Goal: Information Seeking & Learning: Understand process/instructions

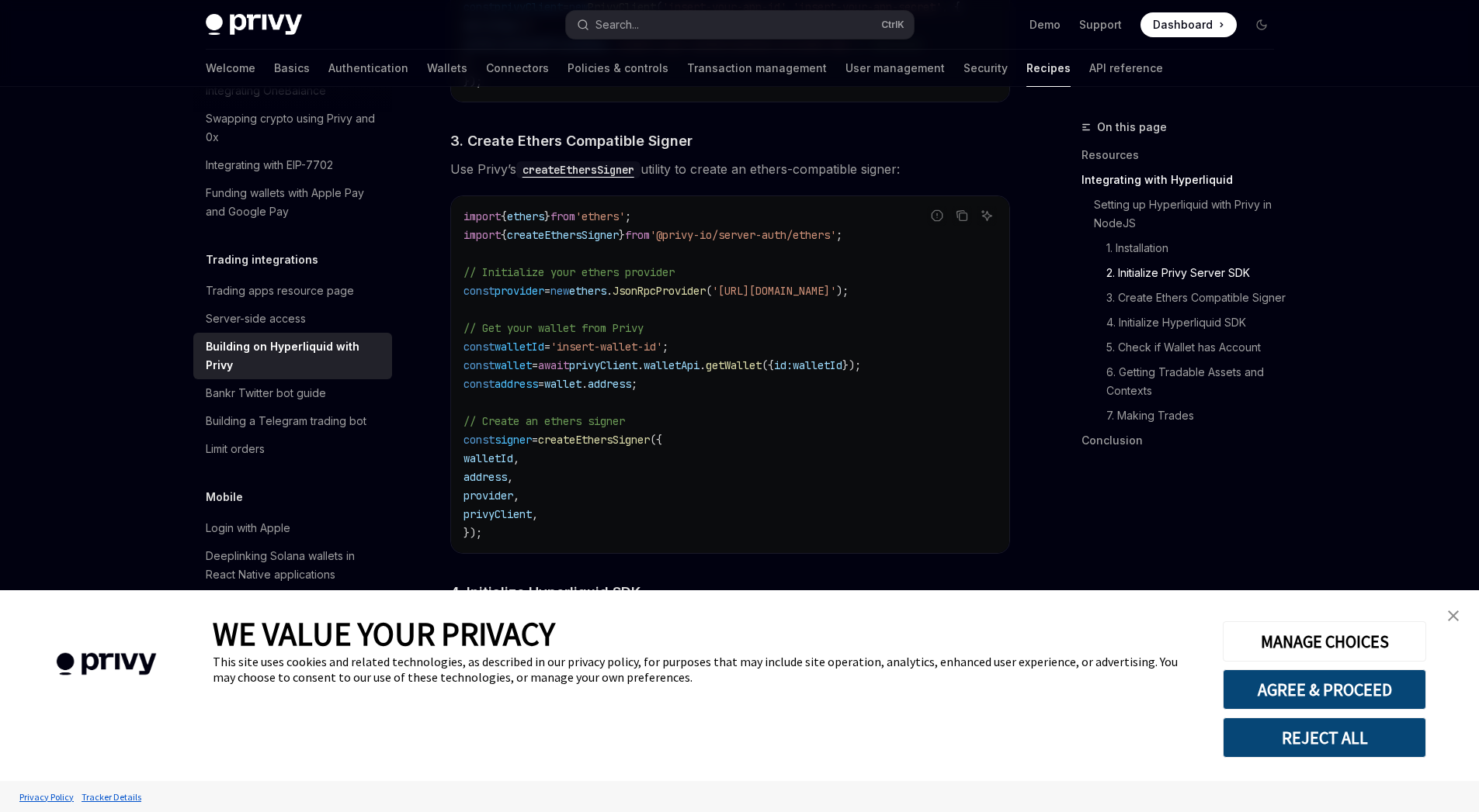
scroll to position [1133, 0]
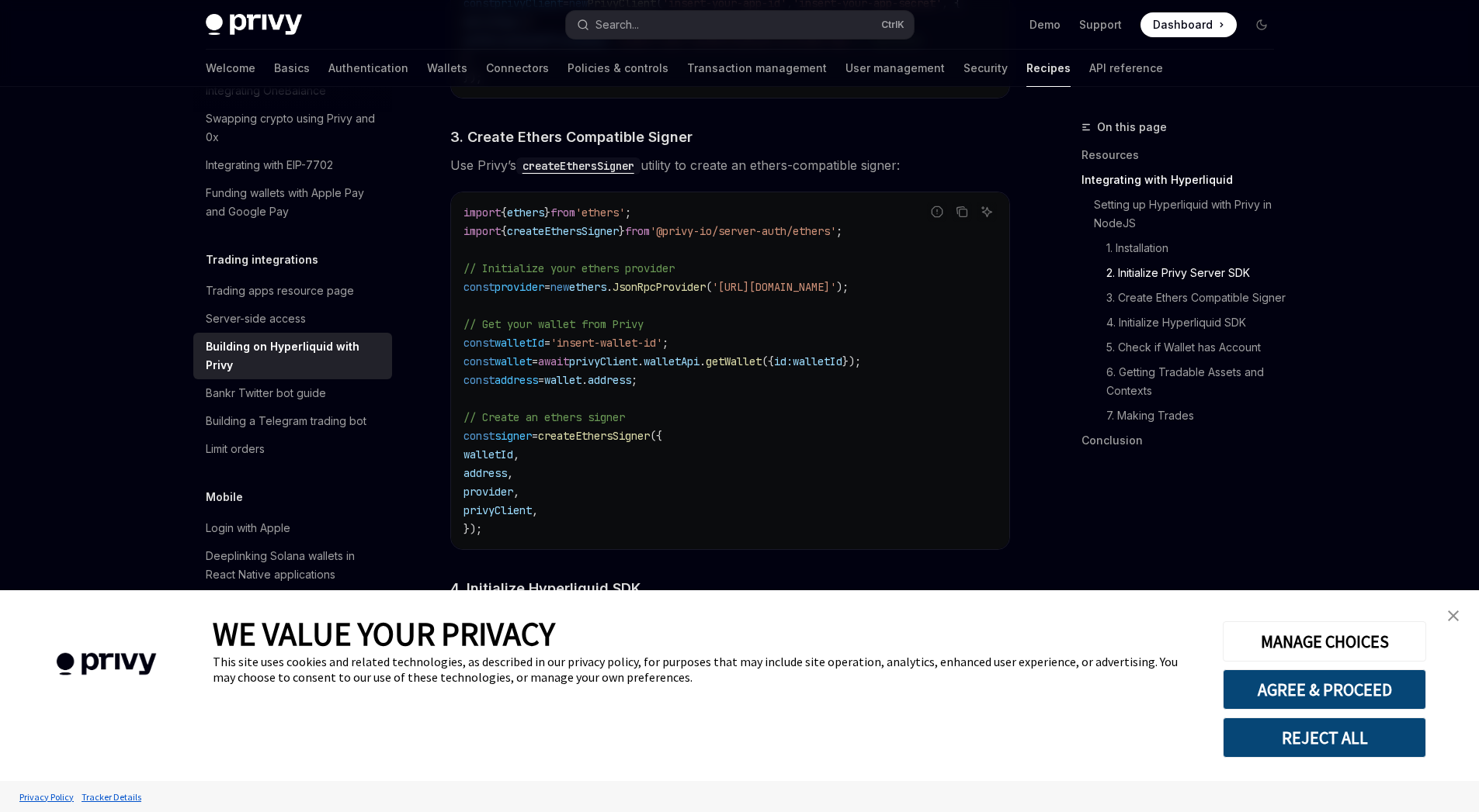
click at [1458, 622] on link "close banner" at bounding box center [1453, 616] width 31 height 31
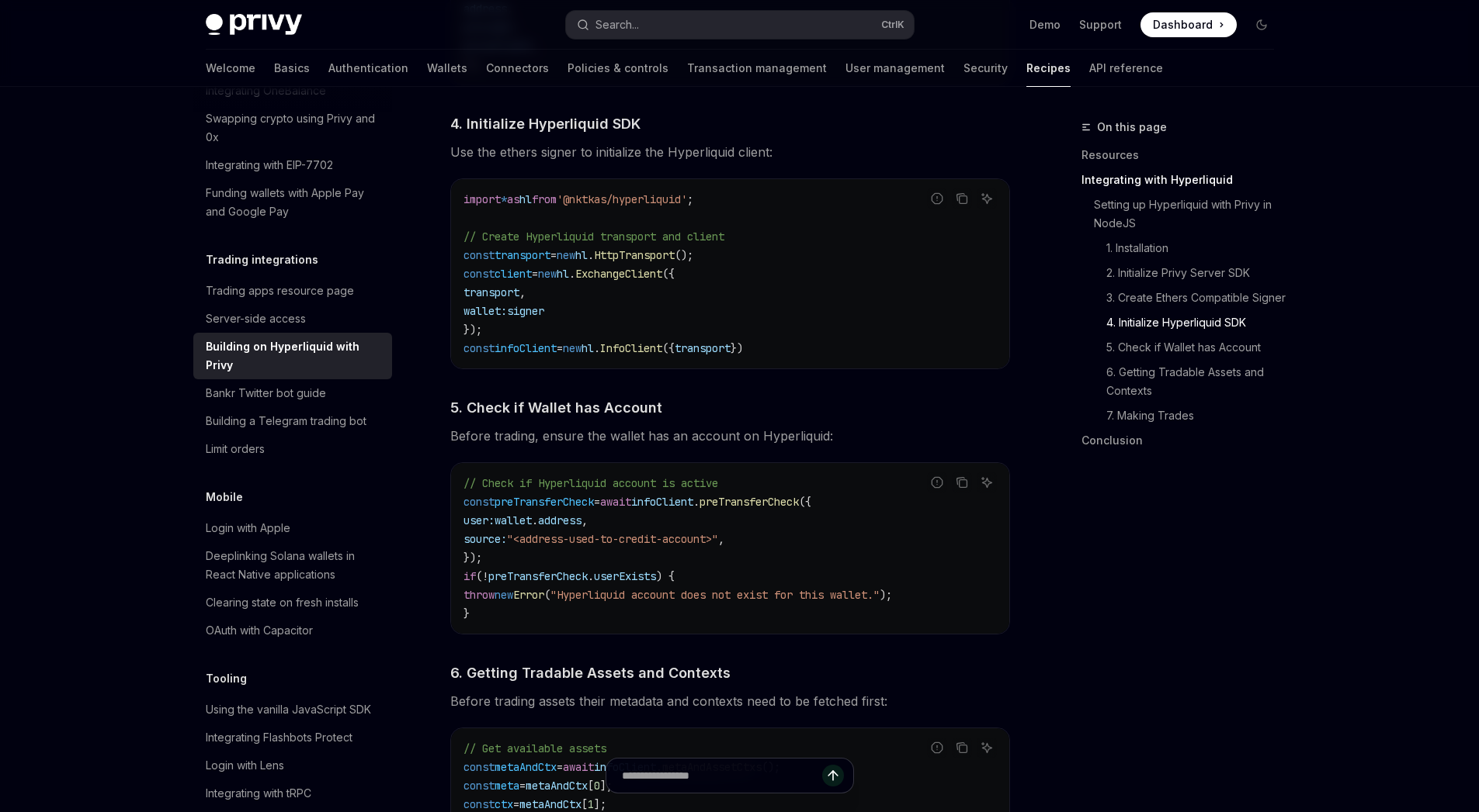
scroll to position [1603, 0]
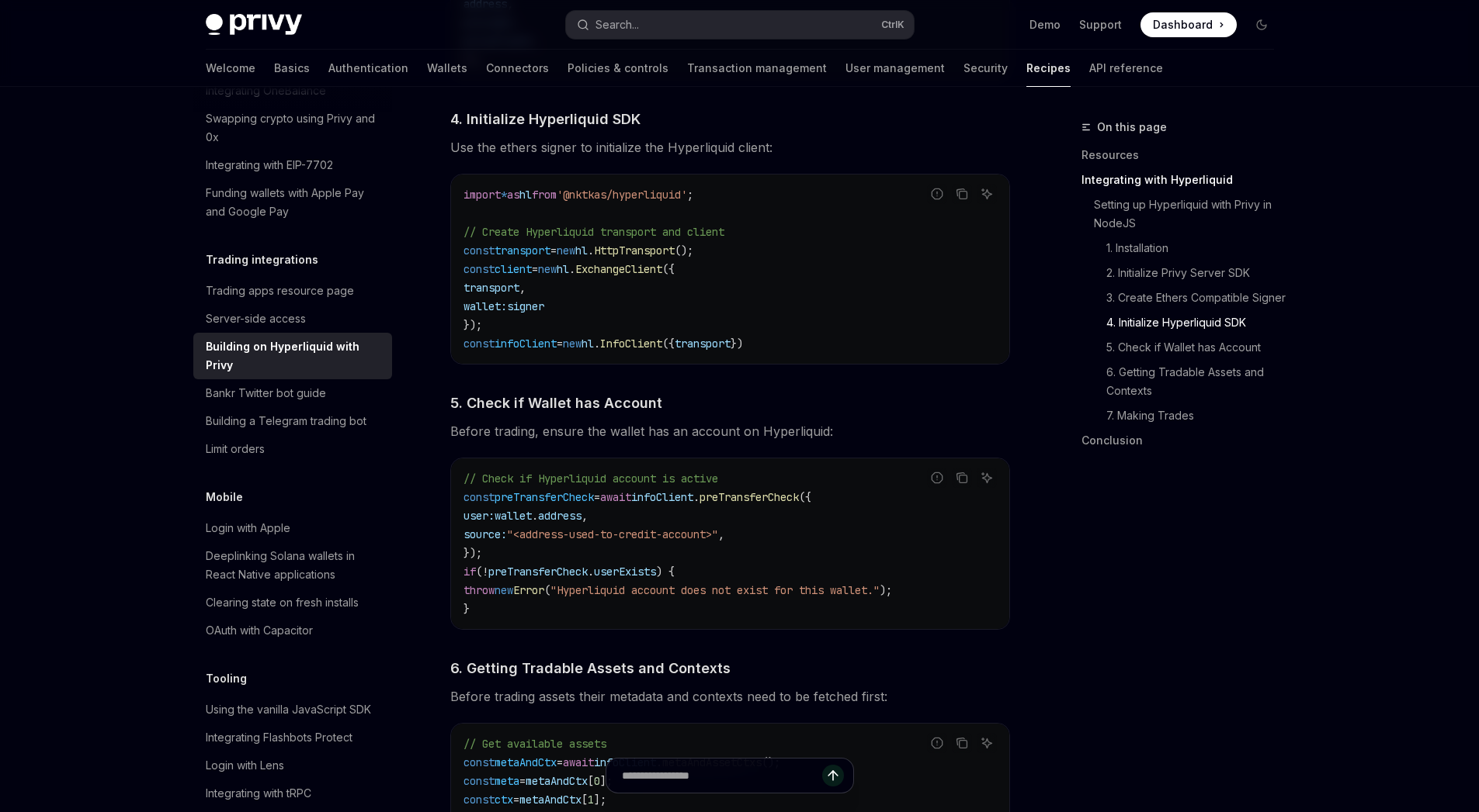
click at [649, 443] on span "Before trading, ensure the wallet has an account on Hyperliquid:" at bounding box center [730, 431] width 560 height 22
drag, startPoint x: 649, startPoint y: 443, endPoint x: 768, endPoint y: 445, distance: 119.0
click at [768, 443] on span "Before trading, ensure the wallet has an account on Hyperliquid:" at bounding box center [730, 431] width 560 height 22
click at [752, 504] on span "preTransferCheck" at bounding box center [749, 497] width 99 height 14
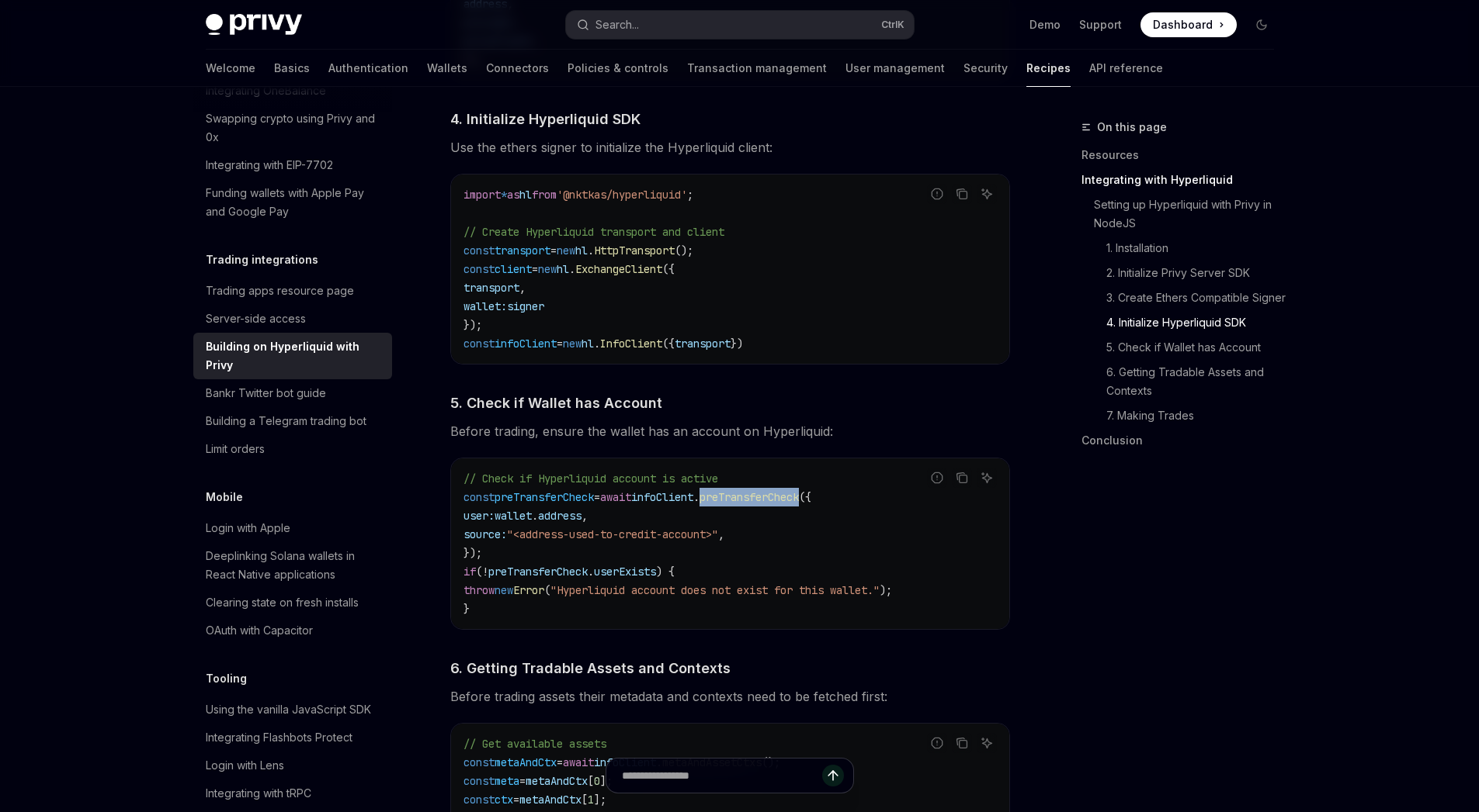
click at [752, 504] on span "preTransferCheck" at bounding box center [749, 497] width 99 height 14
click at [704, 530] on code "// Check if Hyperliquid account is active const preTransferCheck = await infoCl…" at bounding box center [729, 544] width 533 height 149
click at [512, 486] on span "// Check if Hyperliquid account is active" at bounding box center [590, 478] width 255 height 14
drag, startPoint x: 512, startPoint y: 490, endPoint x: 702, endPoint y: 492, distance: 190.0
click at [702, 492] on code "// Check if Hyperliquid account is active const preTransferCheck = await infoCl…" at bounding box center [729, 544] width 533 height 149
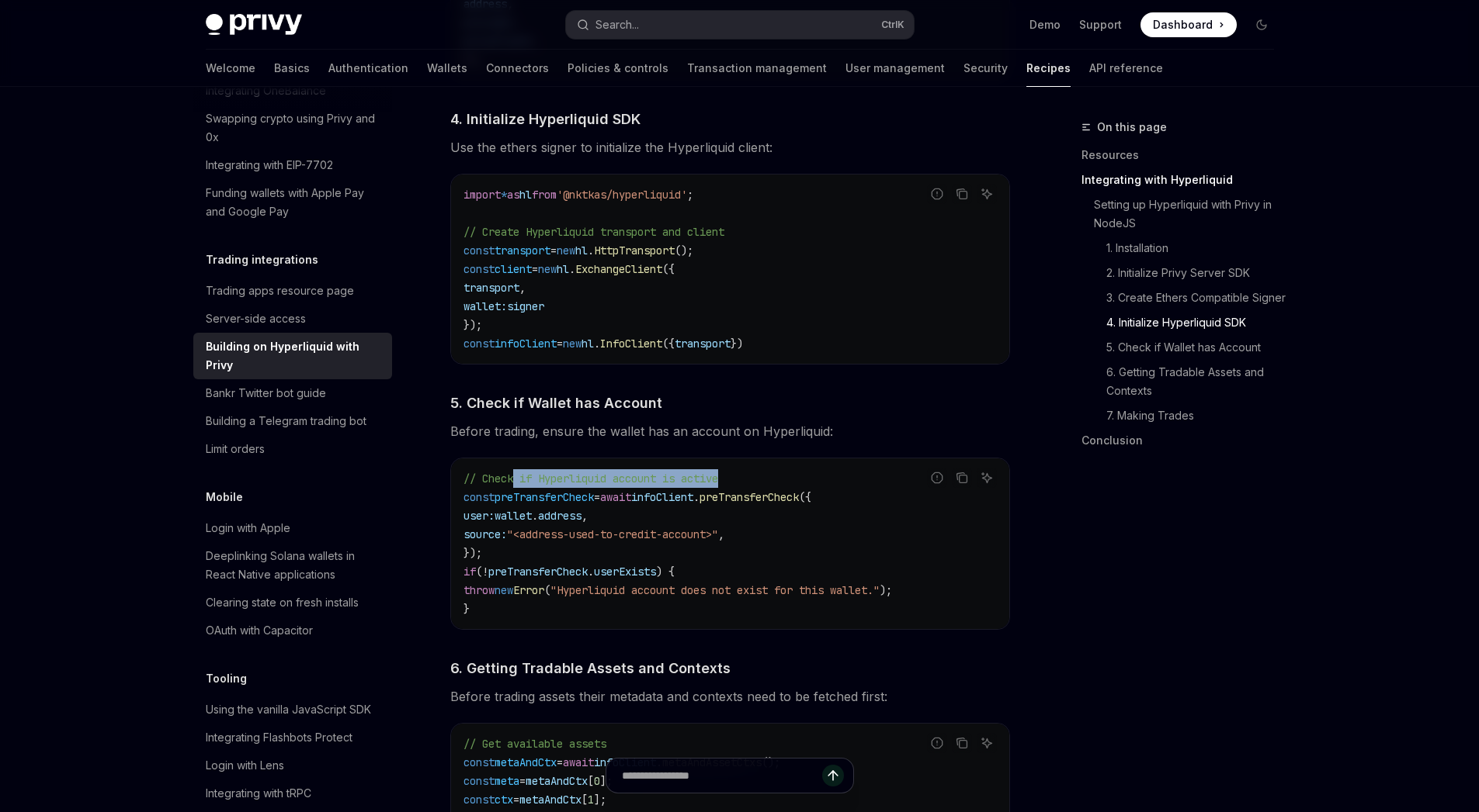
click at [702, 492] on code "// Check if Hyperliquid account is active const preTransferCheck = await infoCl…" at bounding box center [729, 544] width 533 height 149
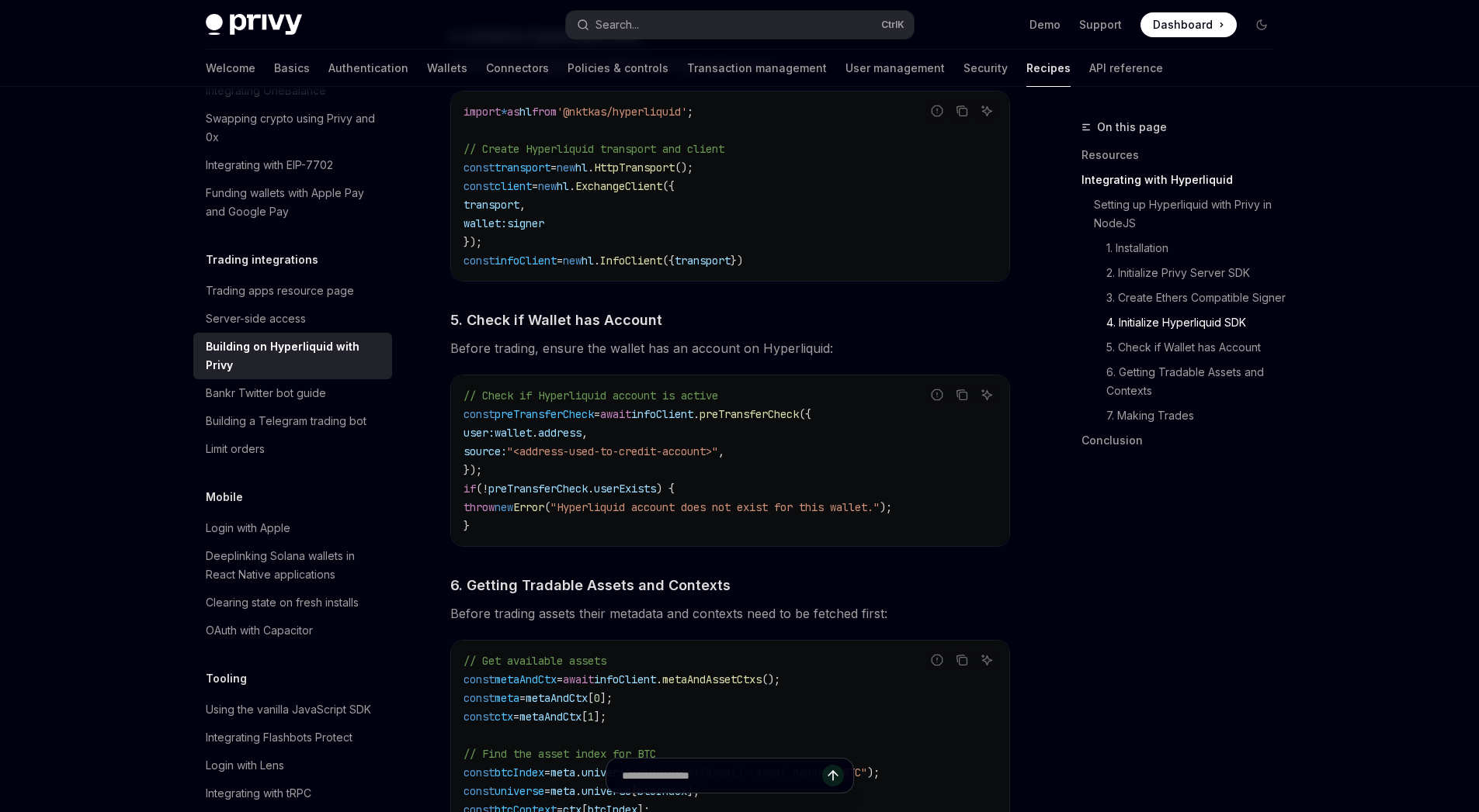
scroll to position [1685, 0]
click at [633, 515] on span ""Hyperliquid account does not exist for this wallet."" at bounding box center [715, 508] width 329 height 14
drag, startPoint x: 633, startPoint y: 516, endPoint x: 877, endPoint y: 517, distance: 244.0
click at [877, 515] on span ""Hyperliquid account does not exist for this wallet."" at bounding box center [715, 508] width 329 height 14
click at [776, 536] on code "// Check if Hyperliquid account is active const preTransferCheck = await infoCl…" at bounding box center [729, 461] width 533 height 149
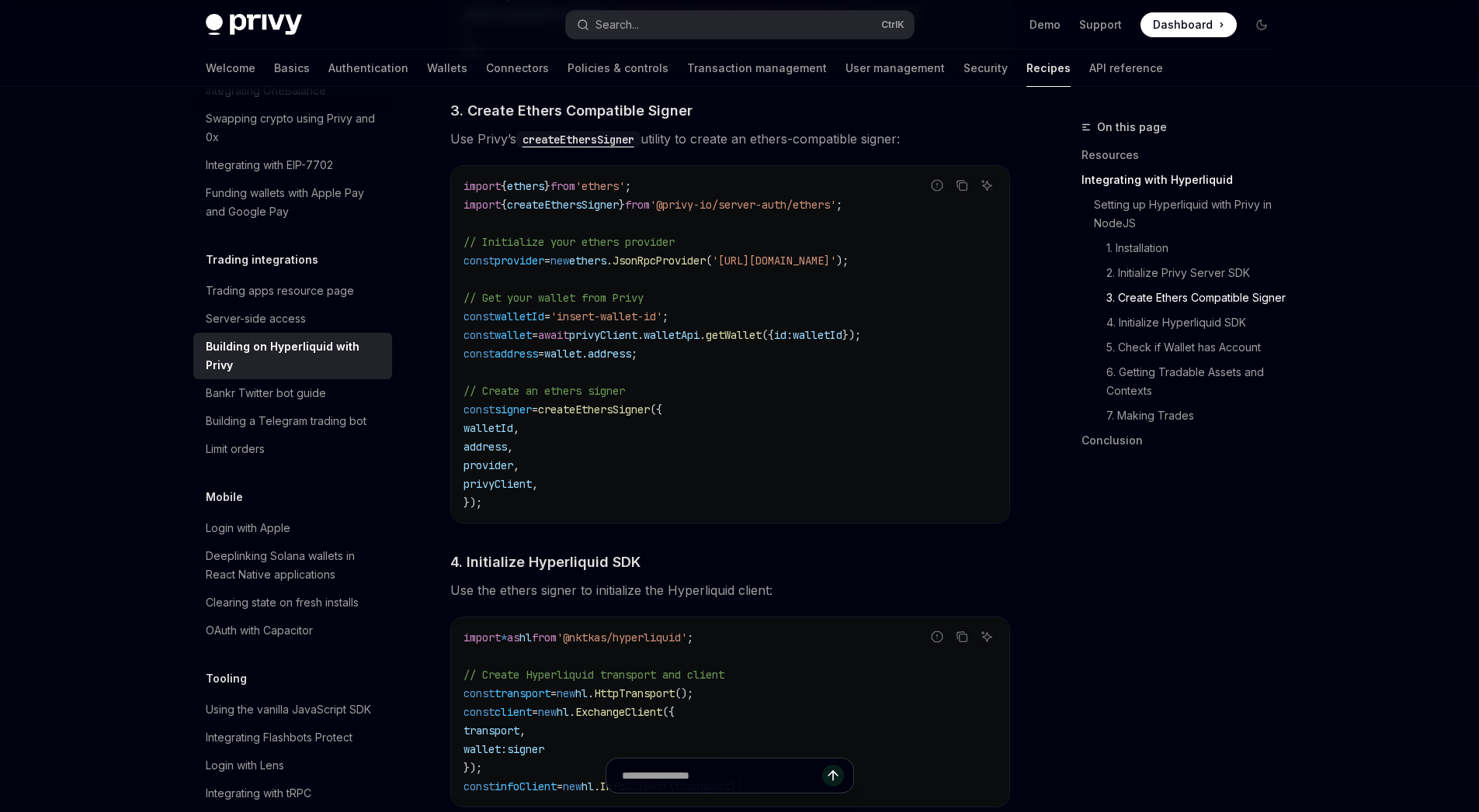
scroll to position [1150, 0]
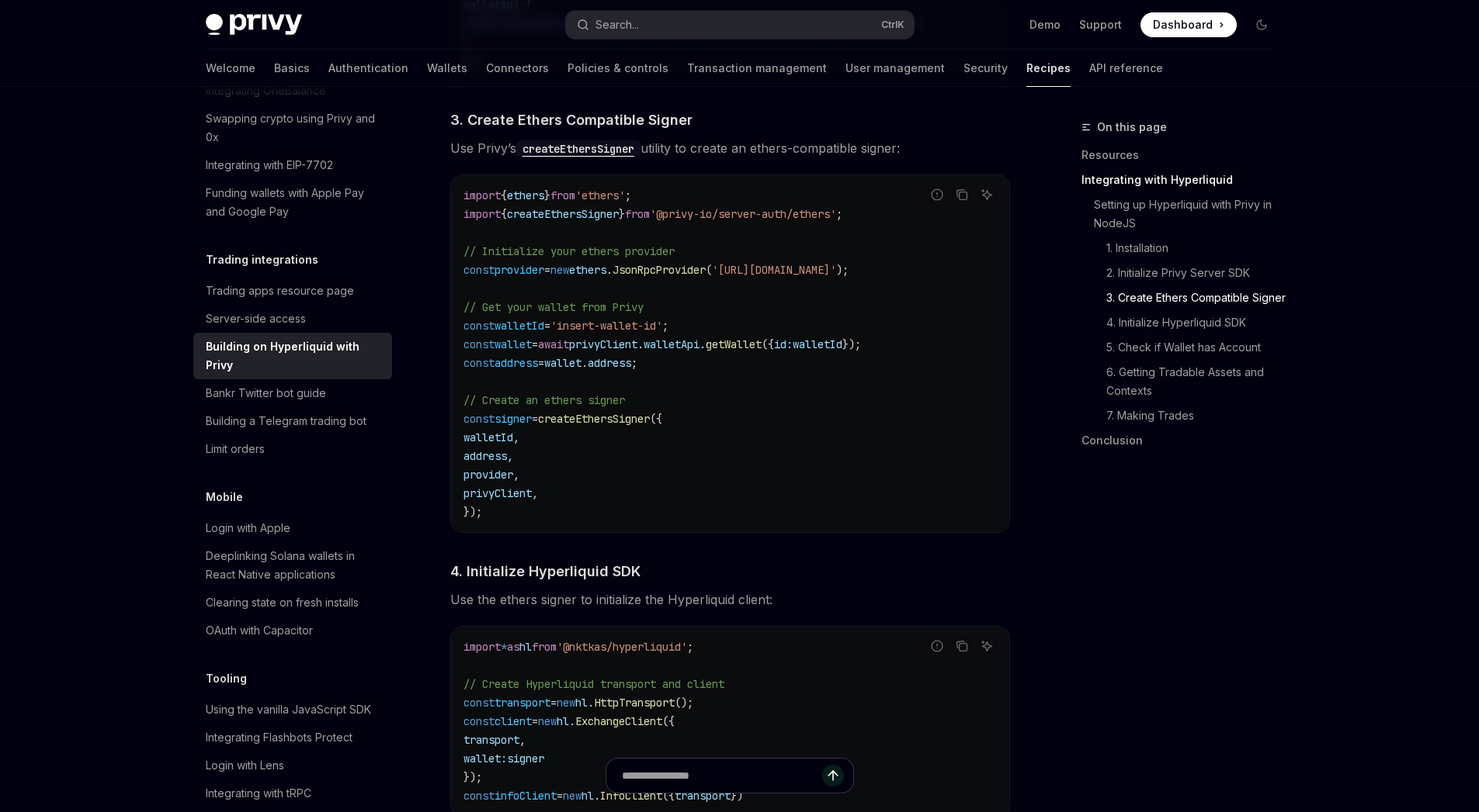
click at [867, 358] on code "import { ethers } from 'ethers' ; import { createEthersSigner } from '@privy-io…" at bounding box center [729, 354] width 533 height 335
copy span "walletId"
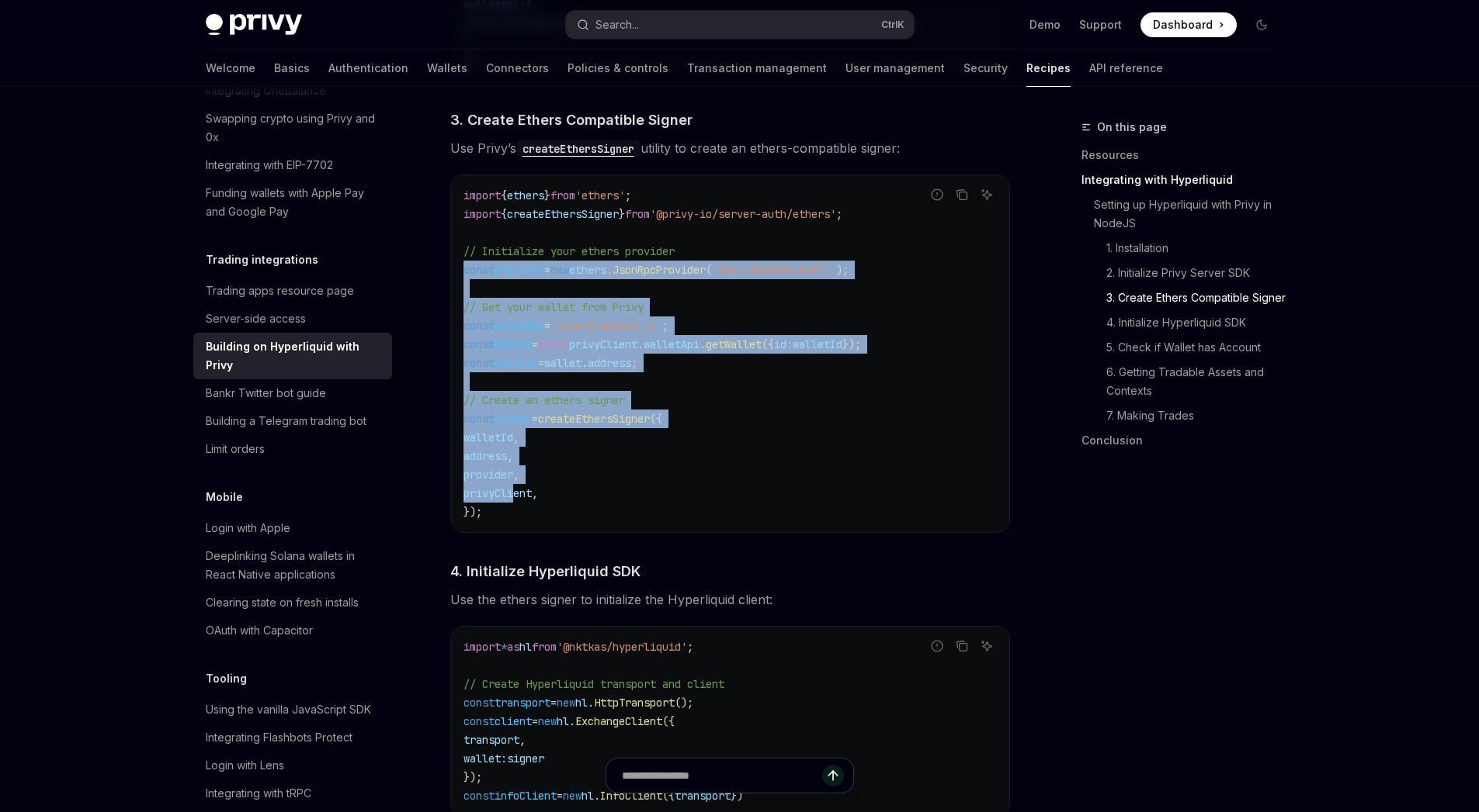
drag, startPoint x: 516, startPoint y: 502, endPoint x: 461, endPoint y: 268, distance: 240.4
click at [461, 268] on div "import { ethers } from 'ethers' ; import { createEthersSigner } from '@privy-io…" at bounding box center [730, 354] width 558 height 357
click at [717, 416] on code "import { ethers } from 'ethers' ; import { createEthersSigner } from '@privy-io…" at bounding box center [729, 354] width 533 height 335
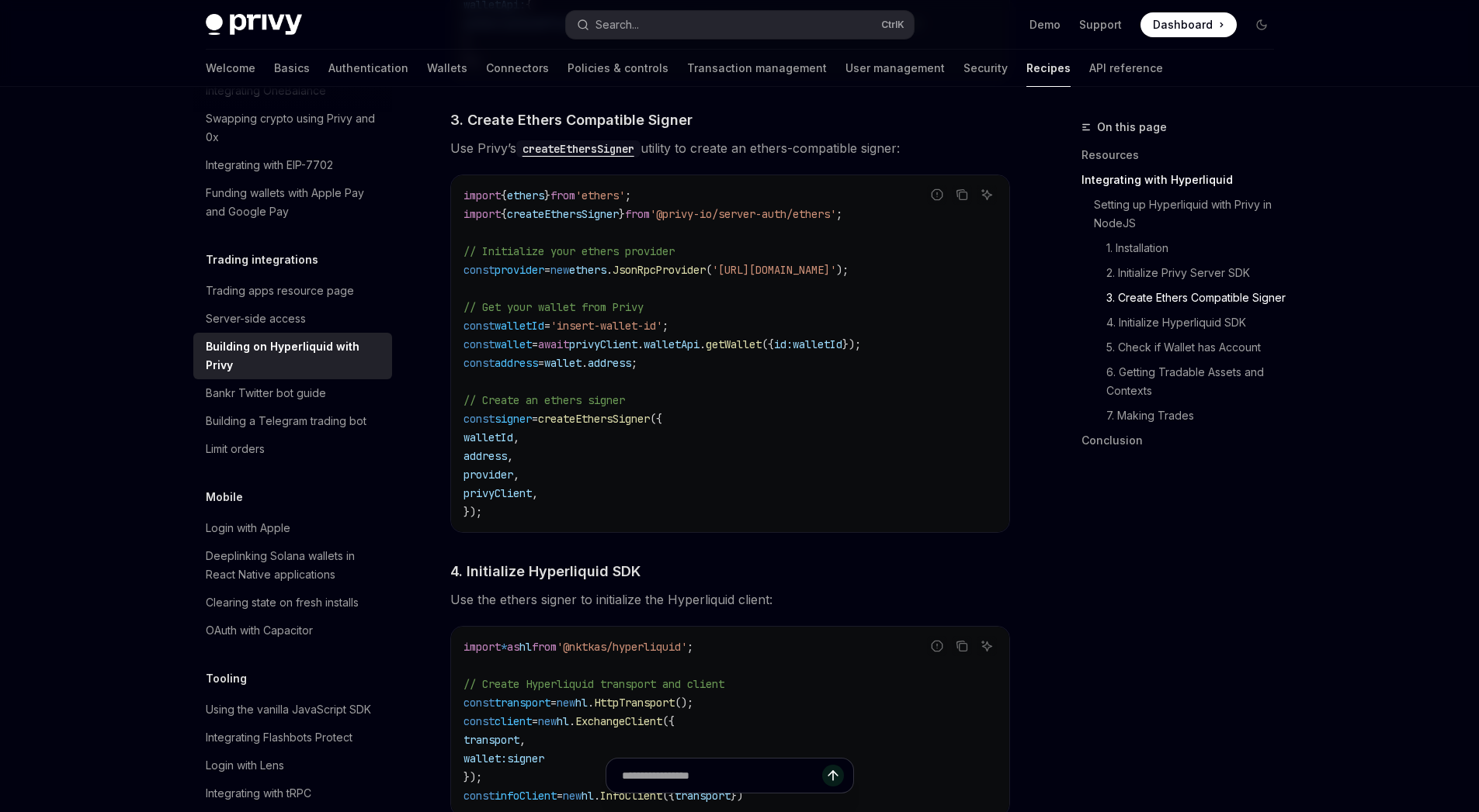
click at [685, 438] on code "import { ethers } from 'ethers' ; import { createEthersSigner } from '@privy-io…" at bounding box center [729, 354] width 533 height 335
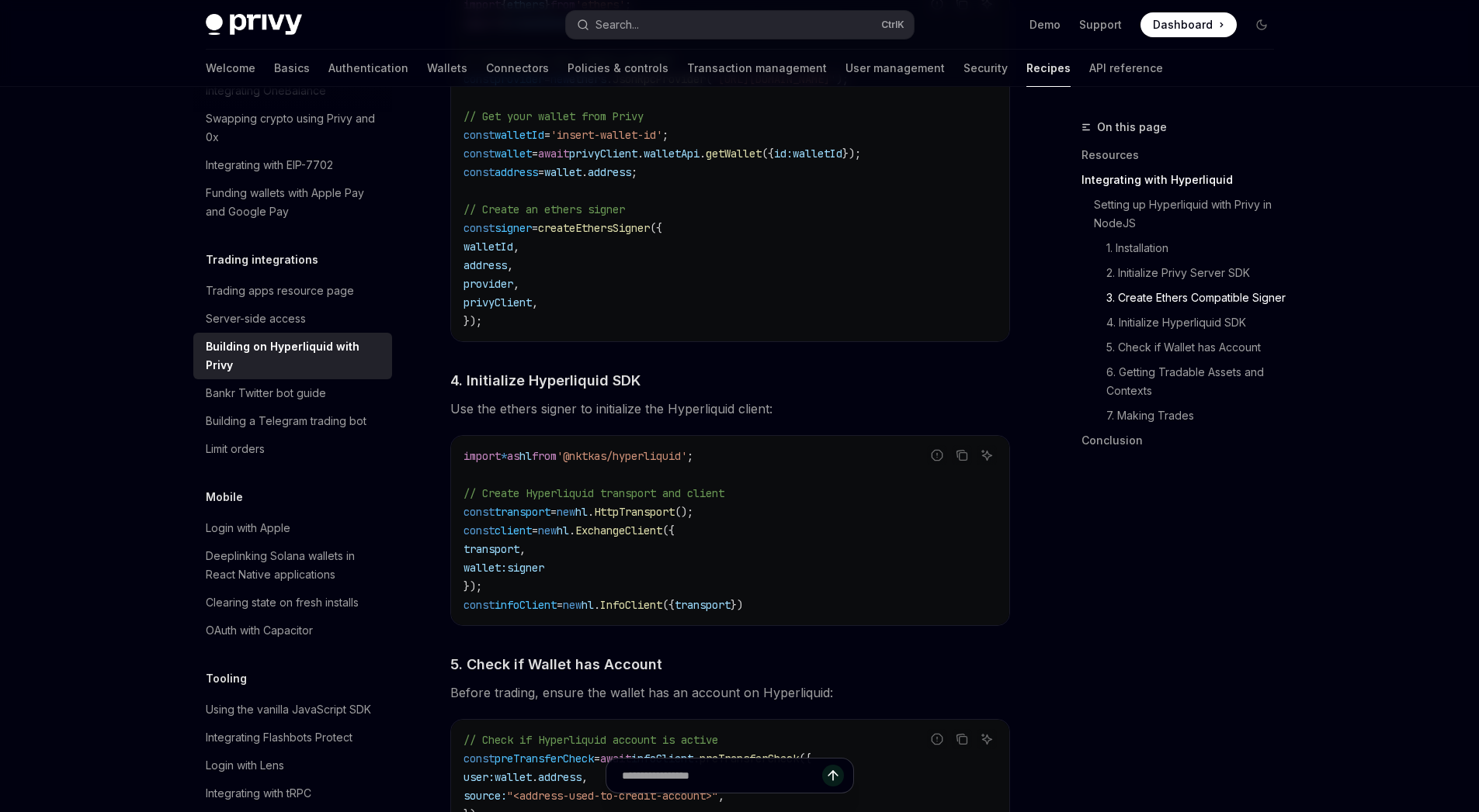
scroll to position [1338, 0]
click at [532, 309] on span "privyClient" at bounding box center [497, 305] width 68 height 14
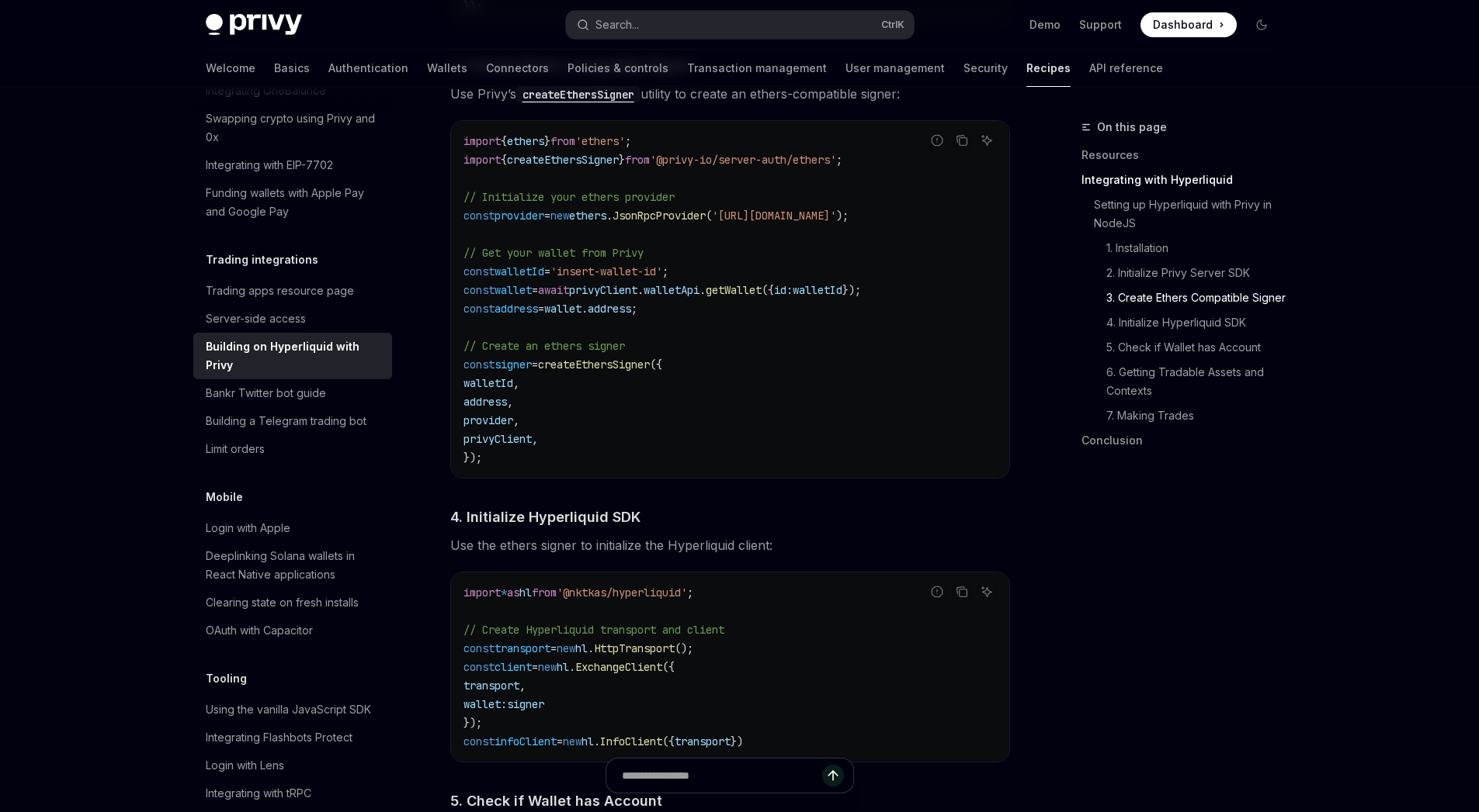
scroll to position [1195, 0]
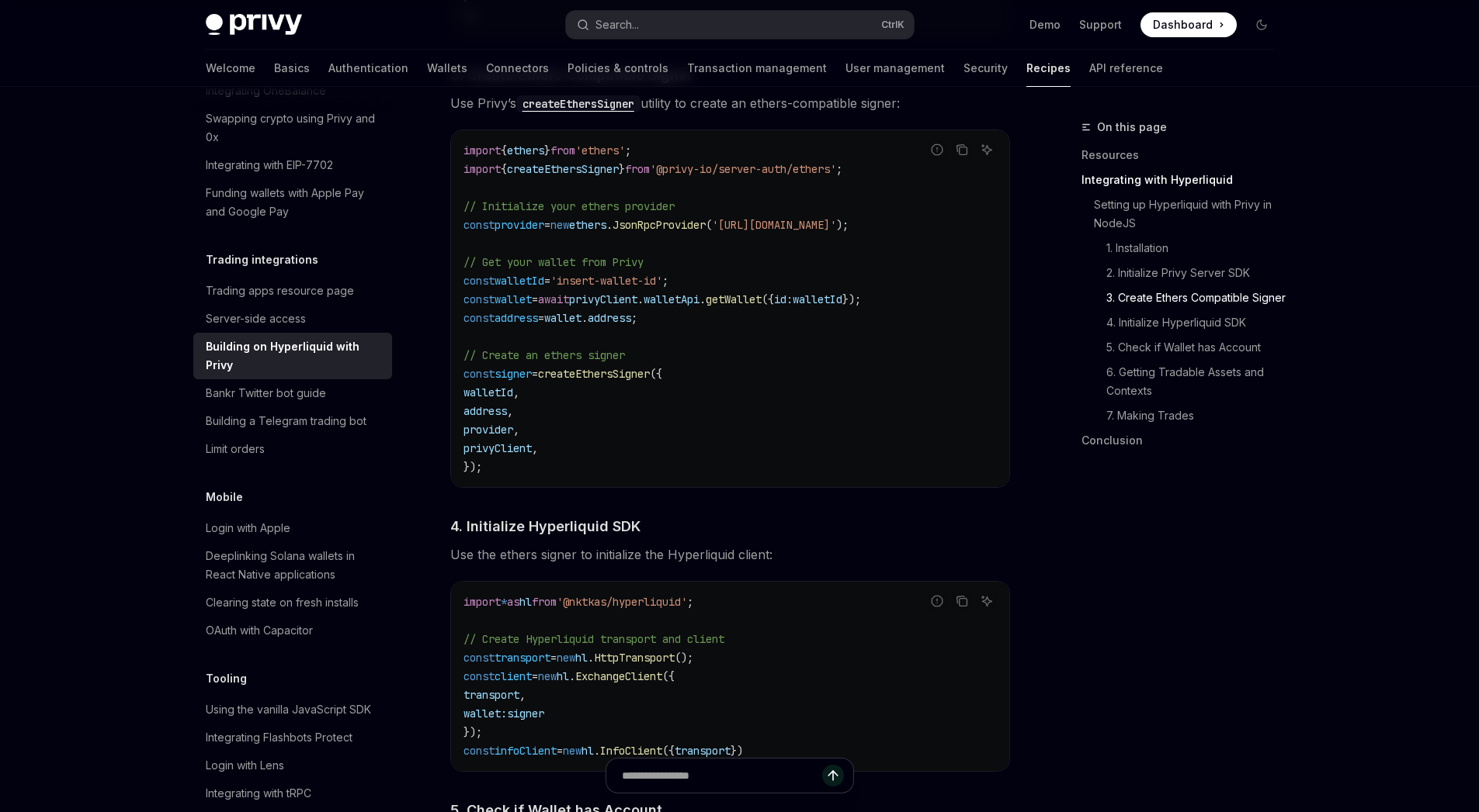
click at [758, 232] on span "'[URL][DOMAIN_NAME]'" at bounding box center [773, 225] width 125 height 14
click at [698, 232] on span "JsonRpcProvider" at bounding box center [659, 225] width 93 height 14
click at [569, 231] on span "new" at bounding box center [559, 225] width 19 height 14
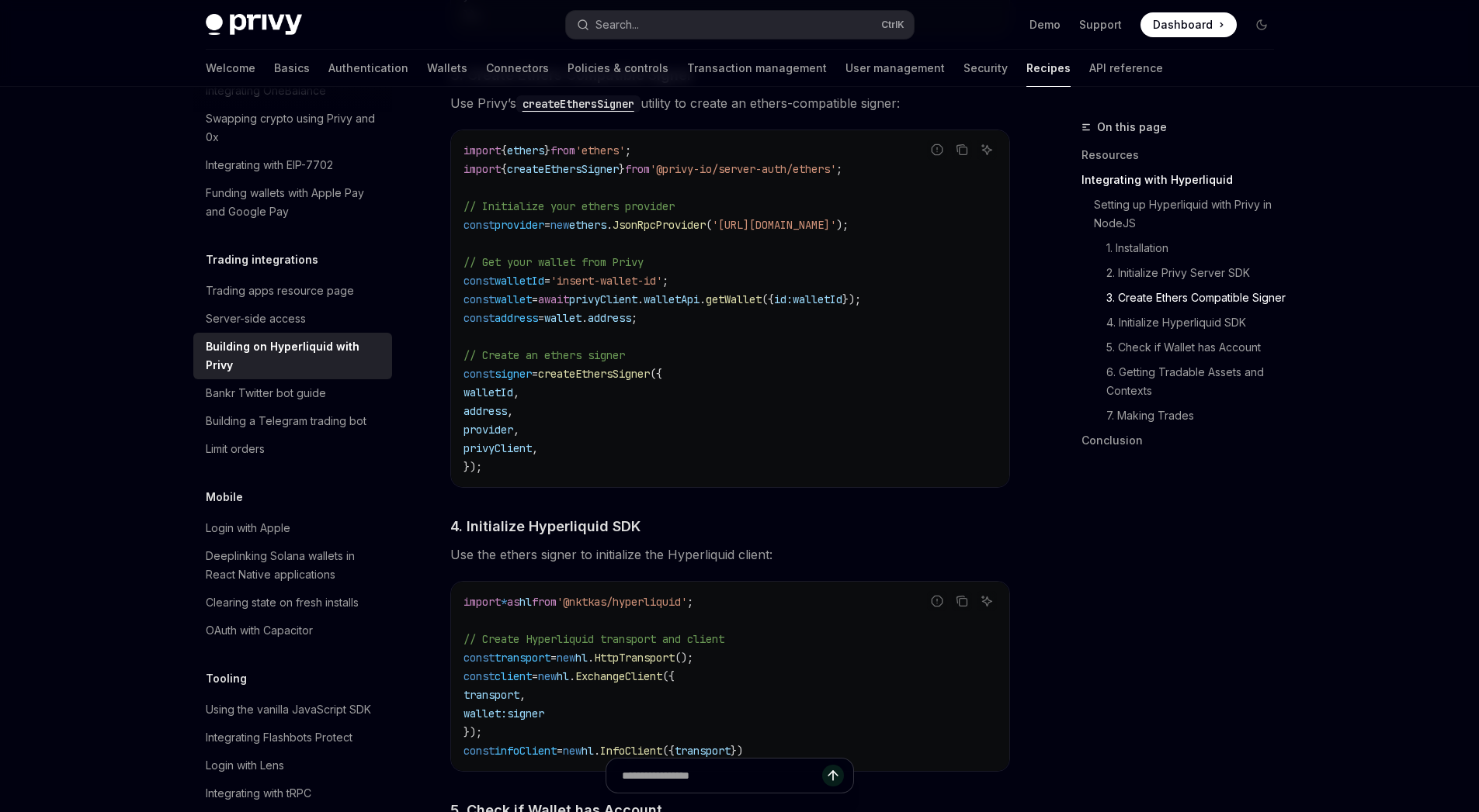
drag, startPoint x: 587, startPoint y: 231, endPoint x: 620, endPoint y: 232, distance: 33.0
click at [620, 232] on span "const provider = new ethers . JsonRpcProvider ( '[URL][DOMAIN_NAME]' );" at bounding box center [655, 225] width 385 height 14
copy span "new ethers"
click at [821, 254] on code "import { ethers } from 'ethers' ; import { createEthersSigner } from '@privy-io…" at bounding box center [729, 309] width 533 height 335
click at [610, 212] on span "// Initialize your ethers provider" at bounding box center [568, 206] width 211 height 14
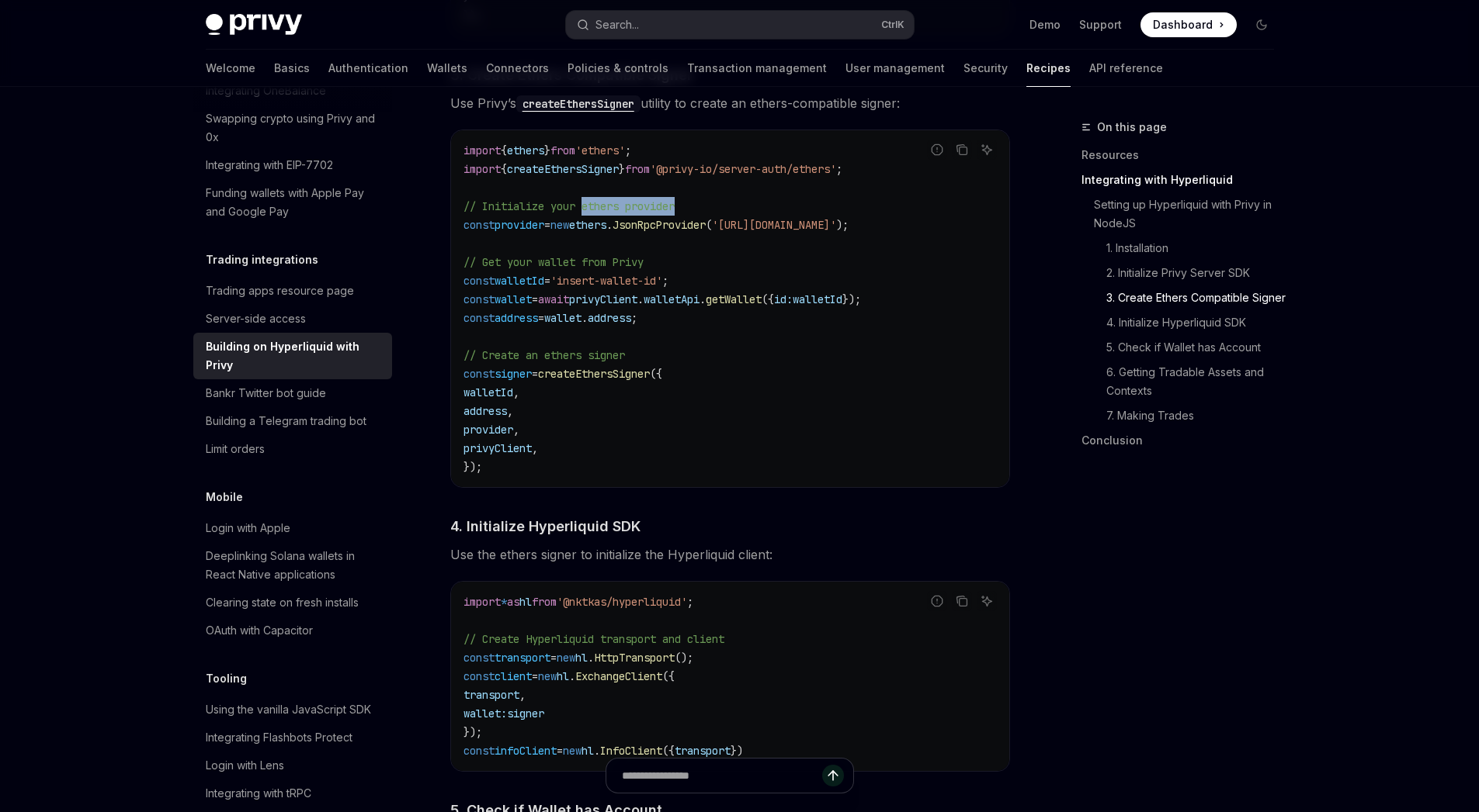
drag, startPoint x: 610, startPoint y: 212, endPoint x: 663, endPoint y: 212, distance: 53.0
click at [663, 212] on span "// Initialize your ethers provider" at bounding box center [568, 206] width 211 height 14
click at [702, 277] on code "import { ethers } from 'ethers' ; import { createEthersSigner } from '@privy-io…" at bounding box center [729, 309] width 533 height 335
click at [606, 231] on span "ethers" at bounding box center [588, 225] width 37 height 14
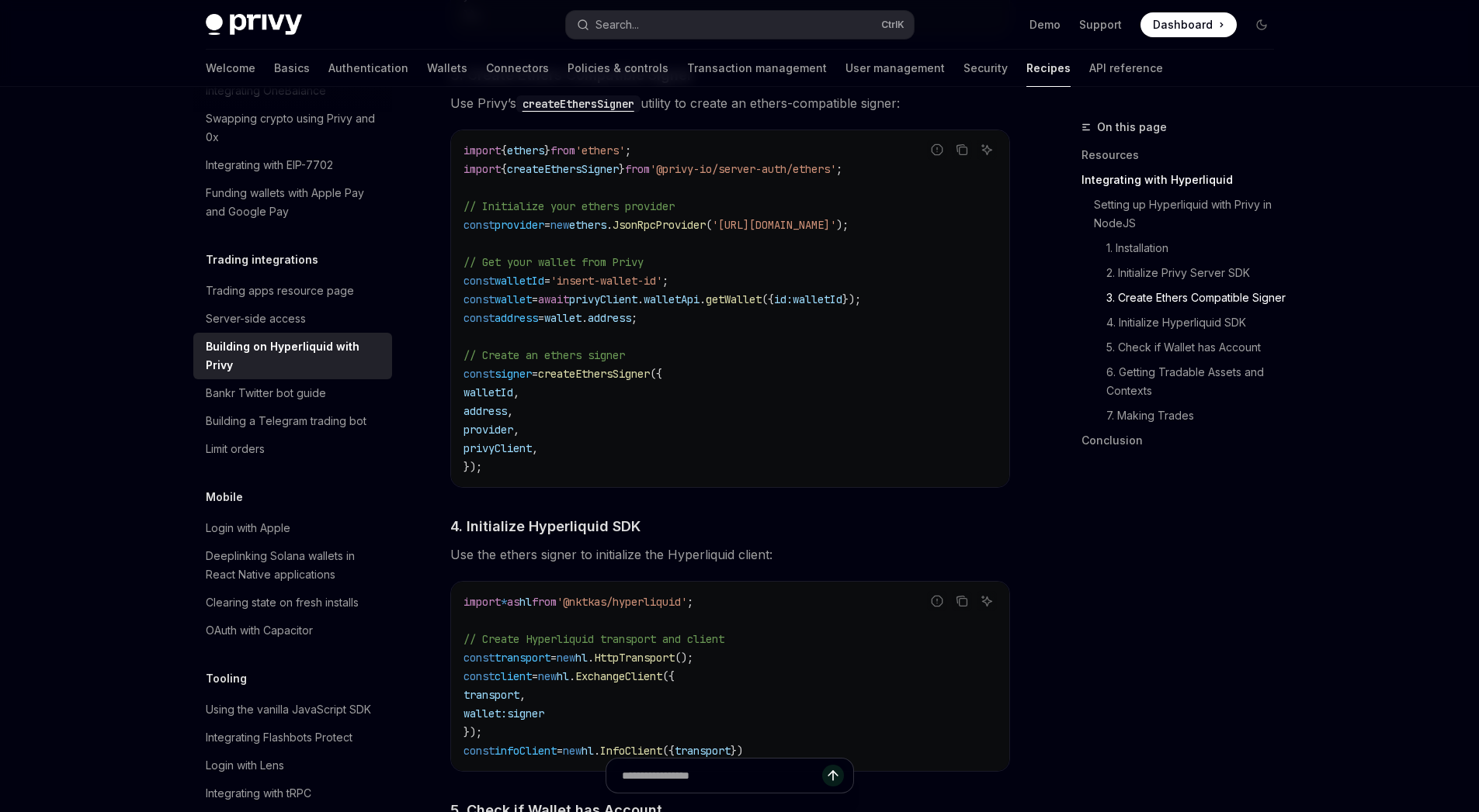
copy span "ethers"
click at [480, 229] on span "const" at bounding box center [479, 225] width 31 height 14
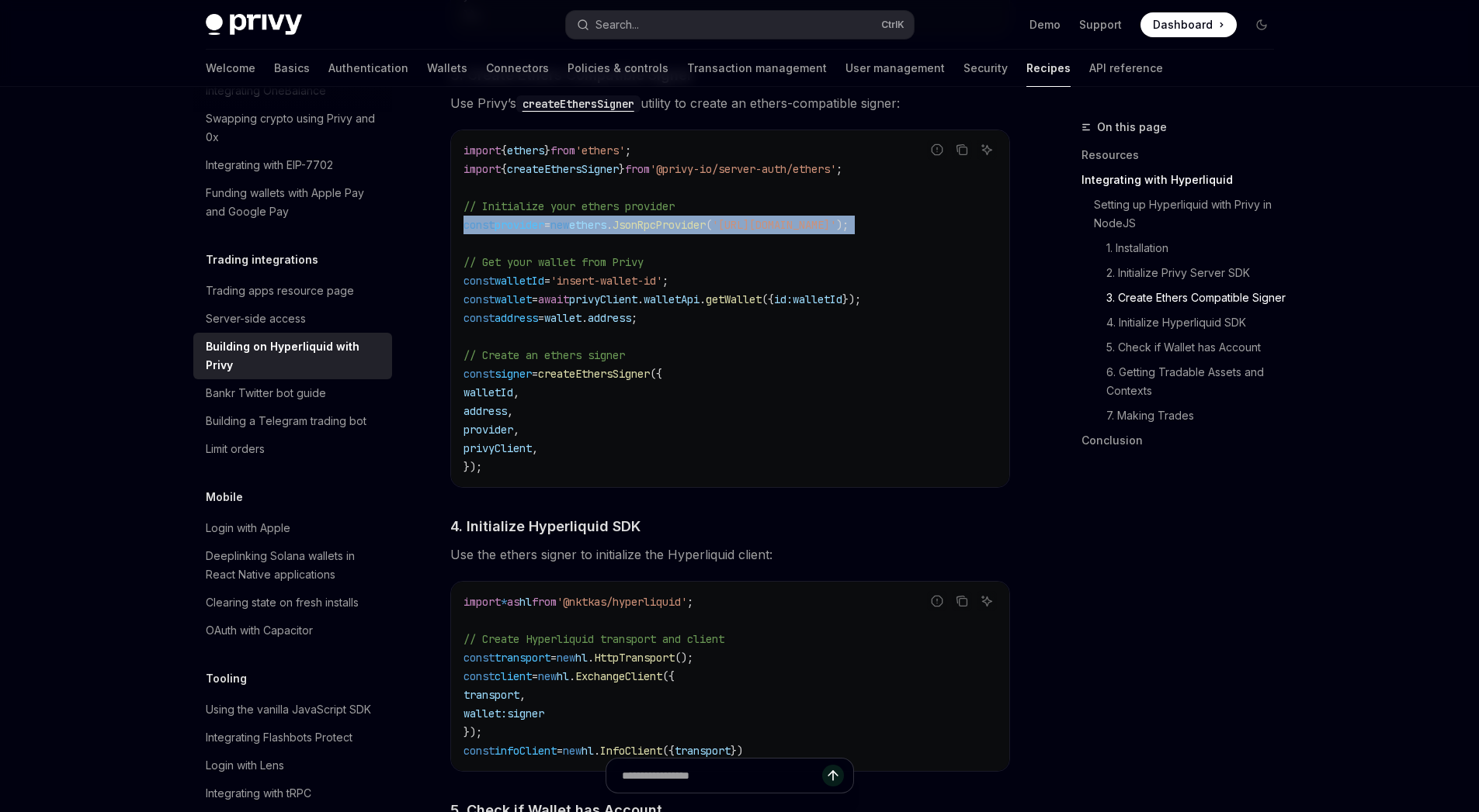
drag, startPoint x: 480, startPoint y: 229, endPoint x: 937, endPoint y: 230, distance: 457.0
click at [848, 230] on span "const provider = new ethers . JsonRpcProvider ( '[URL][DOMAIN_NAME]' );" at bounding box center [655, 225] width 385 height 14
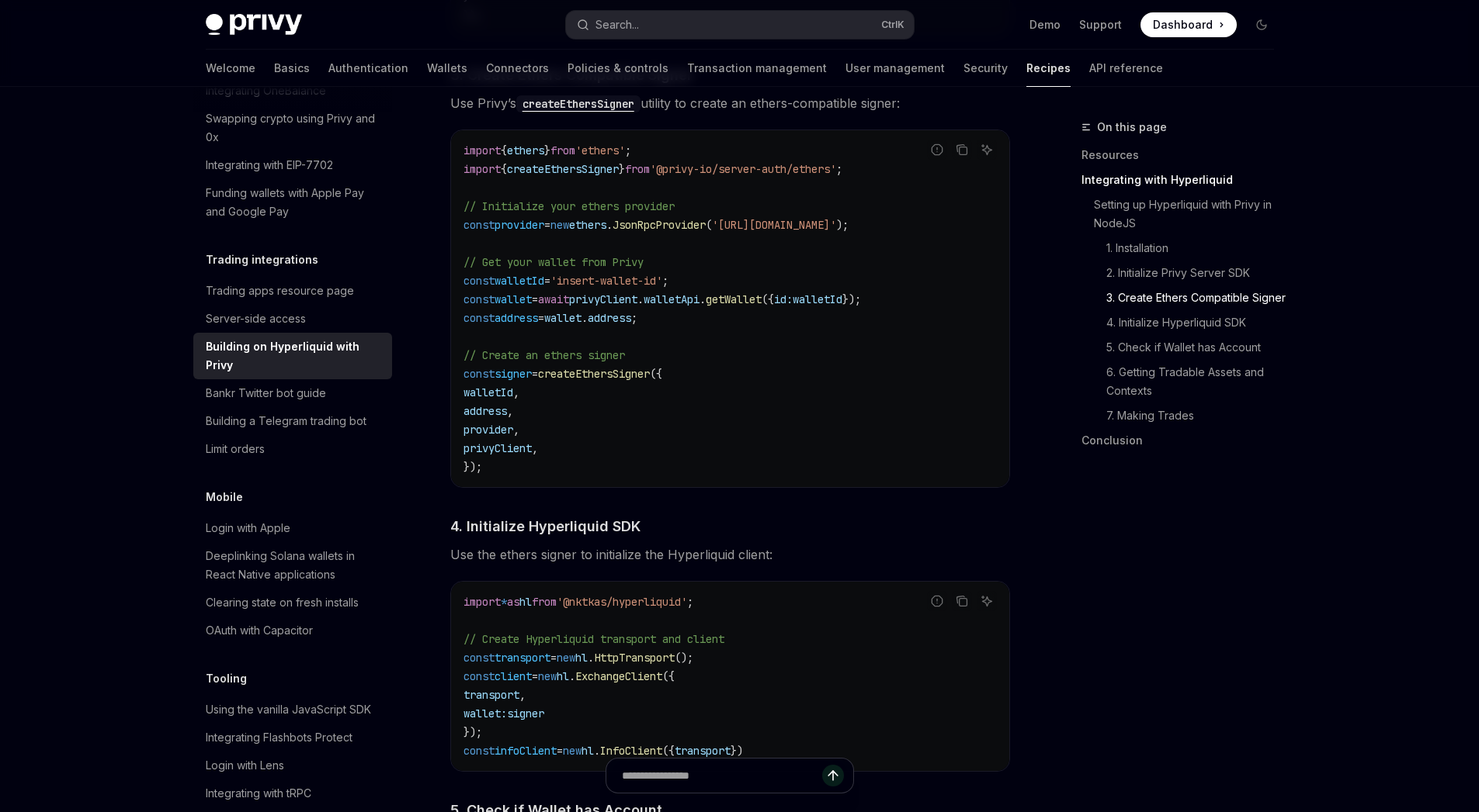
click at [585, 378] on span "createEthersSigner" at bounding box center [593, 373] width 112 height 14
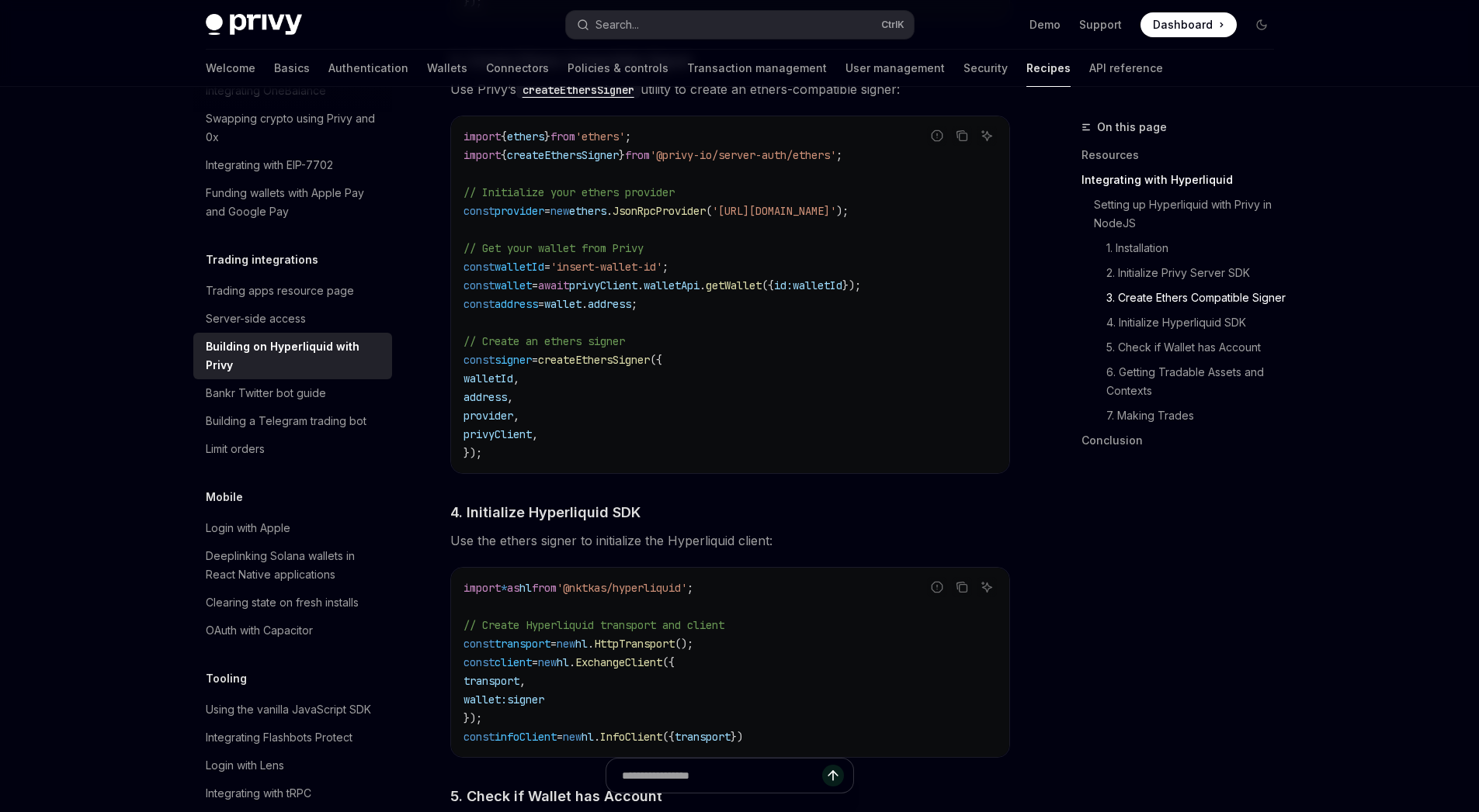
scroll to position [1240, 0]
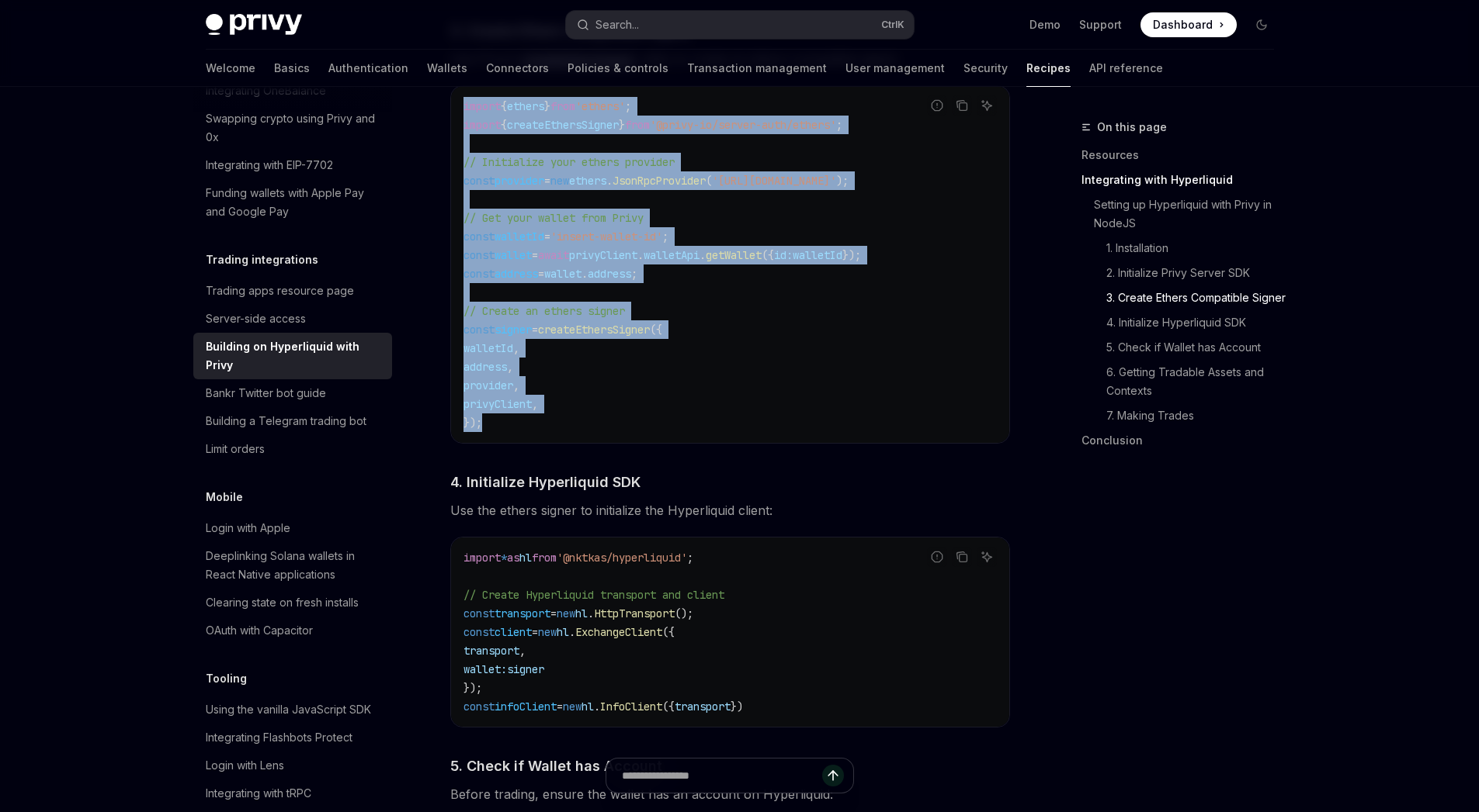
drag, startPoint x: 554, startPoint y: 439, endPoint x: 420, endPoint y: 116, distance: 349.7
click at [420, 116] on div "**********" at bounding box center [584, 744] width 857 height 3734
copy code "import { ethers } from 'ethers' ; import { createEthersSigner } from '@privy-io…"
click at [642, 337] on span "createEthersSigner" at bounding box center [593, 330] width 112 height 14
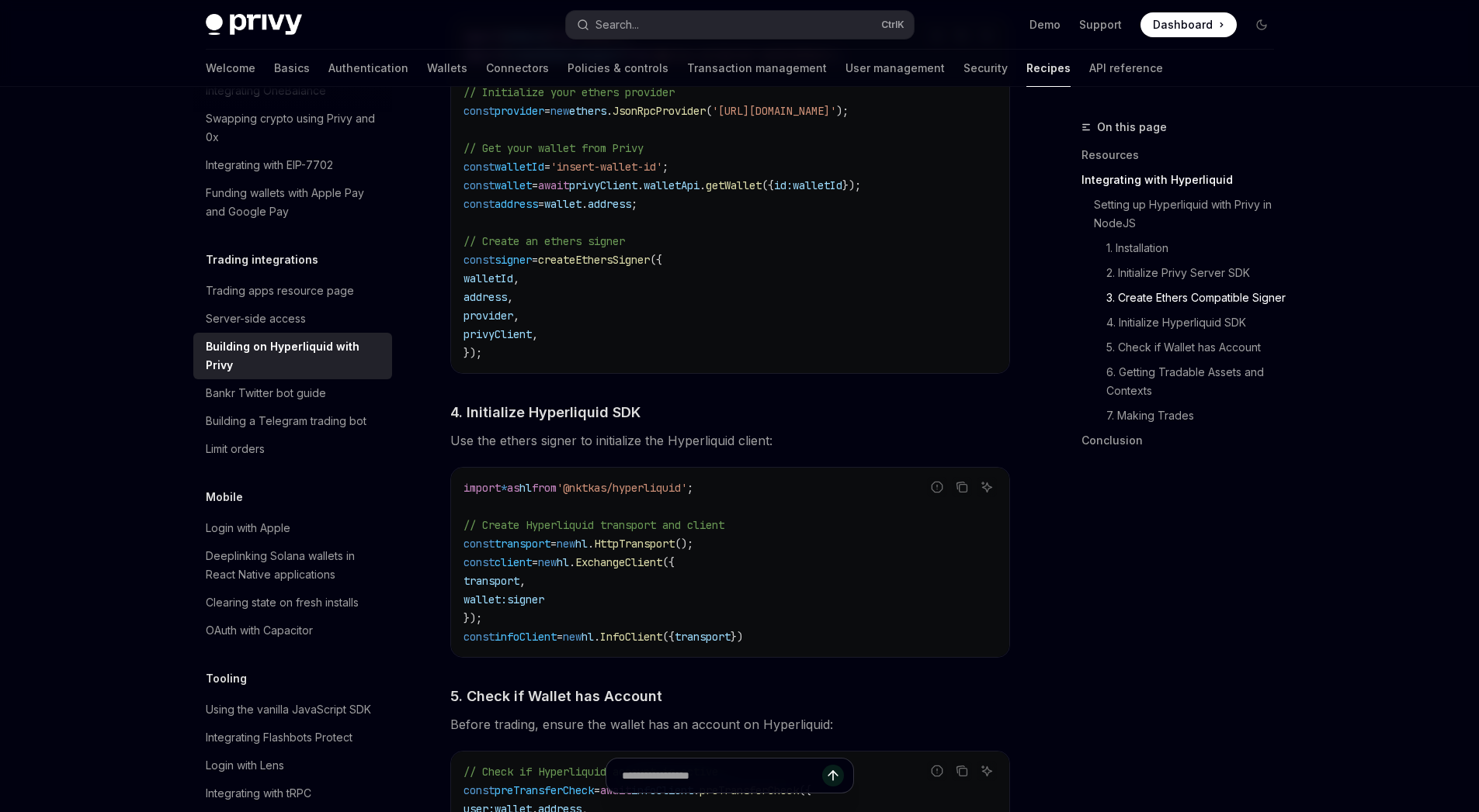
scroll to position [1316, 0]
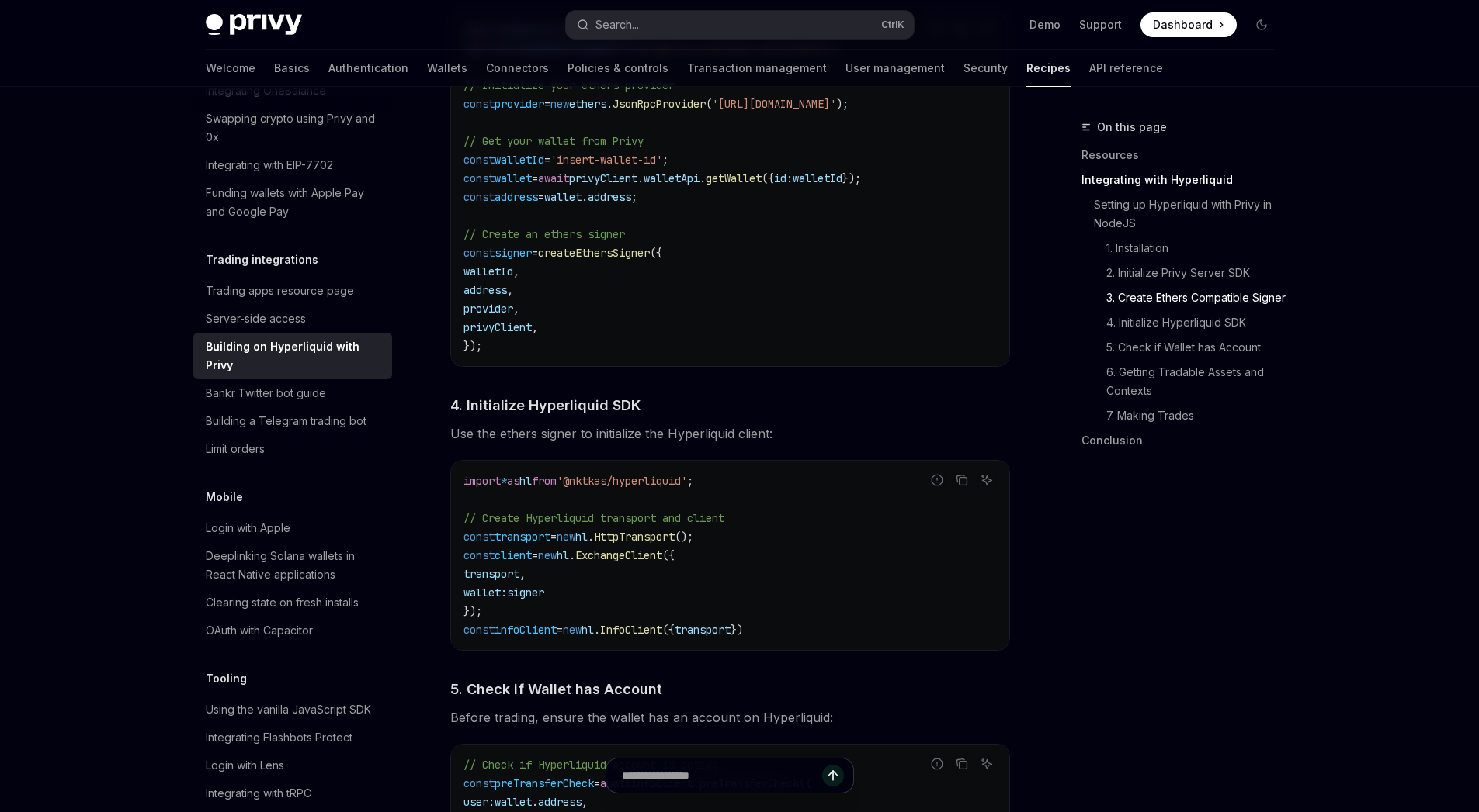
click at [495, 600] on span "wallet:" at bounding box center [484, 592] width 43 height 14
drag, startPoint x: 495, startPoint y: 600, endPoint x: 529, endPoint y: 603, distance: 34.1
click at [529, 600] on span "wallet: signer" at bounding box center [503, 592] width 81 height 14
copy span "wallet: signer"
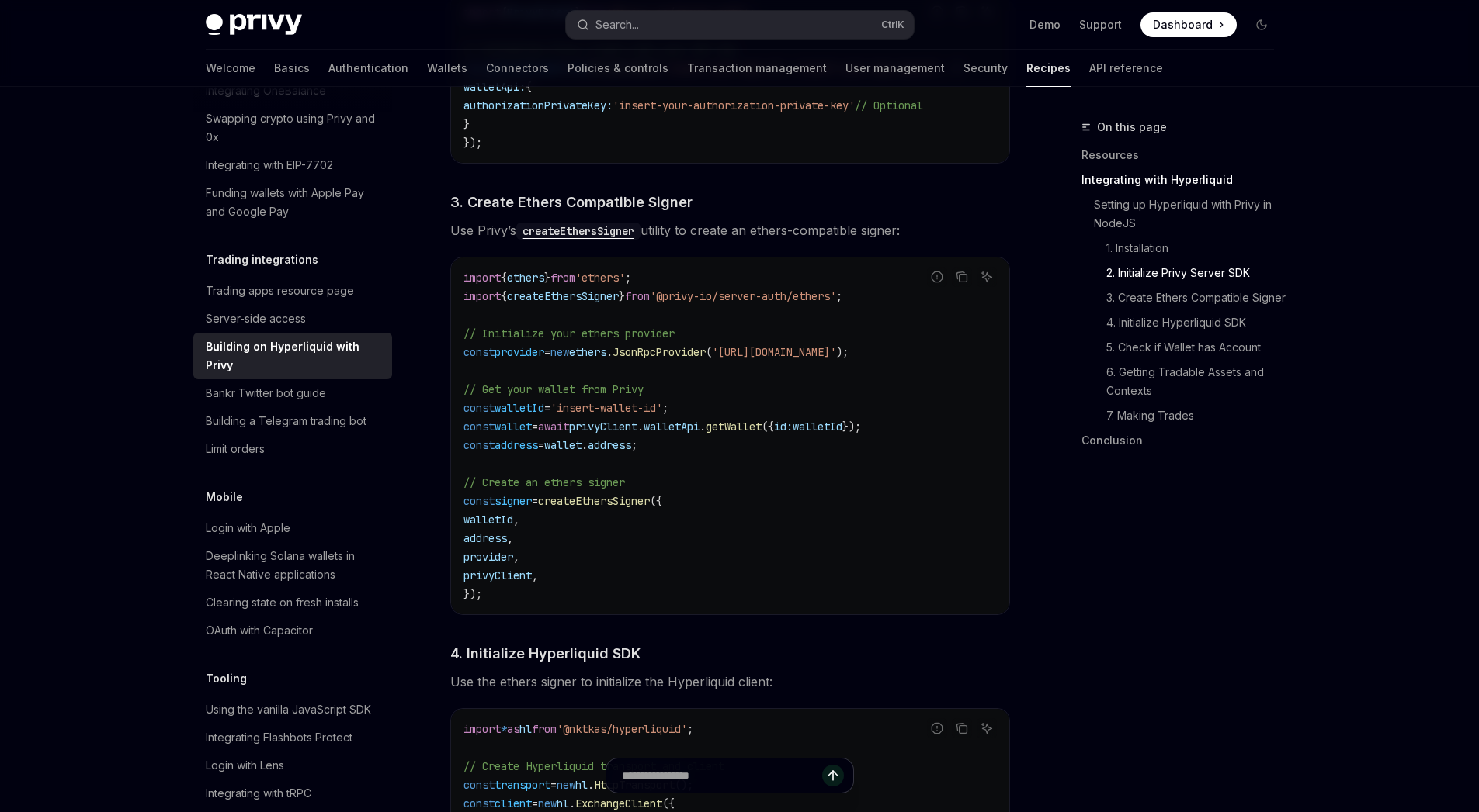
scroll to position [1130, 0]
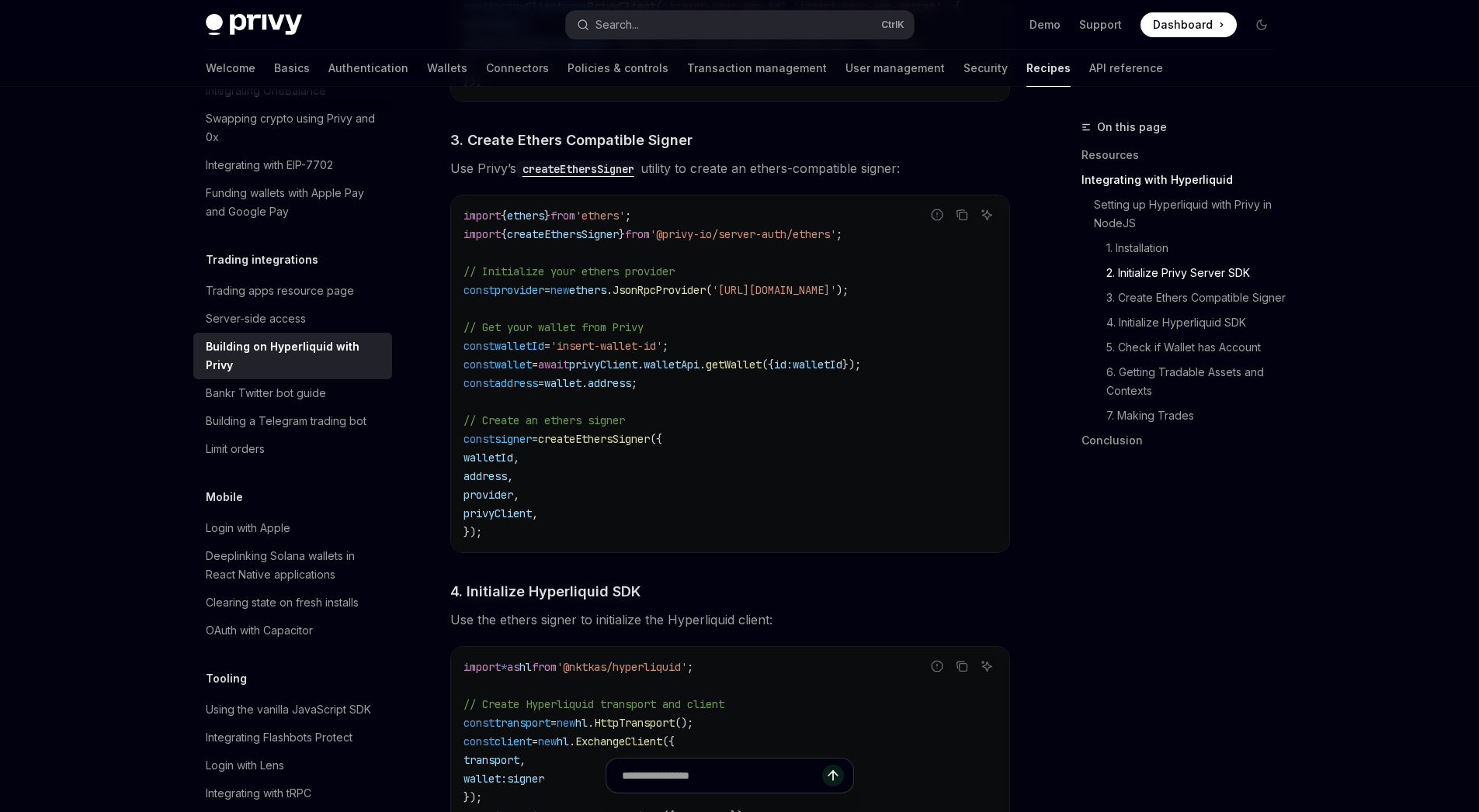
click at [532, 521] on span "privyClient" at bounding box center [497, 513] width 68 height 14
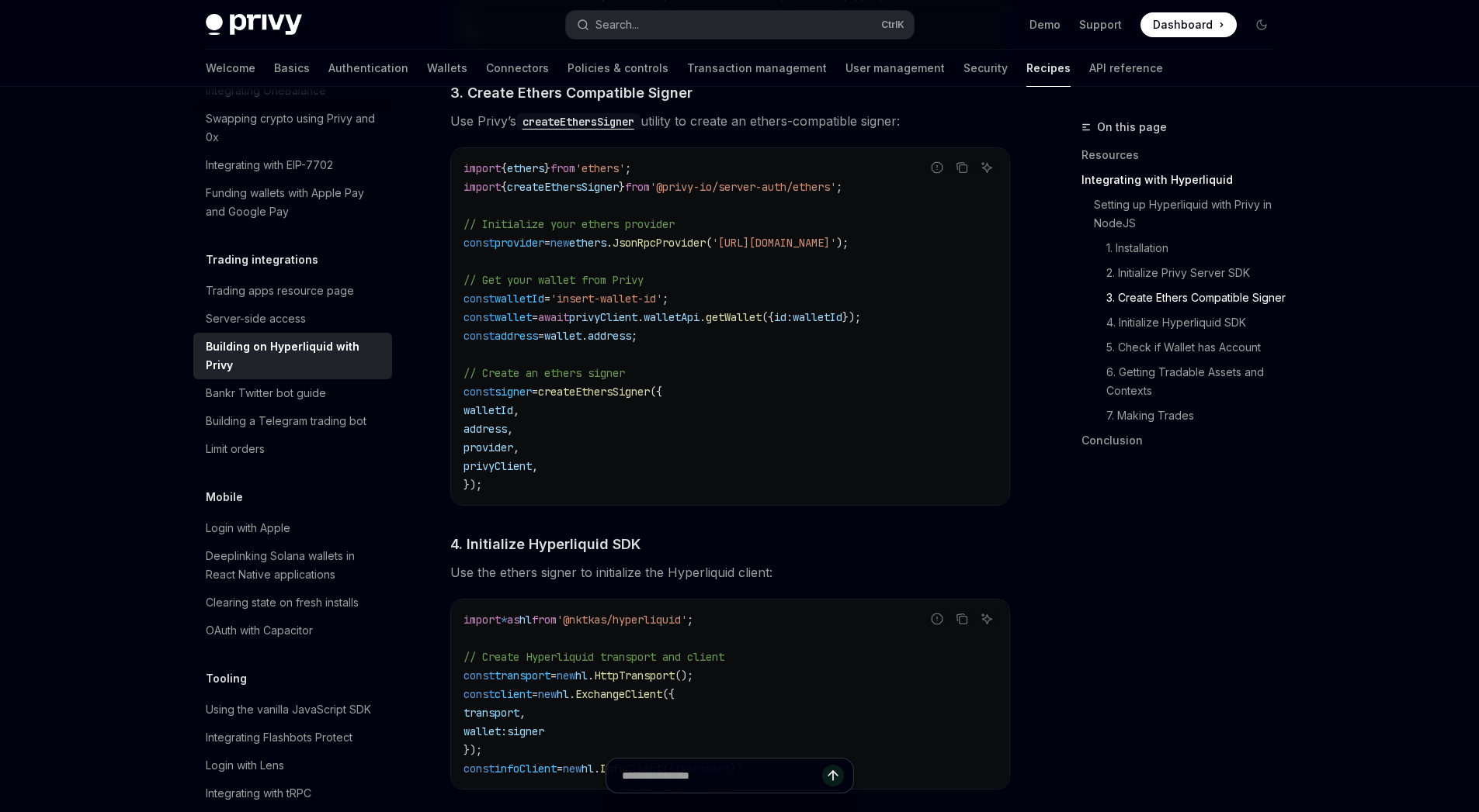
scroll to position [1168, 0]
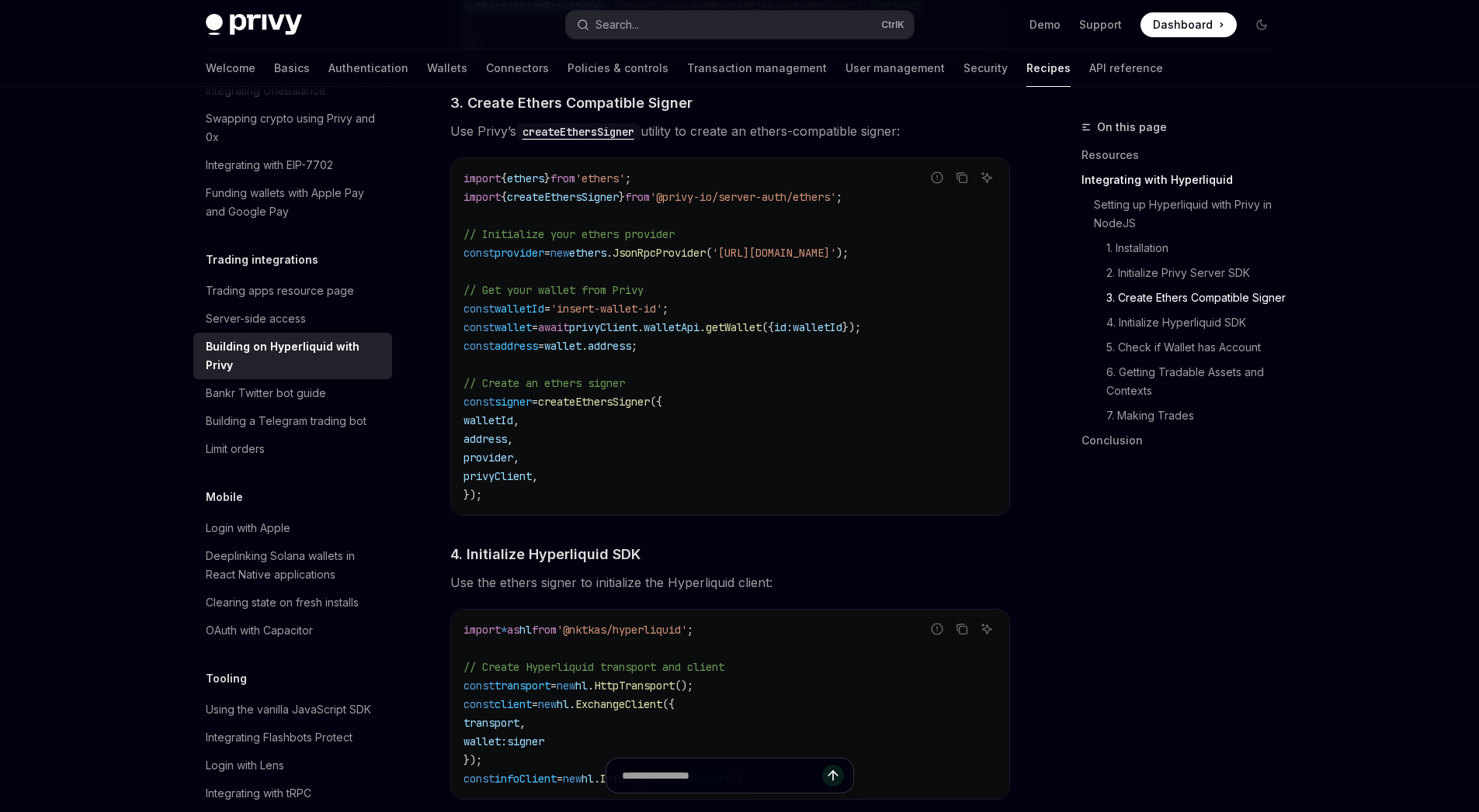
click at [604, 204] on span "createEthersSigner" at bounding box center [562, 197] width 112 height 14
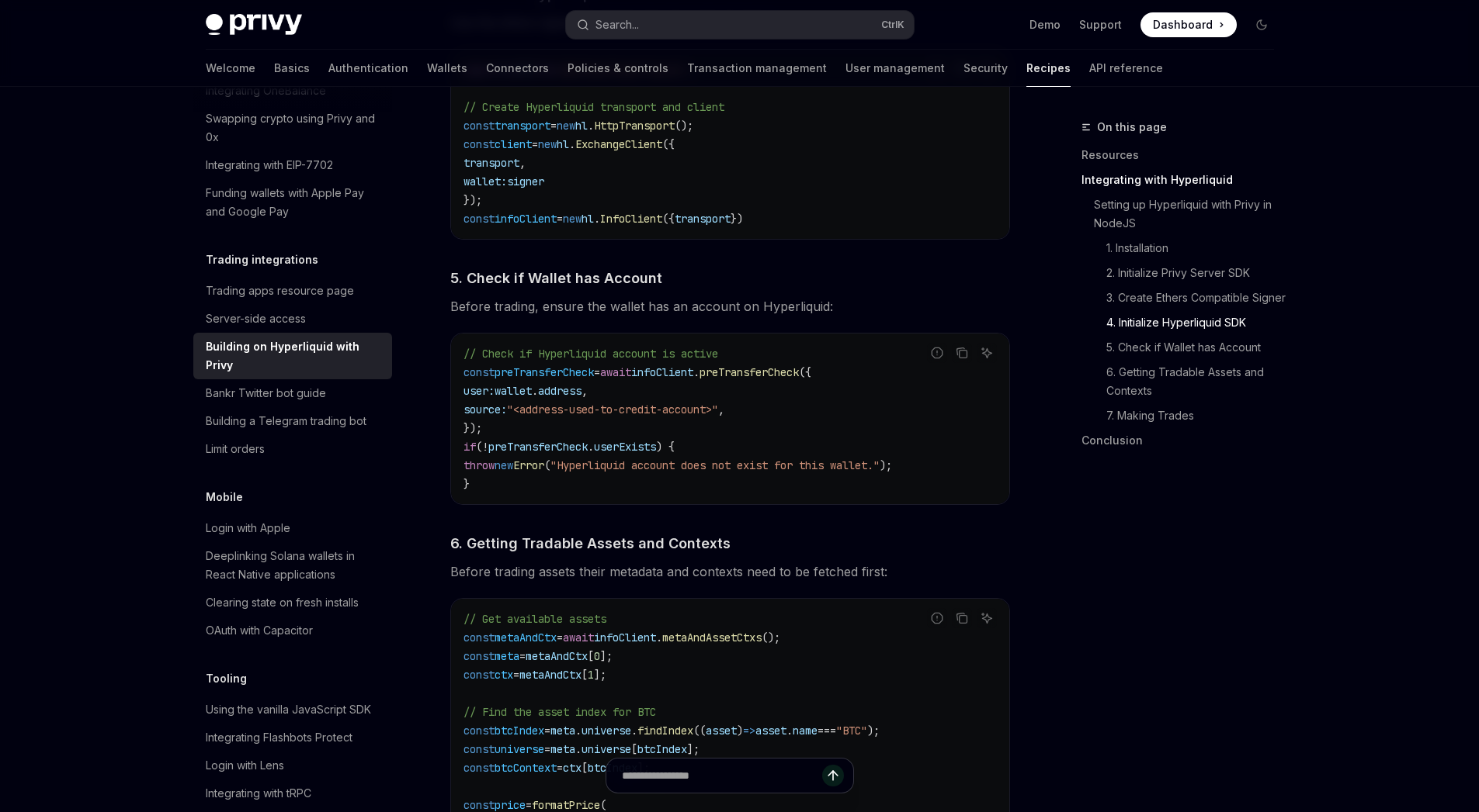
scroll to position [1719, 0]
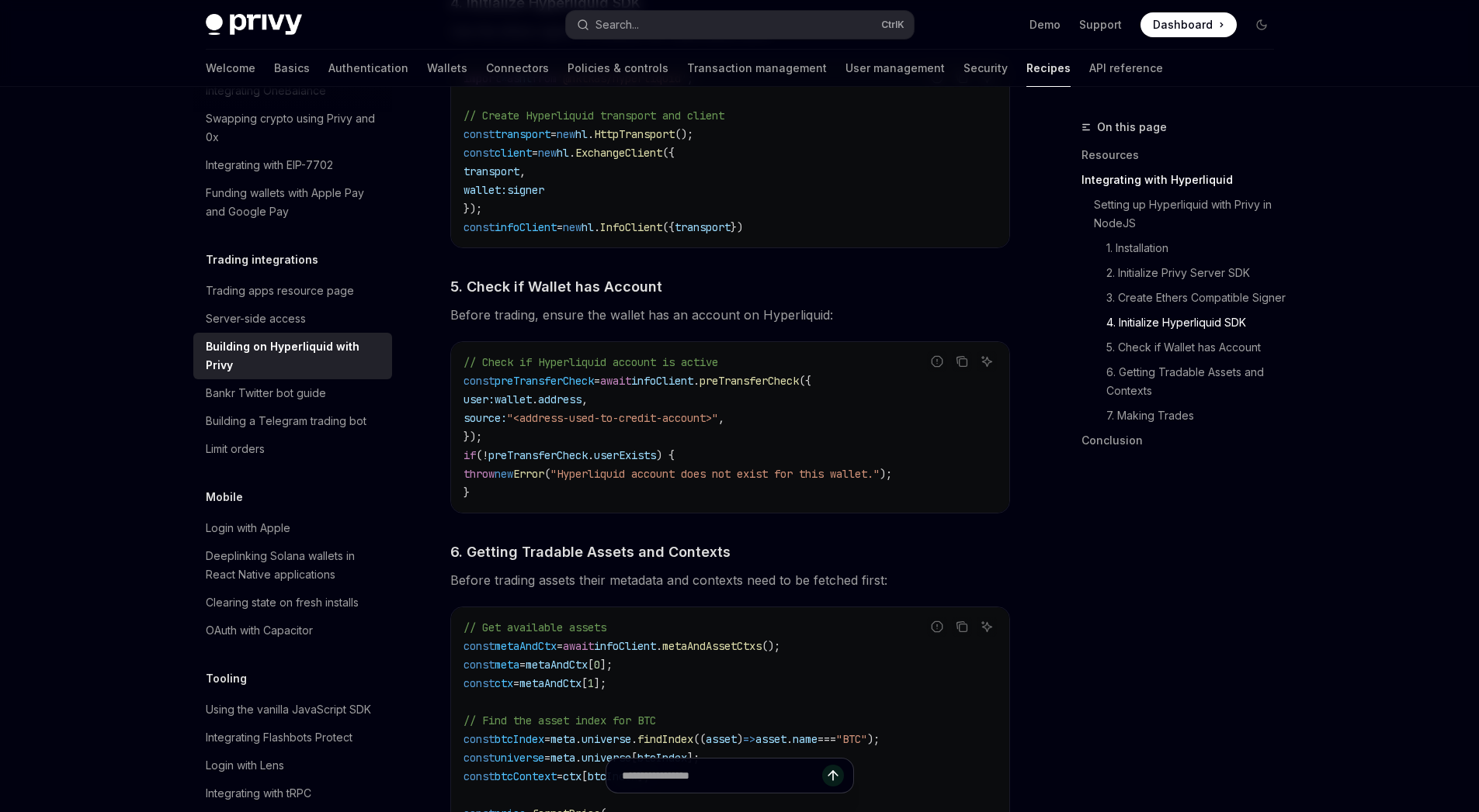
click at [646, 480] on span ""Hyperliquid account does not exist for this wallet."" at bounding box center [715, 474] width 329 height 14
drag, startPoint x: 646, startPoint y: 480, endPoint x: 819, endPoint y: 495, distance: 173.6
click at [819, 495] on code "// Check if Hyperliquid account is active const preTransferCheck = await infoCl…" at bounding box center [729, 427] width 533 height 149
click at [752, 487] on code "// Check if Hyperliquid account is active const preTransferCheck = await infoCl…" at bounding box center [729, 427] width 533 height 149
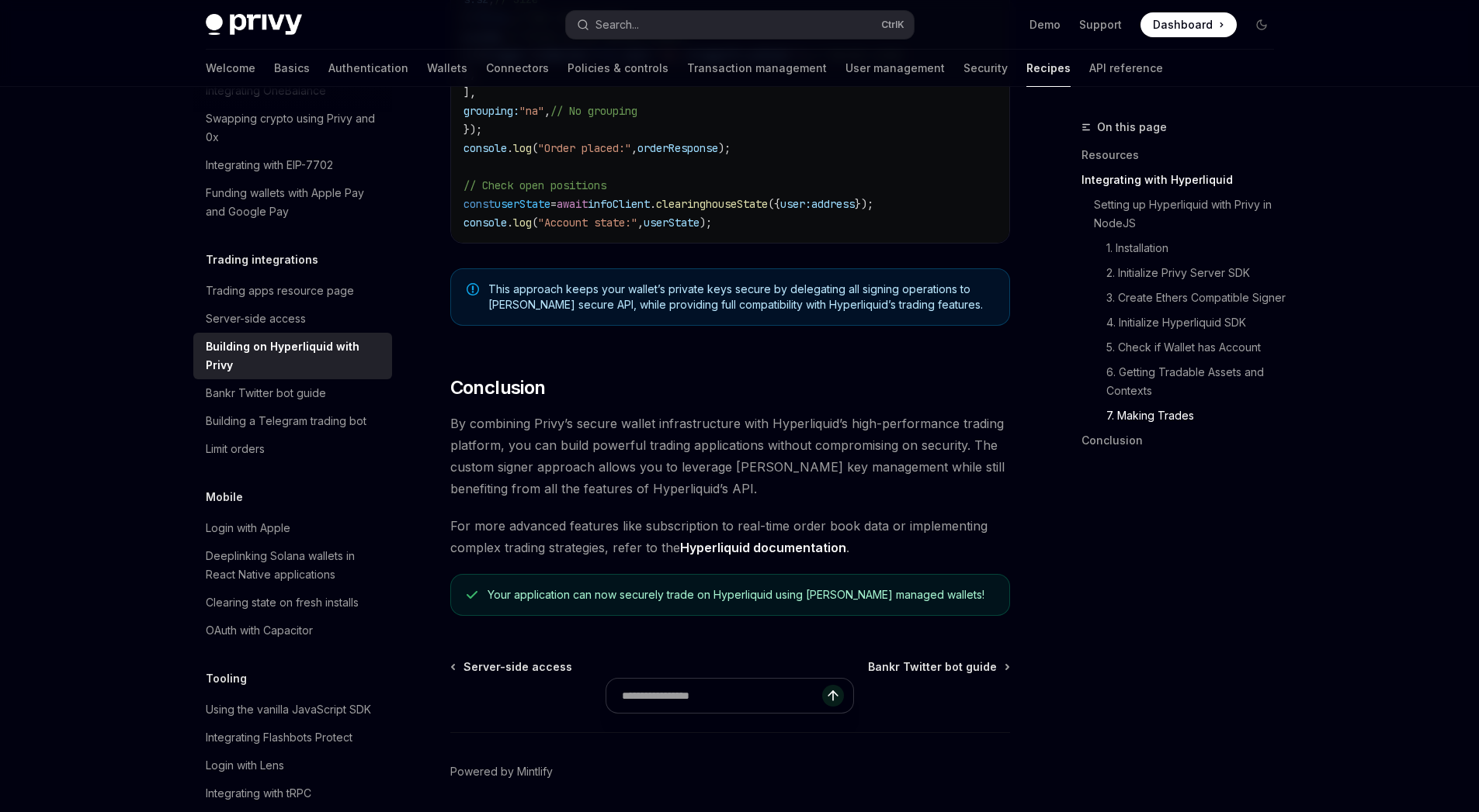
scroll to position [3052, 0]
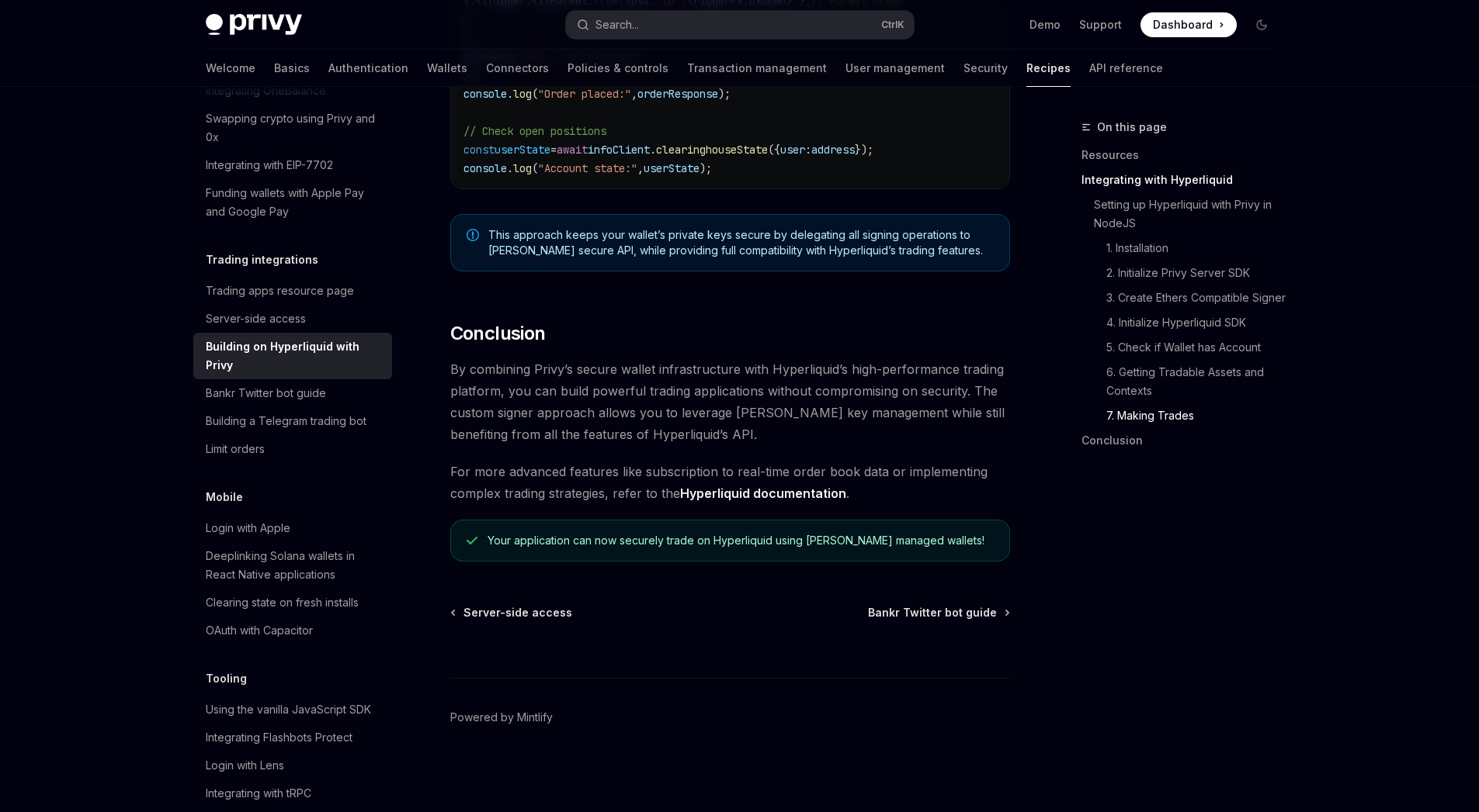
click at [609, 229] on span "This approach keeps your wallet’s private keys secure by delegating all signing…" at bounding box center [741, 242] width 505 height 31
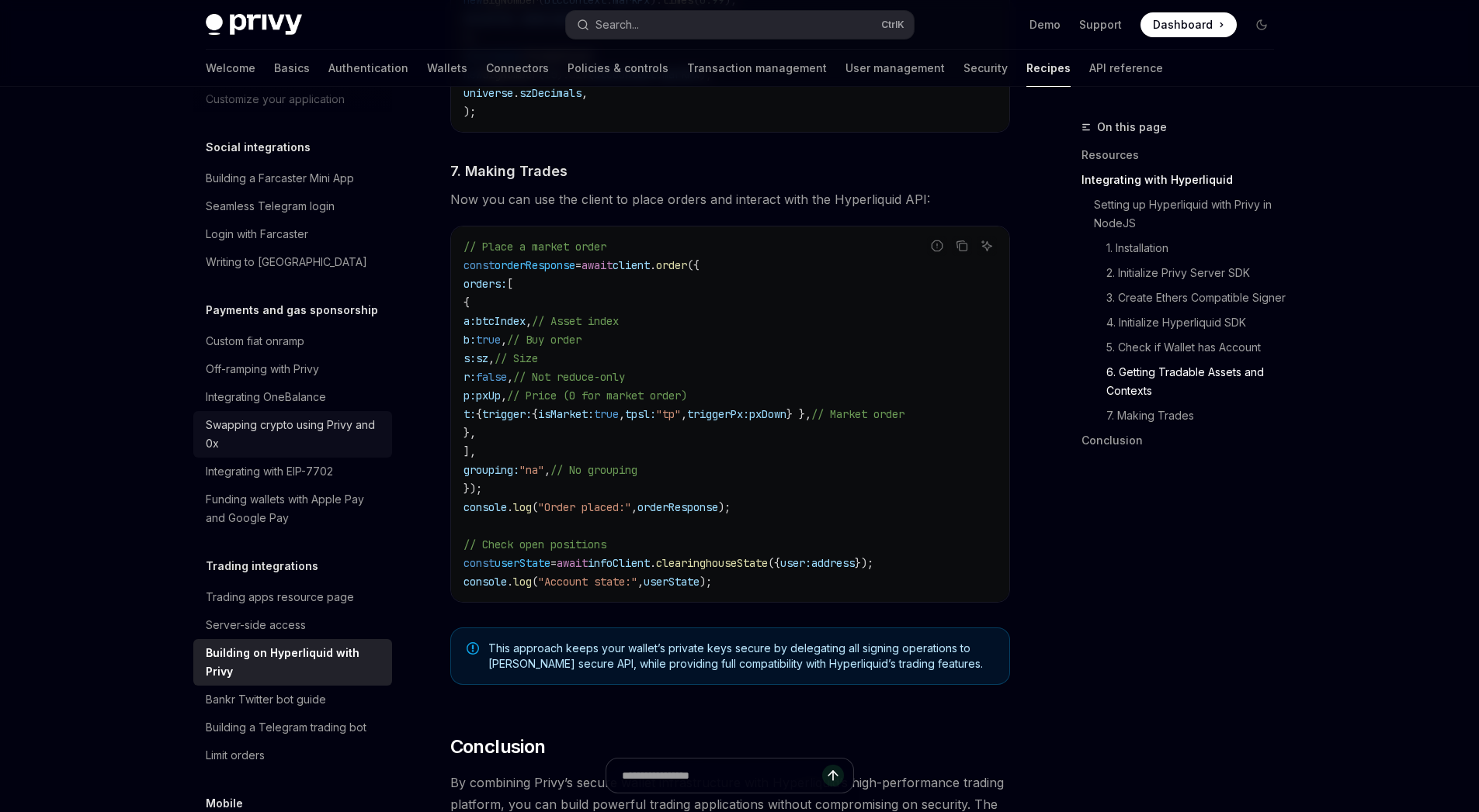
scroll to position [1167, 0]
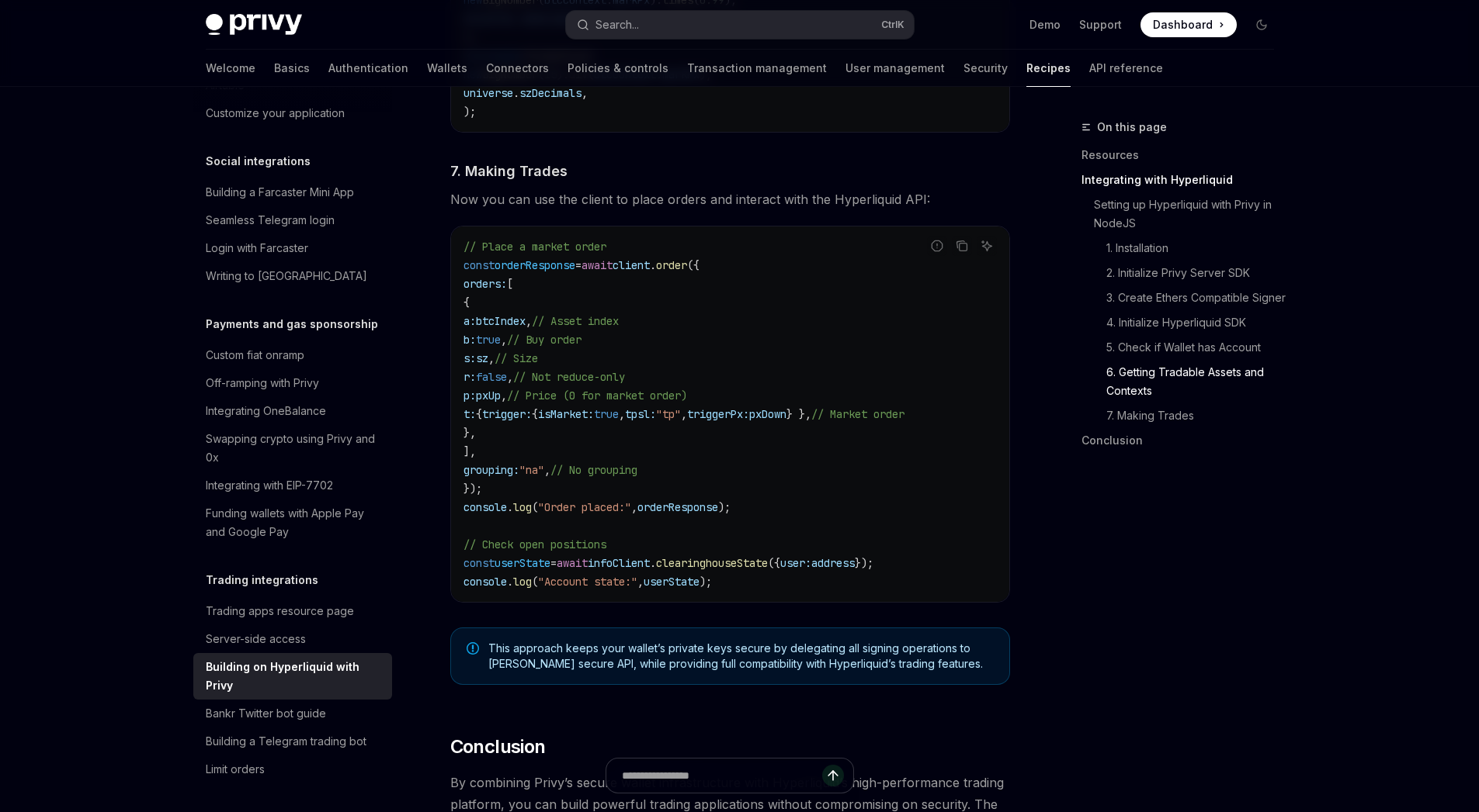
click at [711, 373] on code "// Place a market order const orderResponse = await client . order ({ orders: […" at bounding box center [729, 414] width 533 height 354
click at [630, 432] on code "// Place a market order const orderResponse = await client . order ({ orders: […" at bounding box center [729, 414] width 533 height 354
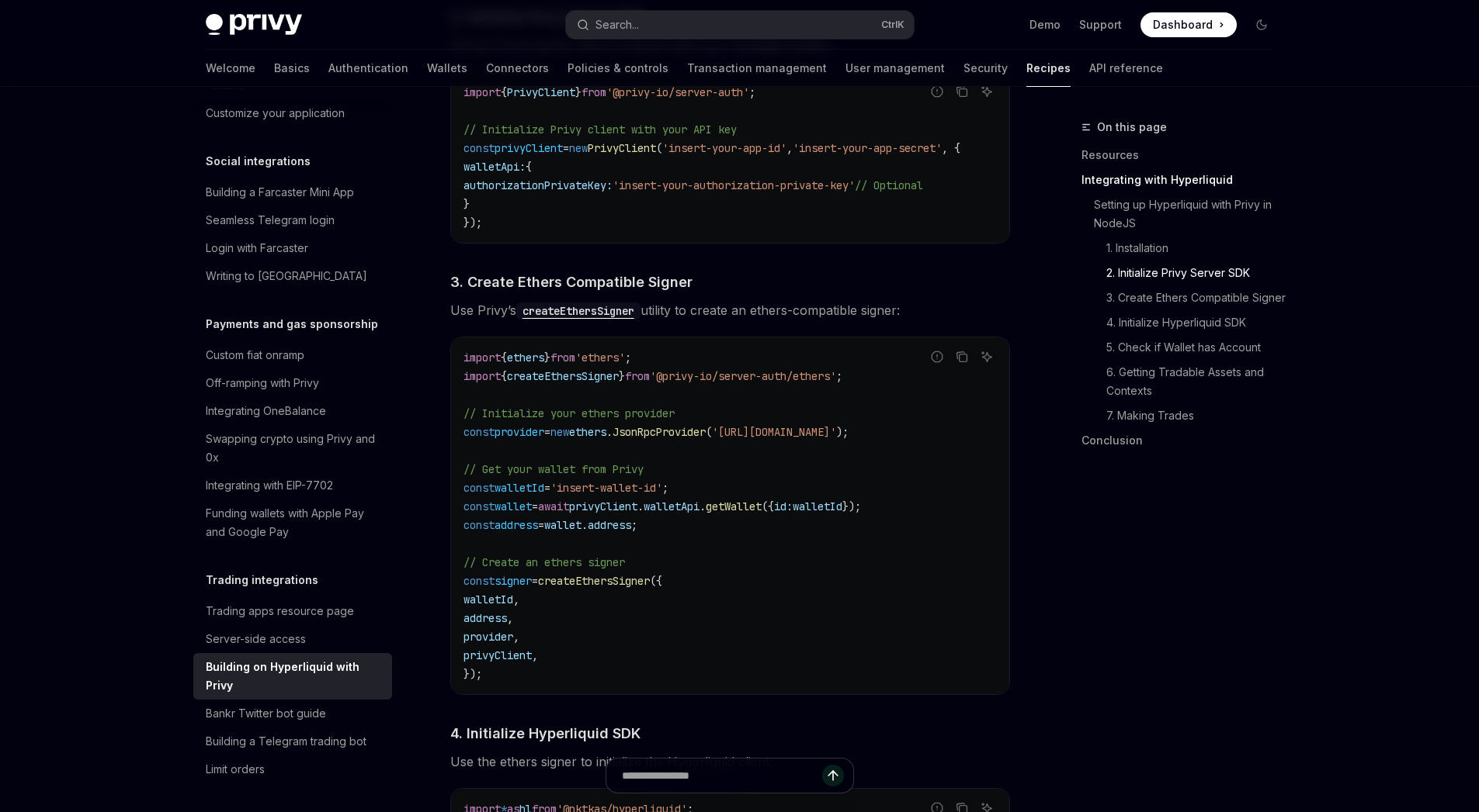
scroll to position [996, 0]
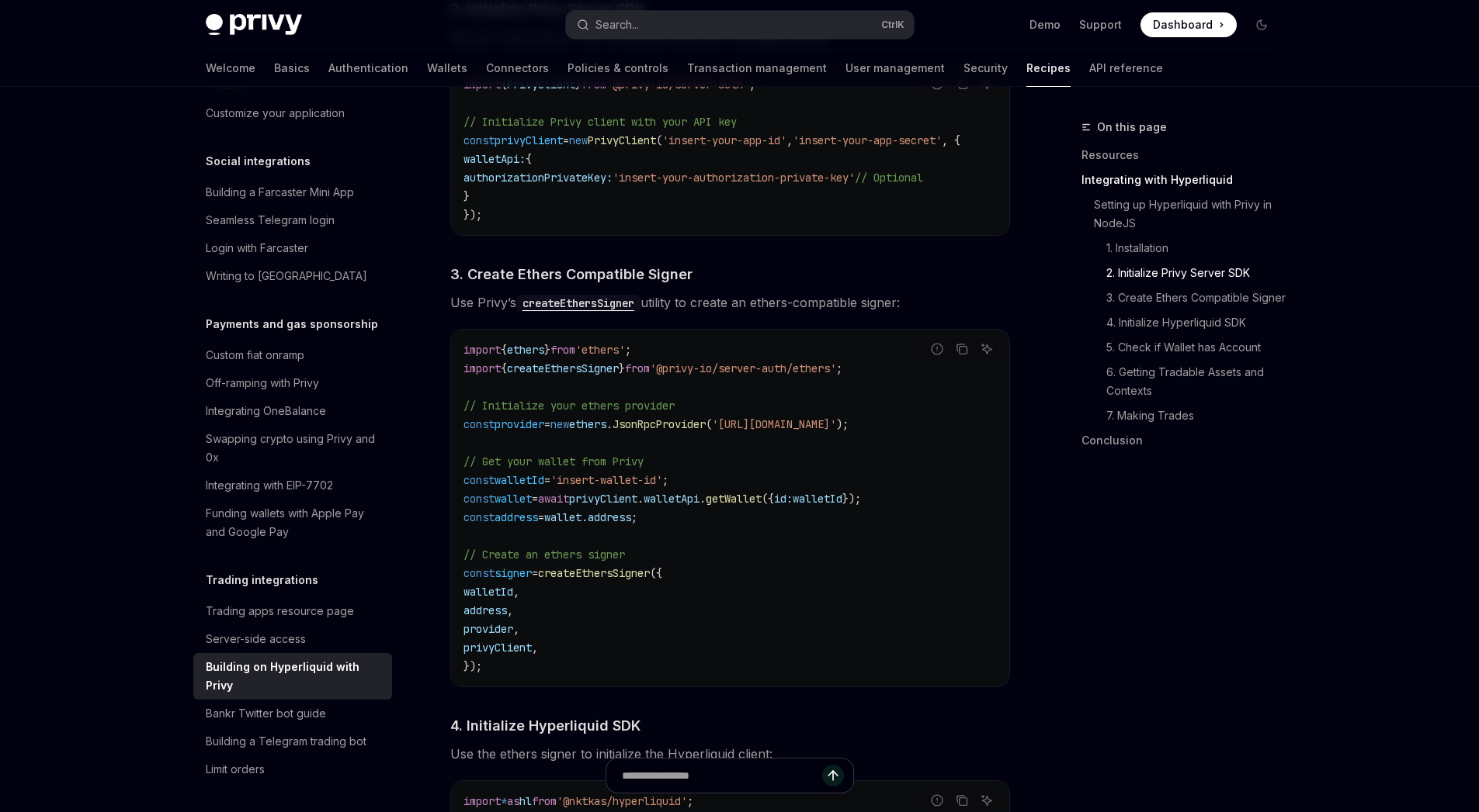
click at [610, 412] on span "// Initialize your ethers provider" at bounding box center [568, 405] width 211 height 14
click at [599, 311] on code "createEthersSigner" at bounding box center [578, 303] width 125 height 17
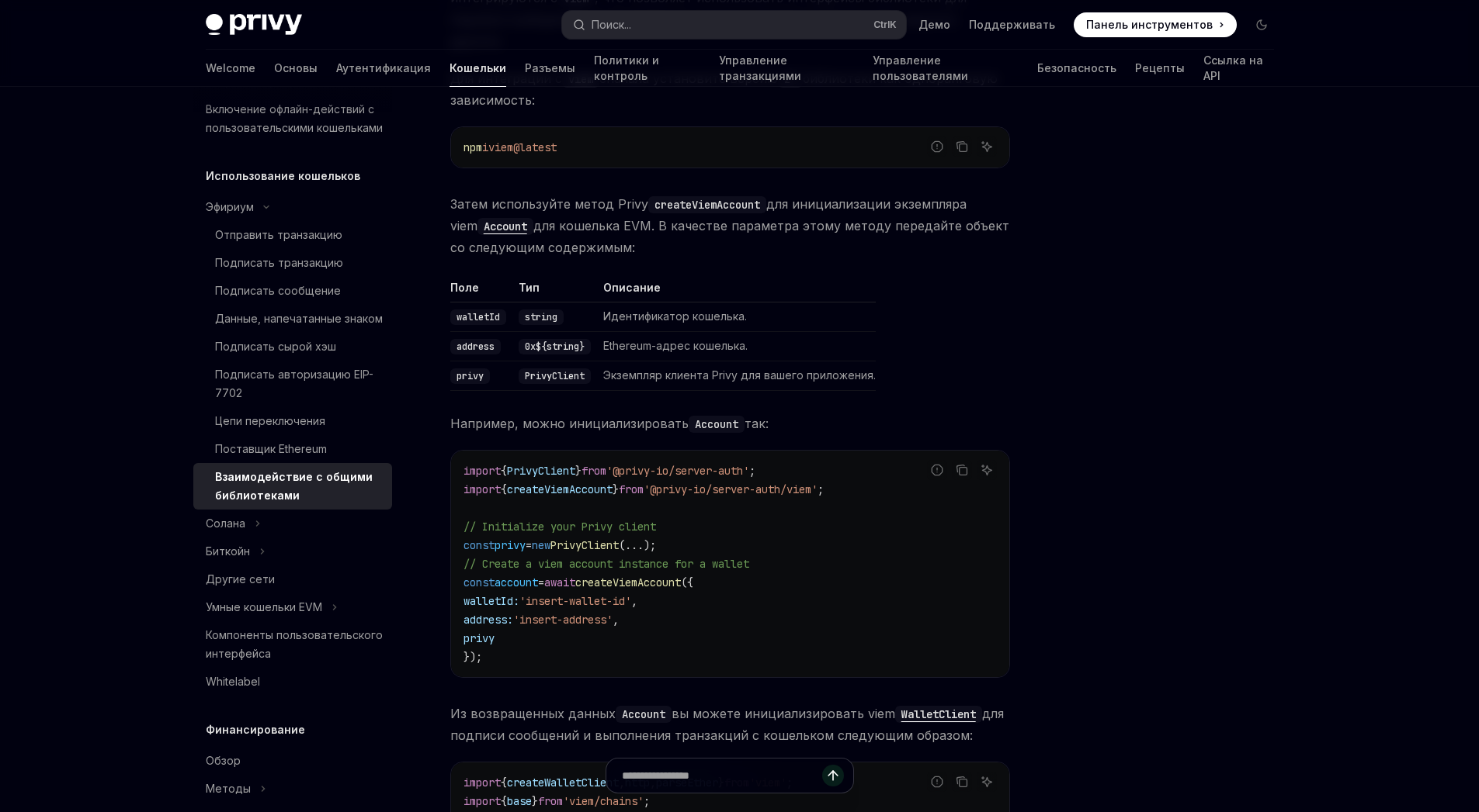
scroll to position [491, 0]
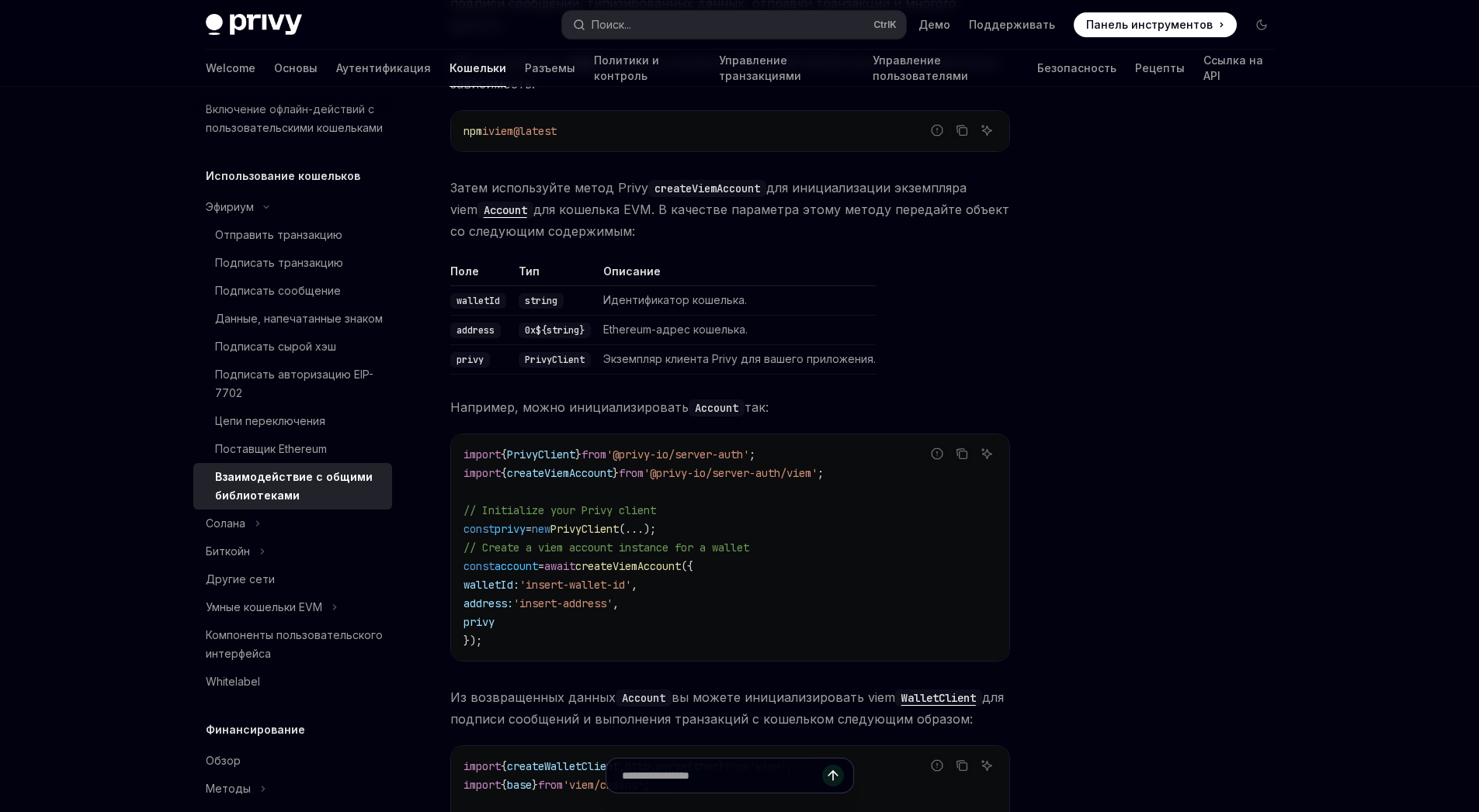
type textarea "*"
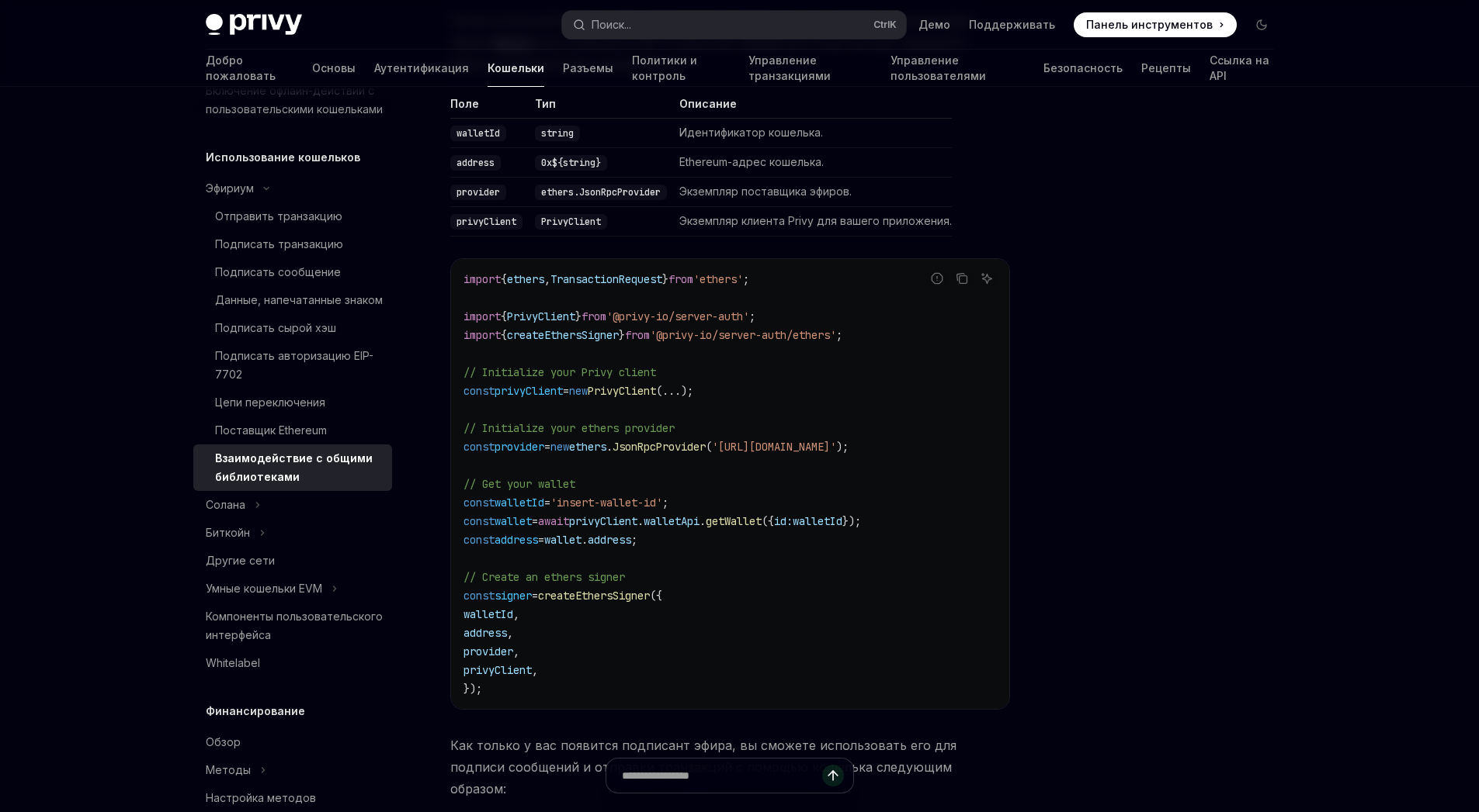
scroll to position [1817, 0]
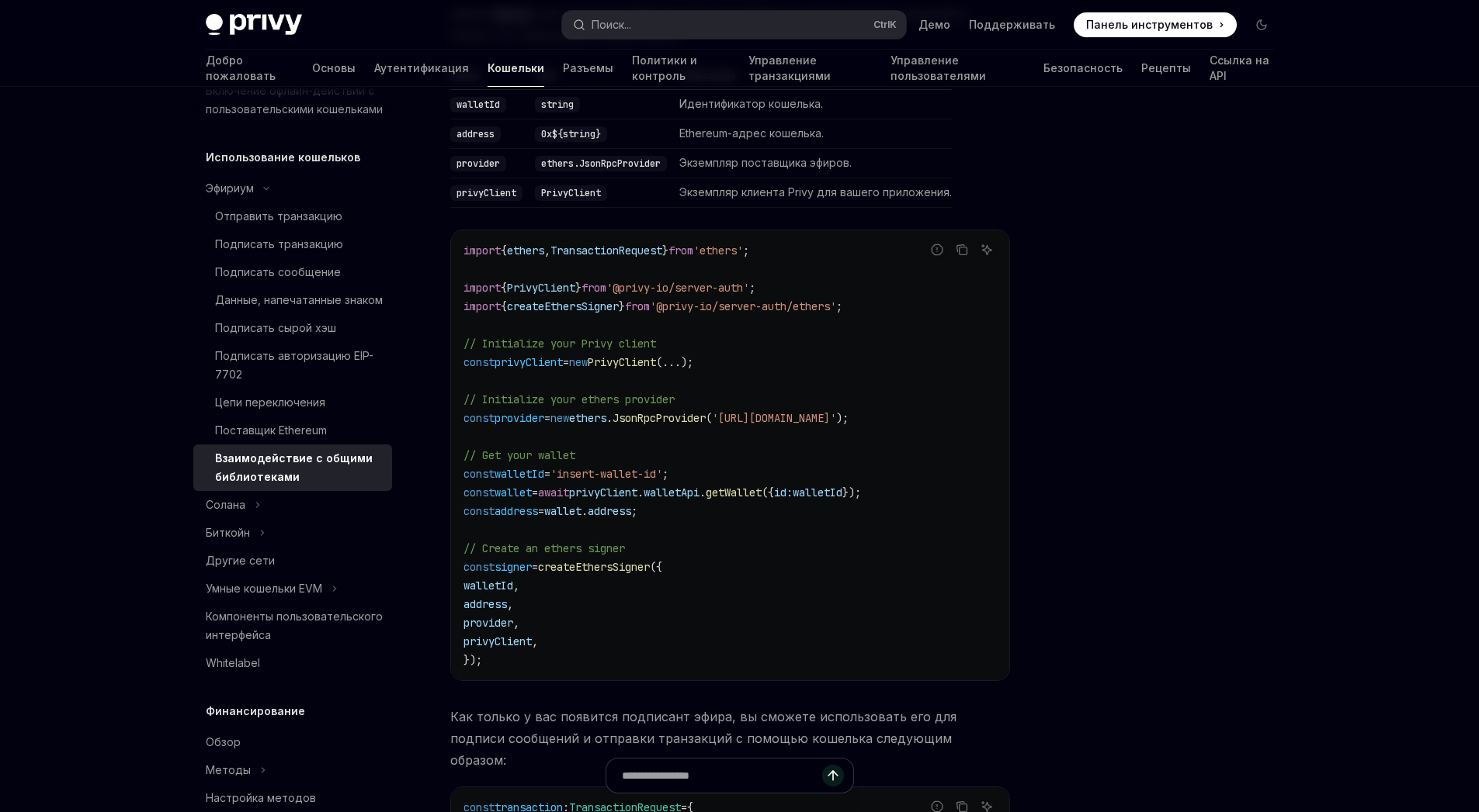
click at [589, 339] on code "import { ethers , TransactionRequest } from 'ethers' ; import { PrivyClient } f…" at bounding box center [729, 456] width 533 height 428
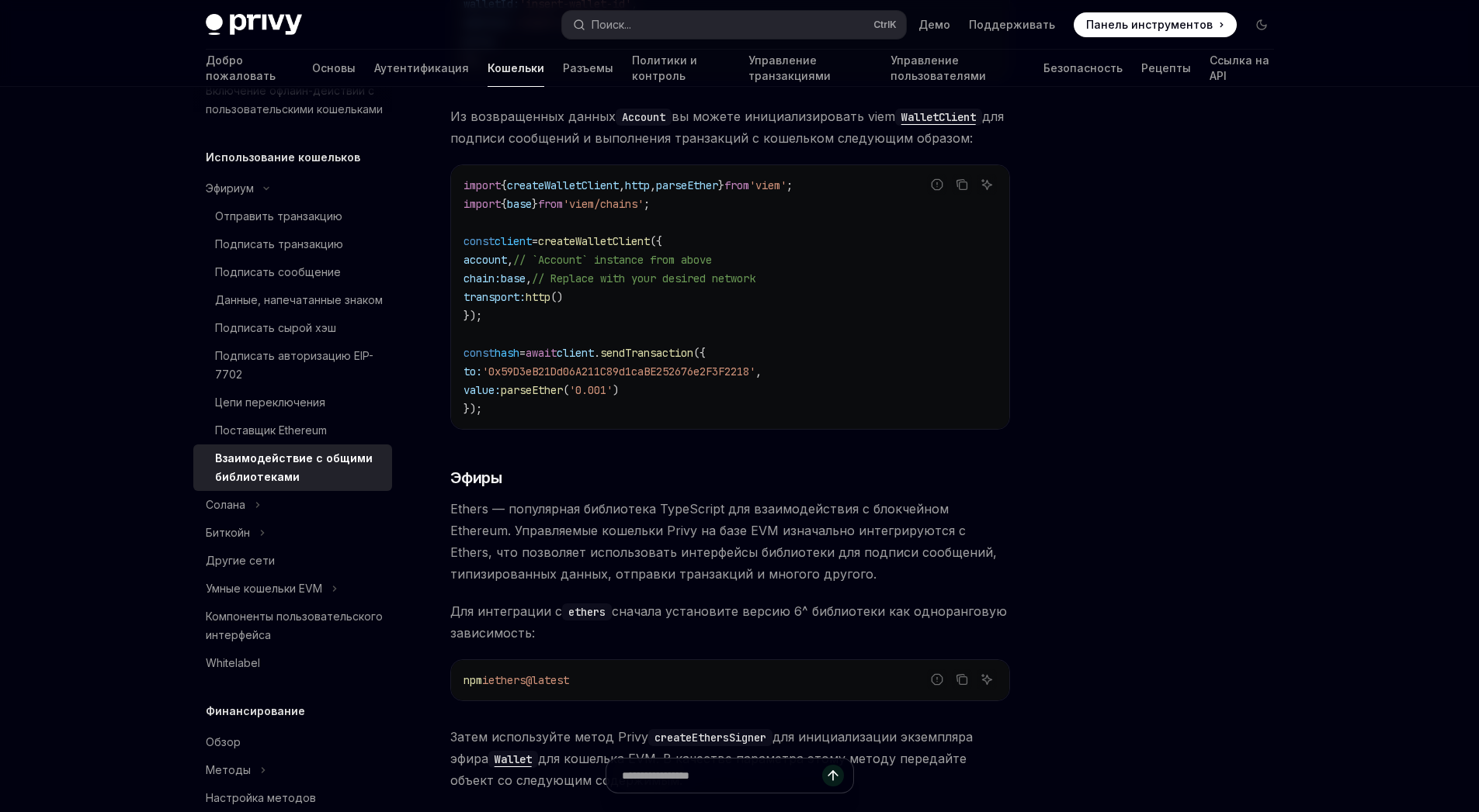
scroll to position [979, 0]
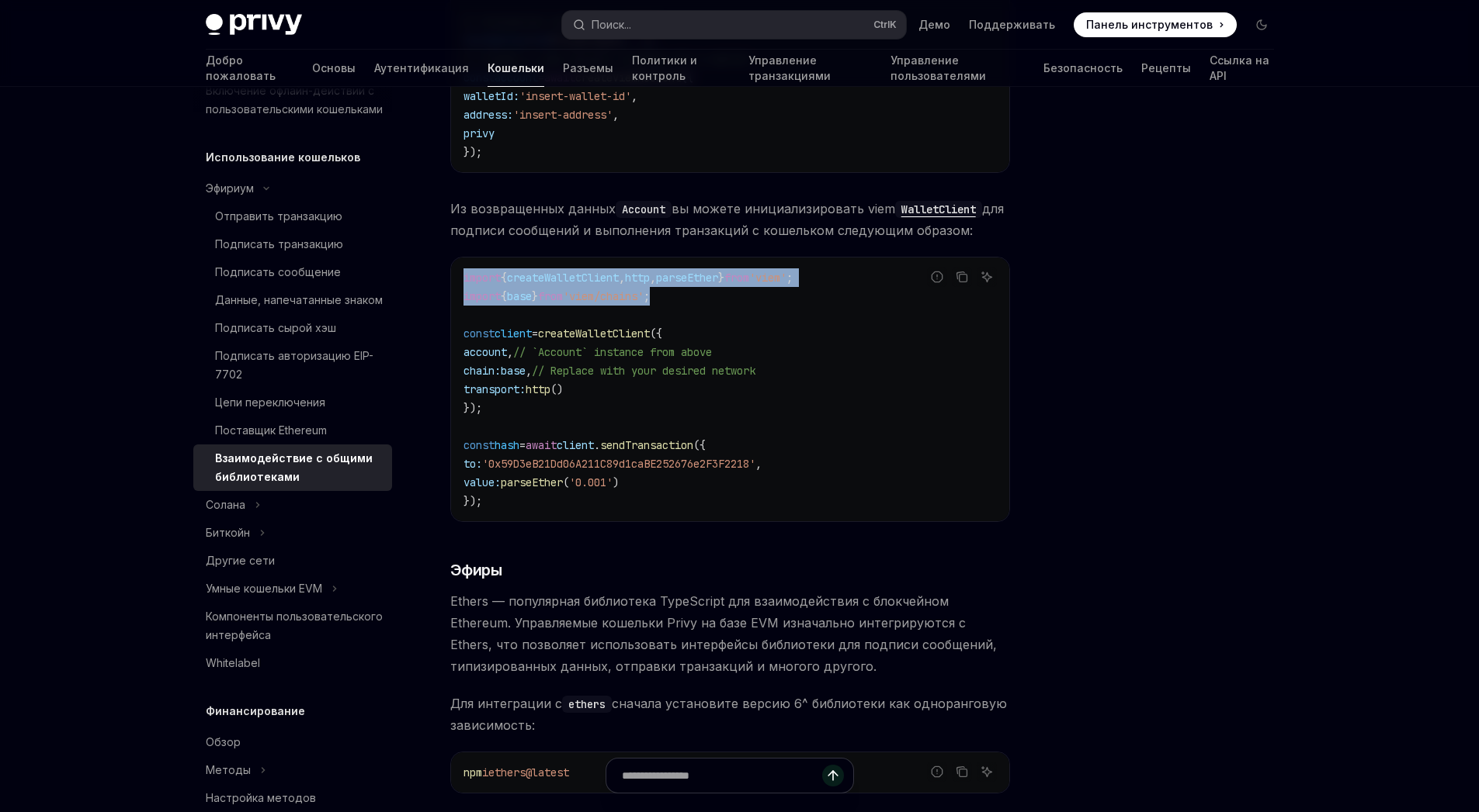
drag, startPoint x: 681, startPoint y: 287, endPoint x: 453, endPoint y: 274, distance: 228.4
click at [453, 274] on div "import { createWalletClient , http , parseEther } from 'viem' ; import { base }…" at bounding box center [730, 390] width 558 height 264
copy code "import { createWalletClient , http , parseEther } from 'viem' ; import { base }…"
click at [858, 304] on code "import { createWalletClient , http , parseEther } from 'viem' ; import { base }…" at bounding box center [729, 390] width 533 height 242
click at [617, 290] on span "'viem/chains'" at bounding box center [602, 296] width 81 height 14
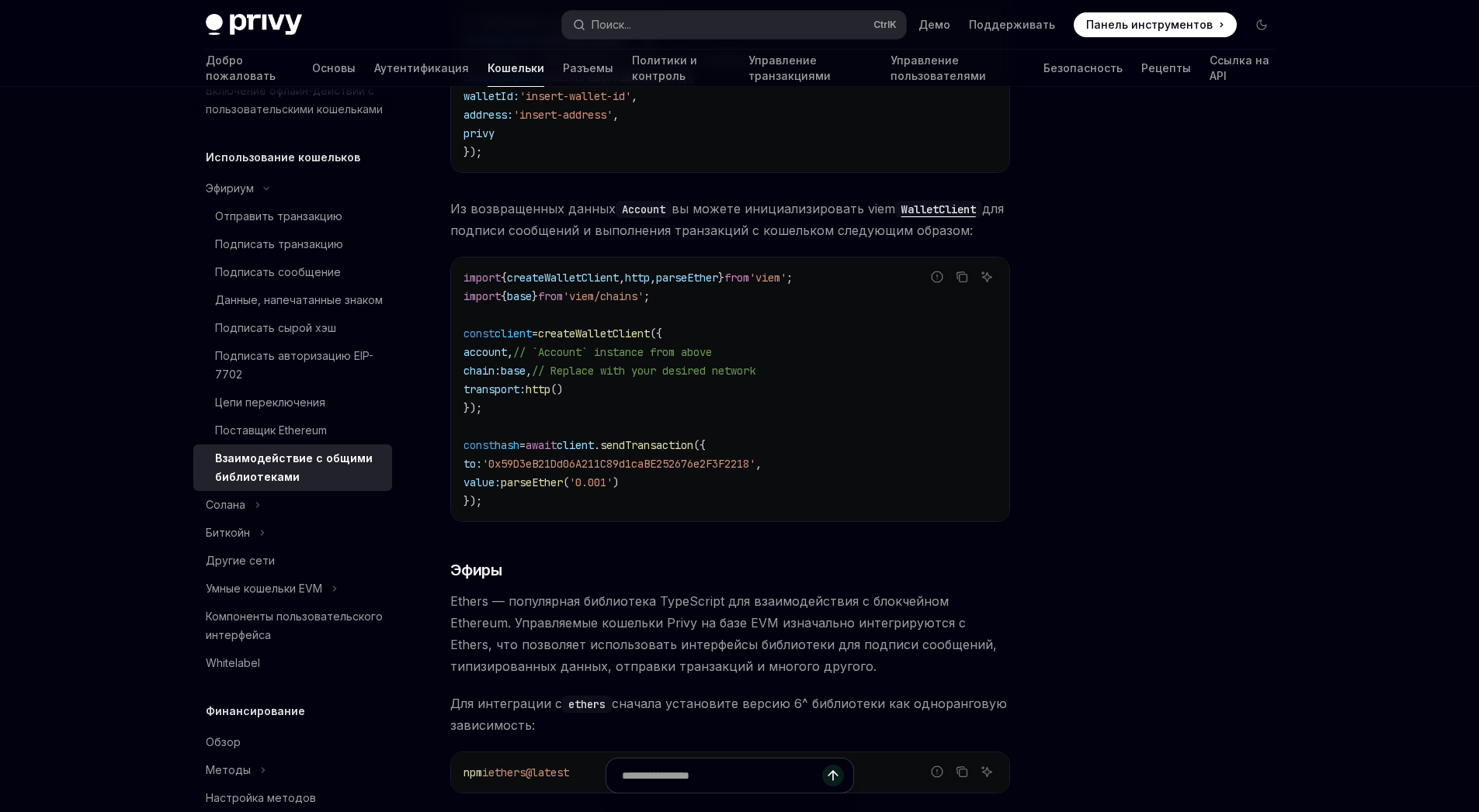
click at [614, 290] on span "'viem/chains'" at bounding box center [602, 296] width 81 height 14
click at [650, 327] on span "createWalletClient" at bounding box center [593, 333] width 112 height 14
drag, startPoint x: 685, startPoint y: 282, endPoint x: 455, endPoint y: 260, distance: 231.0
click at [455, 260] on div "import { createWalletClient , http , parseEther } from 'viem' ; import { base }…" at bounding box center [730, 390] width 558 height 264
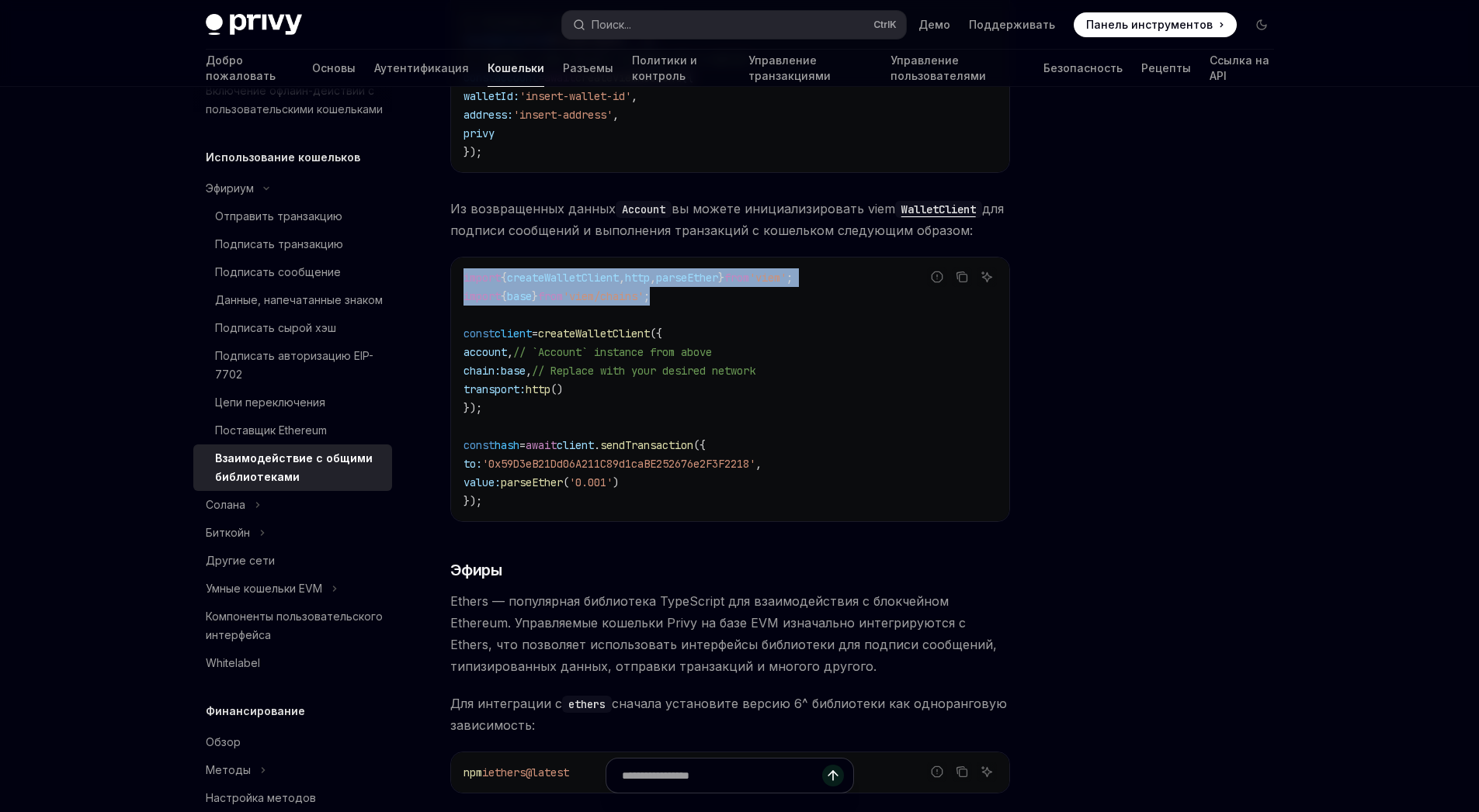
copy code "import { createWalletClient , http , parseEther } from 'viem' ; import { base }…"
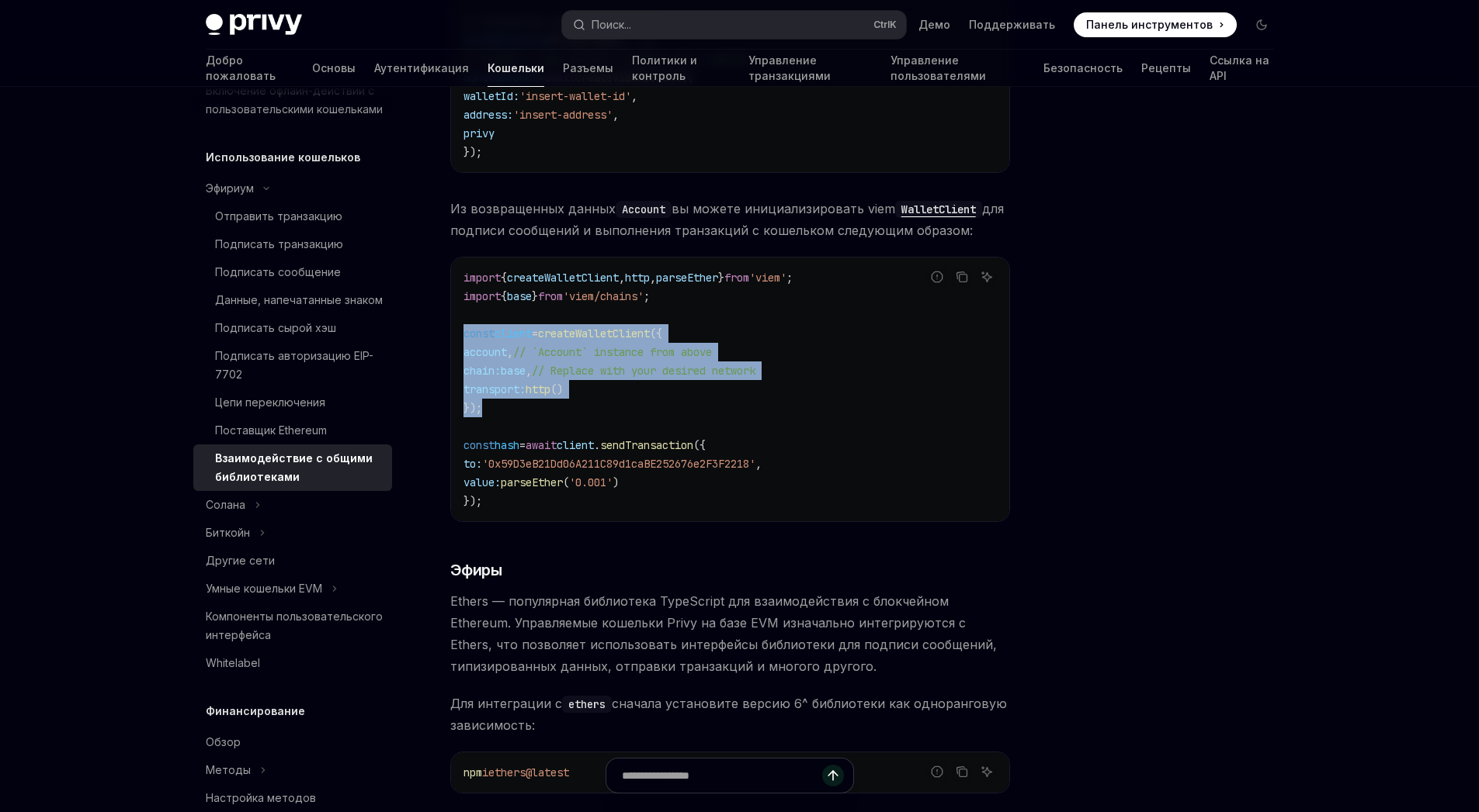
drag, startPoint x: 484, startPoint y: 395, endPoint x: 453, endPoint y: 323, distance: 78.4
click at [453, 323] on div "import { createWalletClient , http , parseEther } from 'viem' ; import { base }…" at bounding box center [730, 390] width 558 height 264
click at [742, 374] on code "import { createWalletClient , http , parseEther } from 'viem' ; import { base }…" at bounding box center [729, 390] width 533 height 242
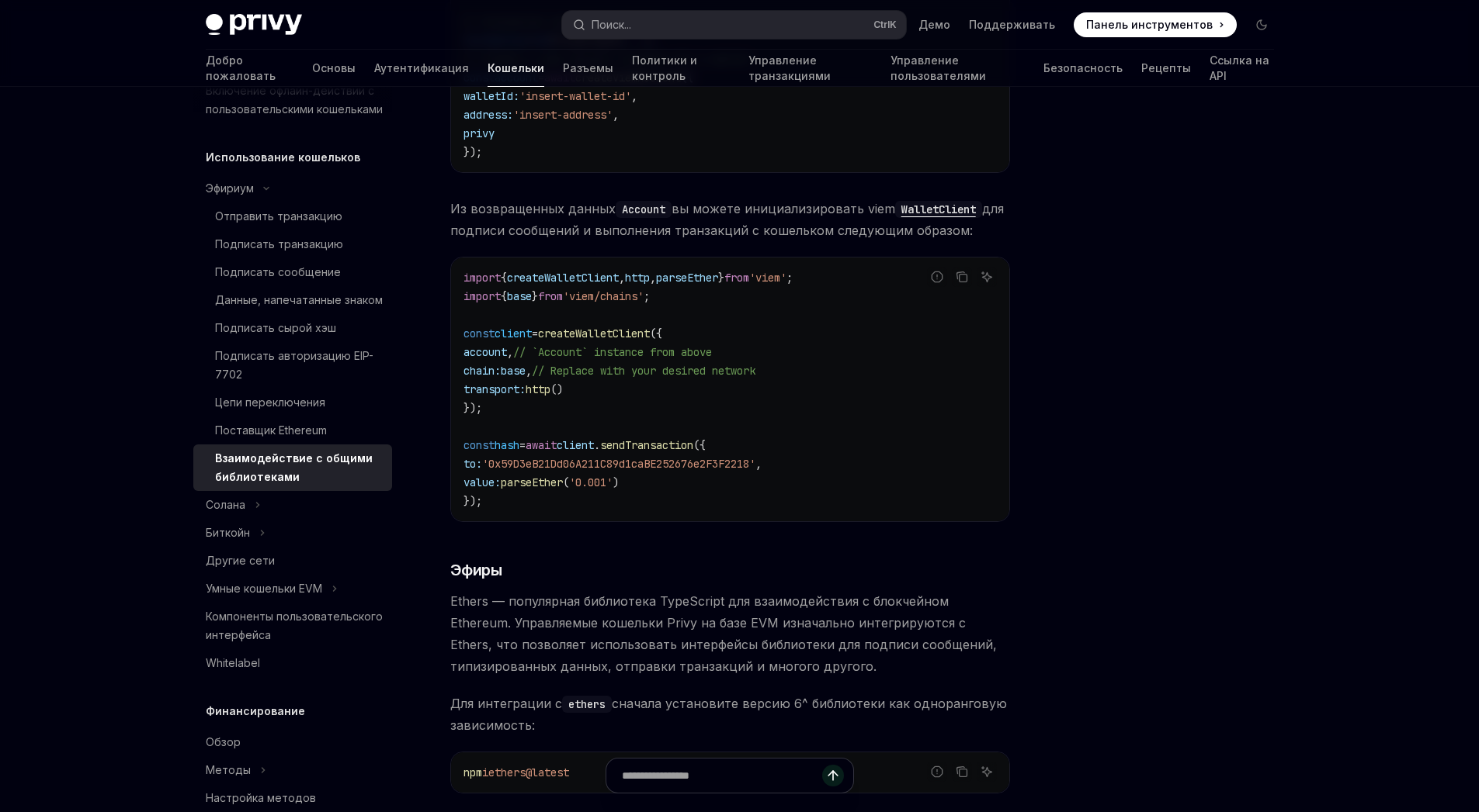
click at [696, 422] on code "import { createWalletClient , http , parseEther } from 'viem' ; import { base }…" at bounding box center [729, 390] width 533 height 242
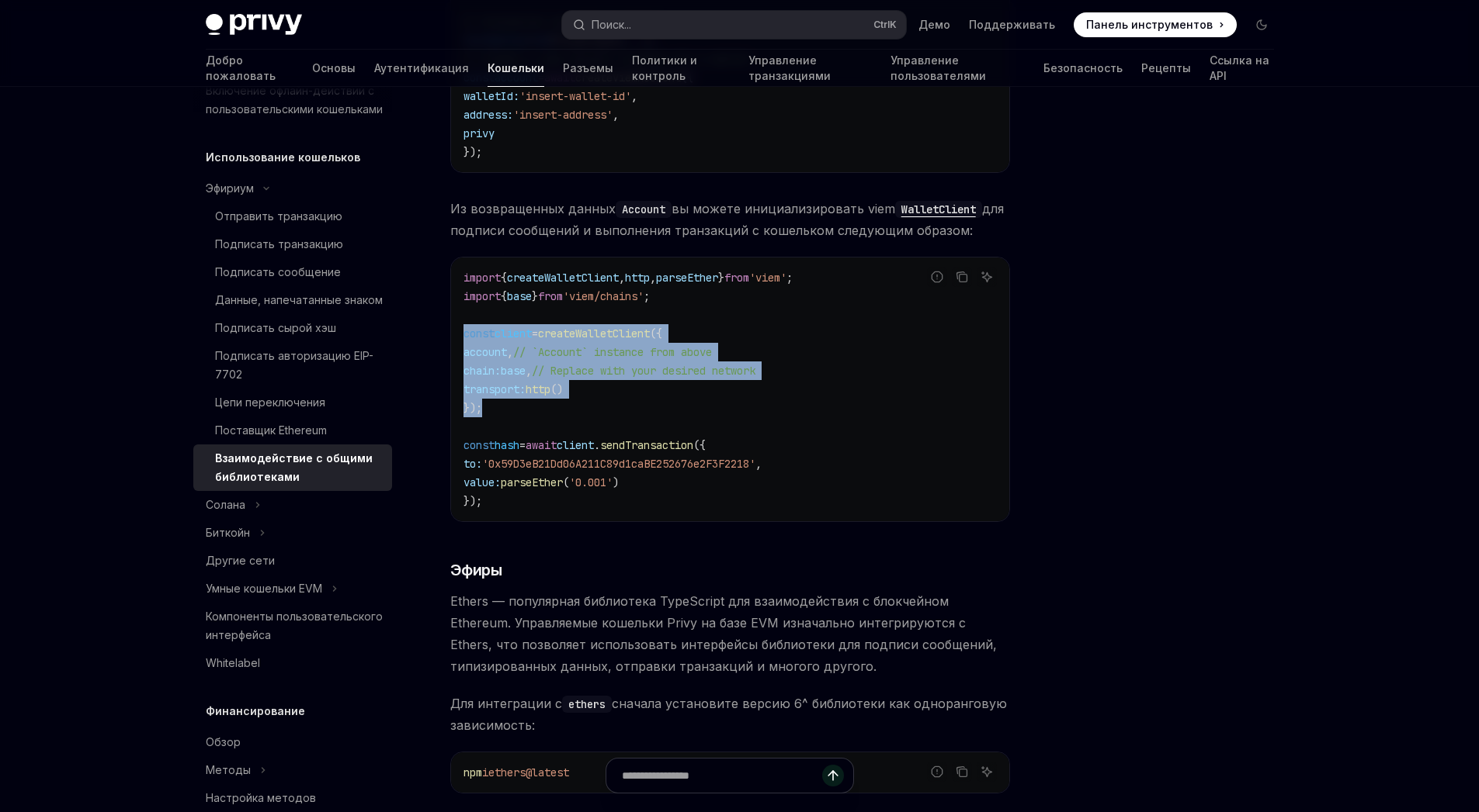
drag, startPoint x: 483, startPoint y: 404, endPoint x: 440, endPoint y: 325, distance: 89.9
click at [440, 325] on div "Эфириум Взаимодействие с общими библиотеками OpenAI Открыть в ChatGPT OpenAI От…" at bounding box center [584, 615] width 857 height 2952
copy code "const client = createWalletClient ({ account , // `Account` instance from above…"
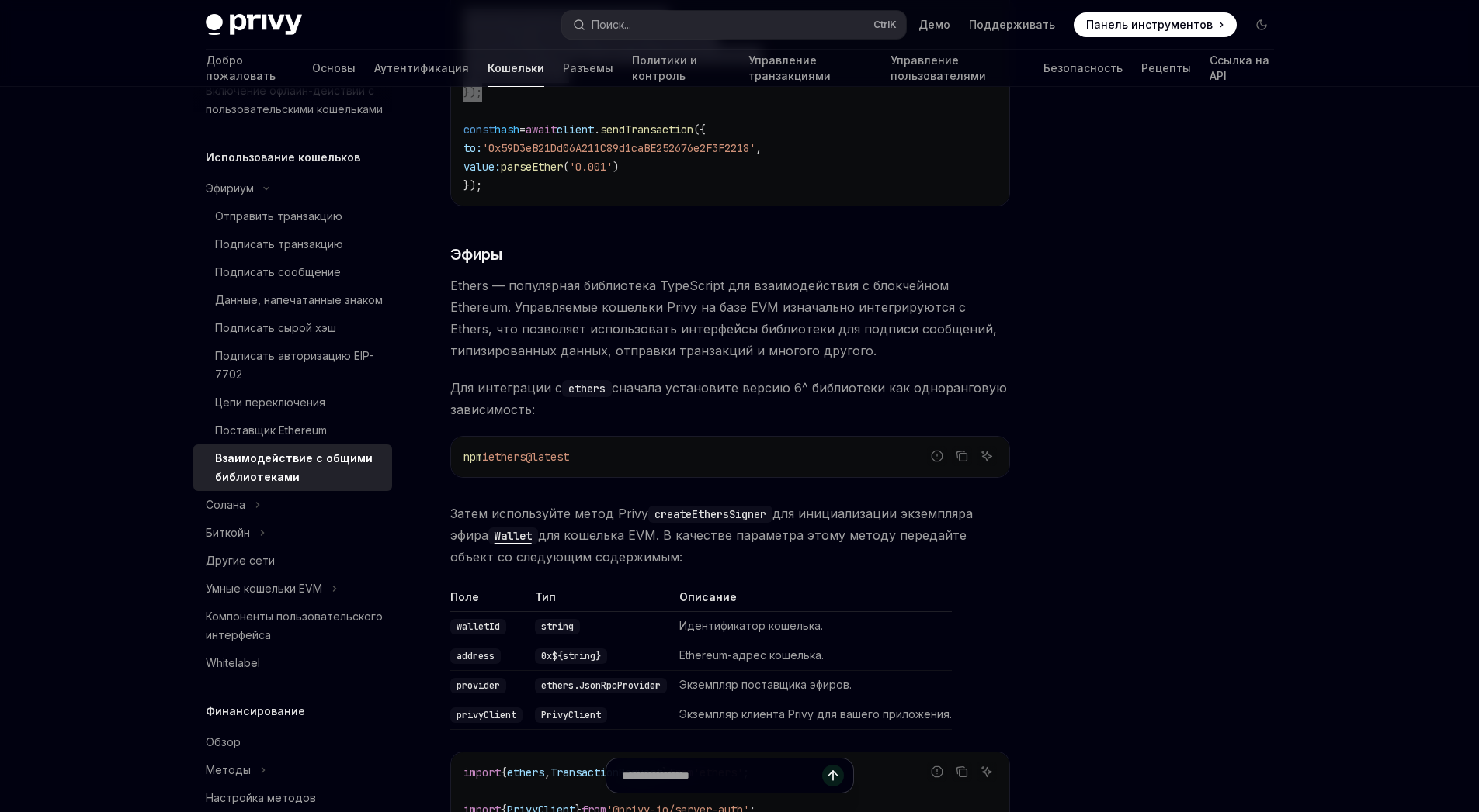
scroll to position [1072, 0]
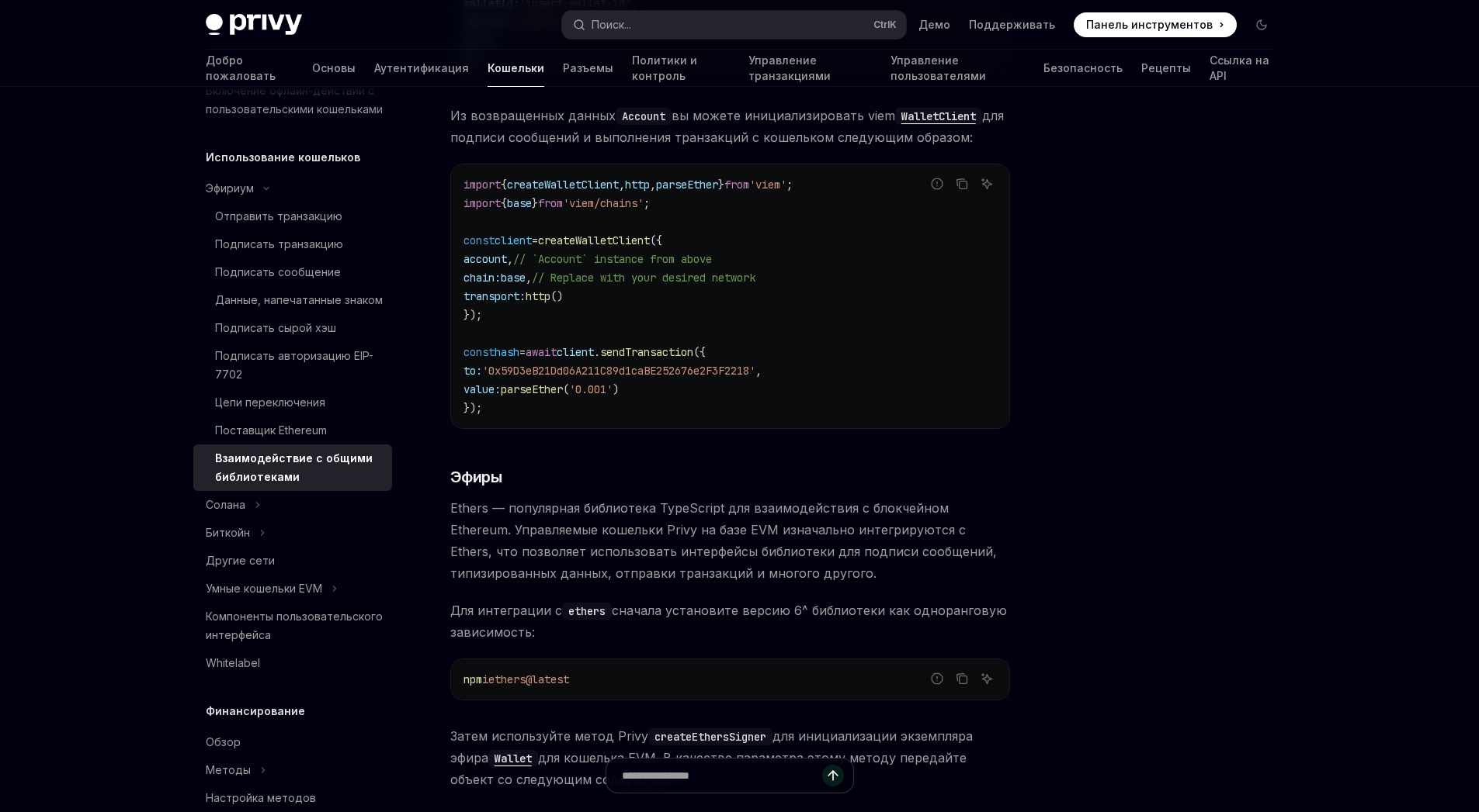
drag, startPoint x: 674, startPoint y: 421, endPoint x: 650, endPoint y: 385, distance: 43.3
click at [673, 421] on div "Библиотека @privy-io/server-auth устарела. Рекомендуем интегрировать её @privy-…" at bounding box center [730, 477] width 560 height 2540
click at [600, 345] on span "." at bounding box center [597, 351] width 7 height 14
click at [509, 241] on code "import { createWalletClient , http , parseEther } from 'viem' ; import { base }…" at bounding box center [729, 297] width 533 height 242
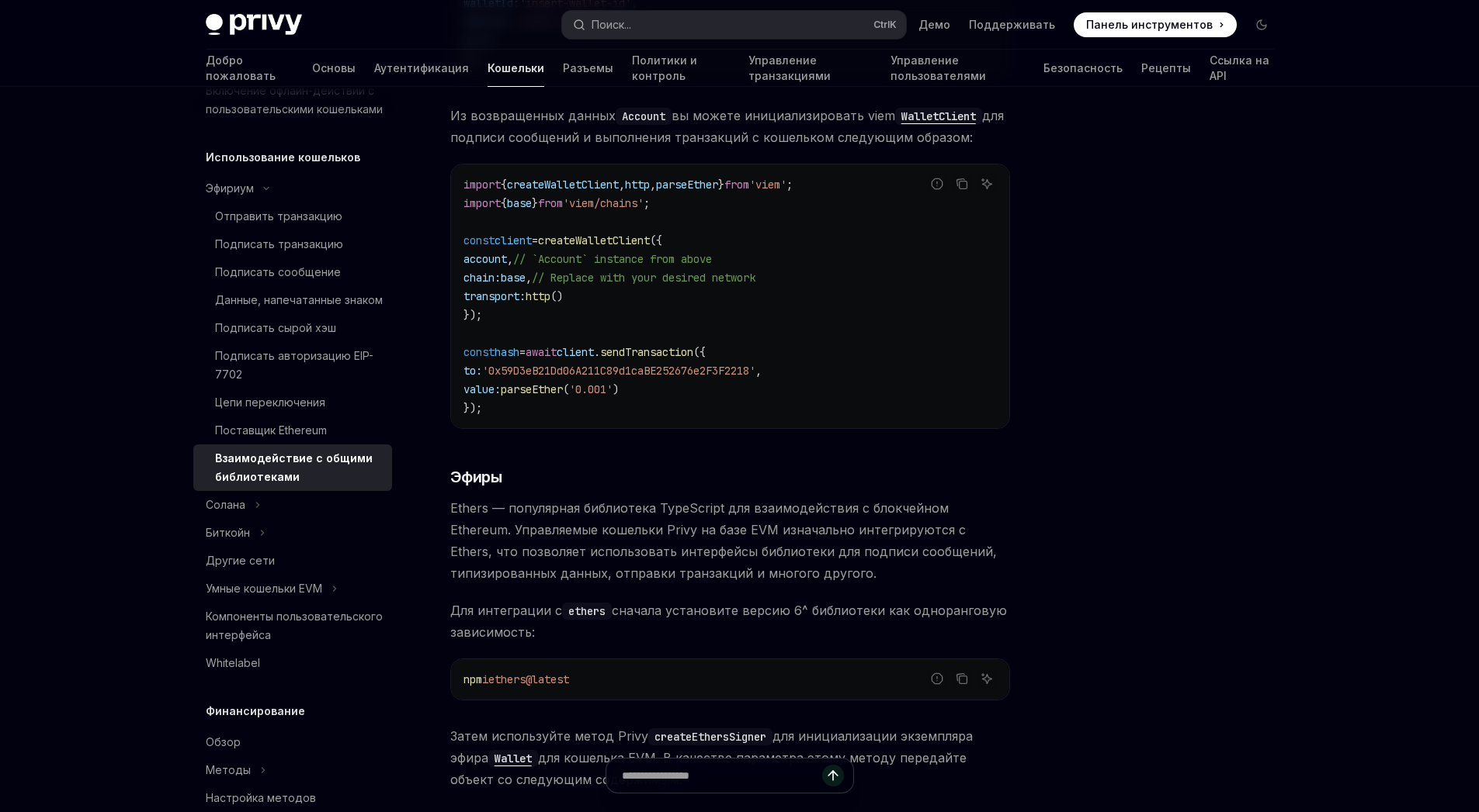
click at [507, 252] on span "account" at bounding box center [484, 259] width 43 height 14
click at [582, 252] on span "// `Account` instance from above" at bounding box center [612, 259] width 199 height 14
drag, startPoint x: 593, startPoint y: 251, endPoint x: 742, endPoint y: 247, distance: 149.1
click at [711, 252] on span "// `Account` instance from above" at bounding box center [612, 259] width 199 height 14
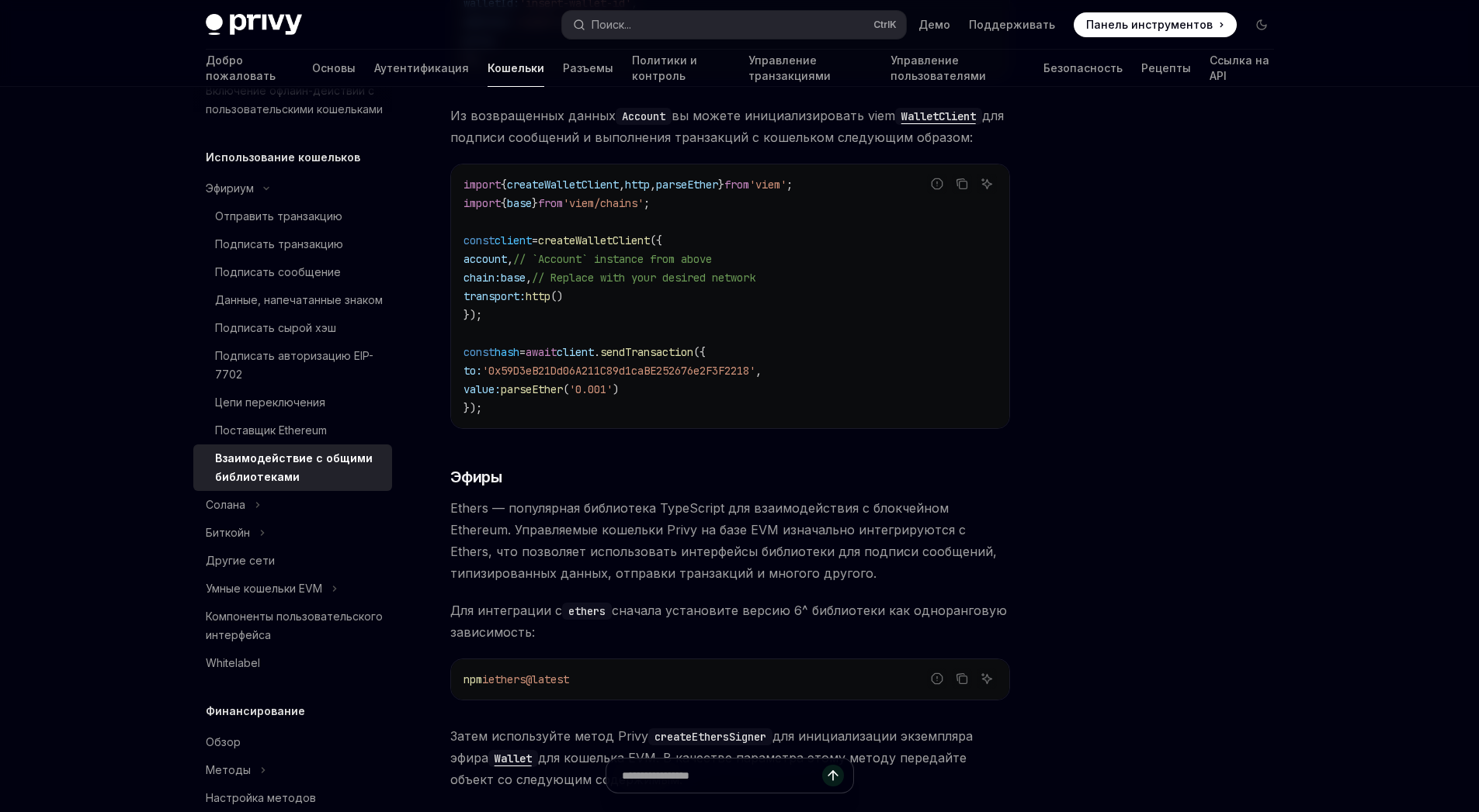
click at [756, 313] on code "import { createWalletClient , http , parseEther } from 'viem' ; import { base }…" at bounding box center [729, 297] width 533 height 242
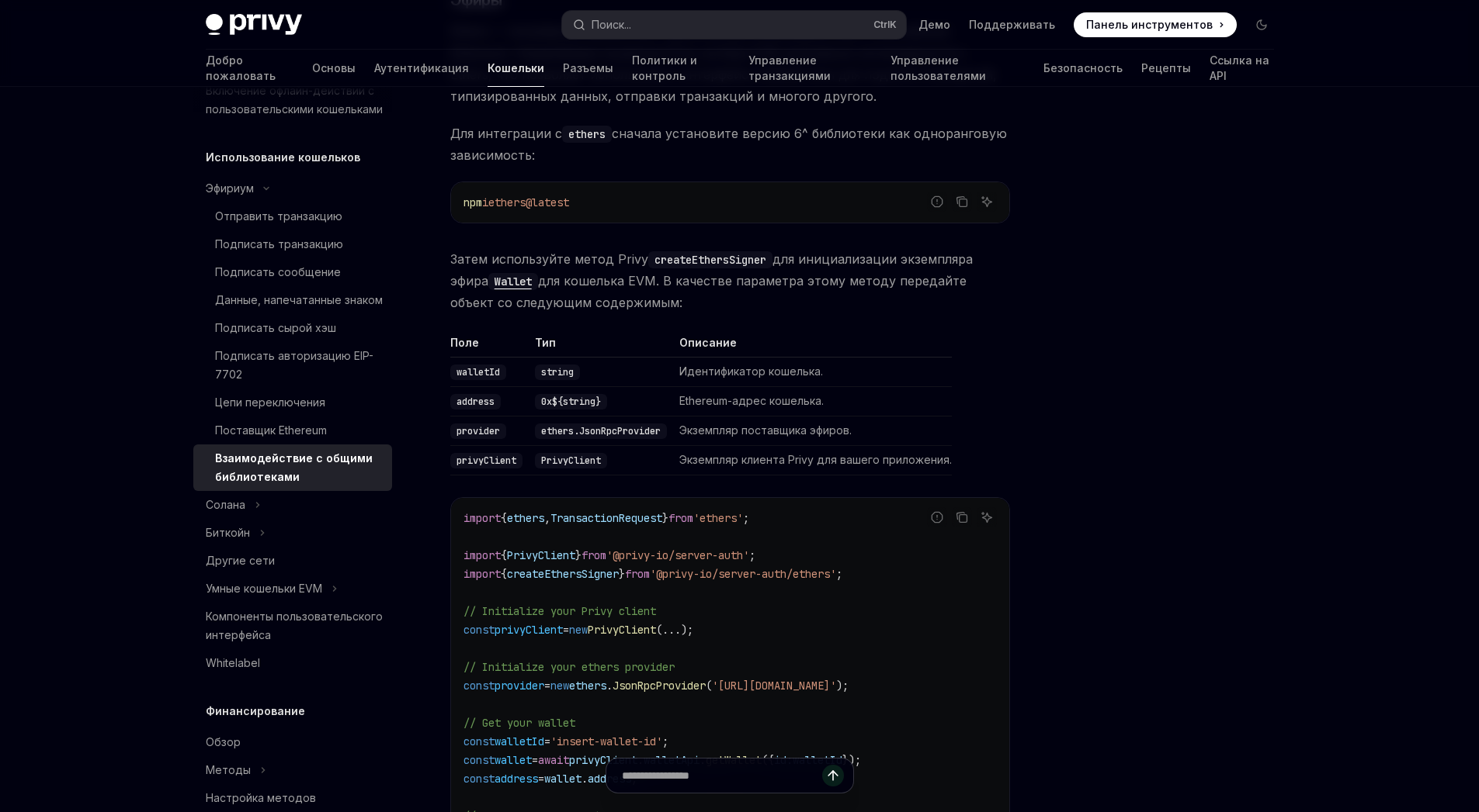
scroll to position [1538, 0]
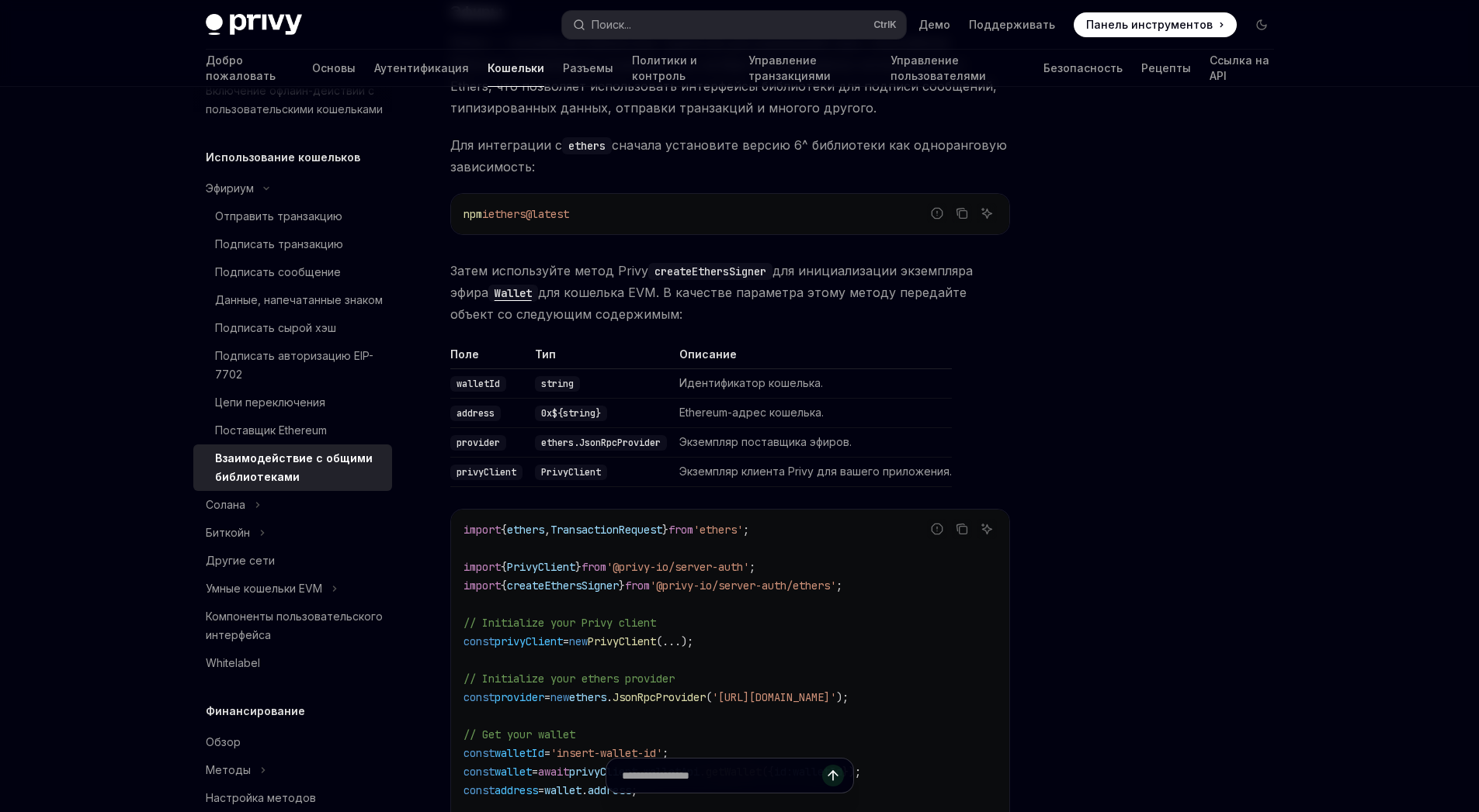
click at [491, 263] on font "Затем используйте метод Privy" at bounding box center [549, 270] width 198 height 15
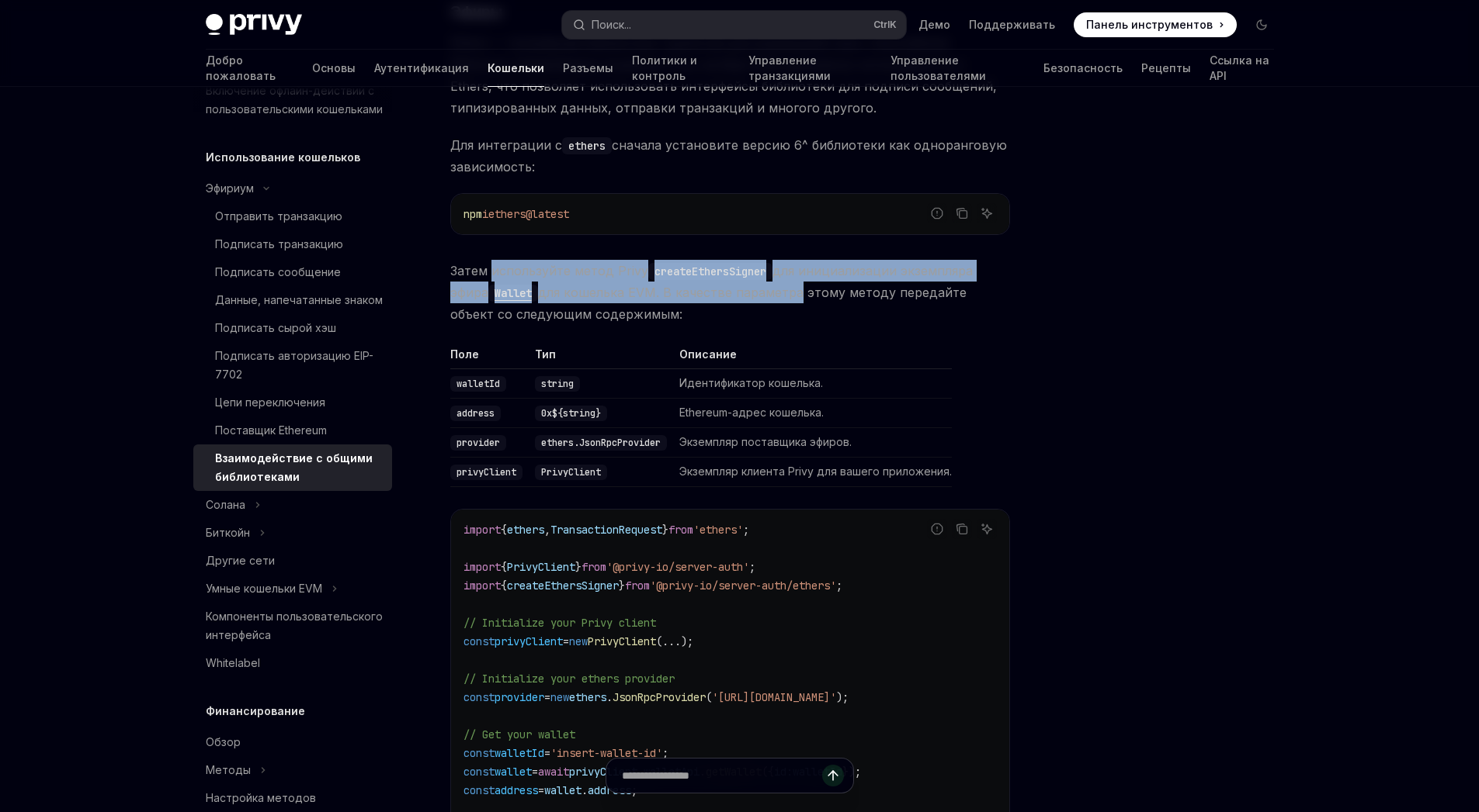
drag, startPoint x: 491, startPoint y: 255, endPoint x: 807, endPoint y: 285, distance: 317.4
click at [792, 275] on span "Затем используйте метод Privy createEthersSigner для инициализации экземпляра э…" at bounding box center [730, 292] width 560 height 65
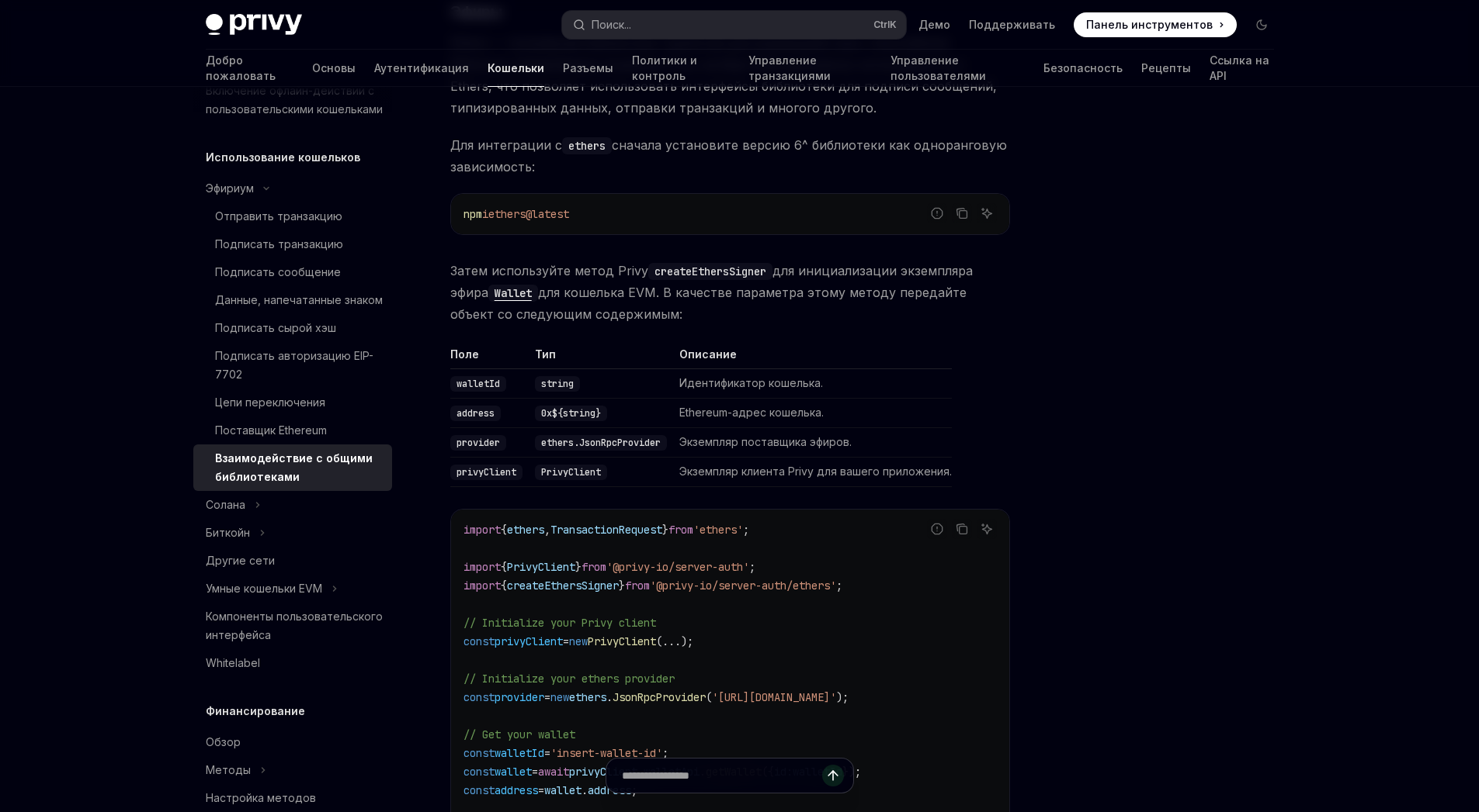
drag, startPoint x: 814, startPoint y: 298, endPoint x: 678, endPoint y: 363, distance: 150.7
click at [813, 300] on span "Затем используйте метод Privy createEthersSigner для инициализации экземпляра э…" at bounding box center [730, 292] width 560 height 65
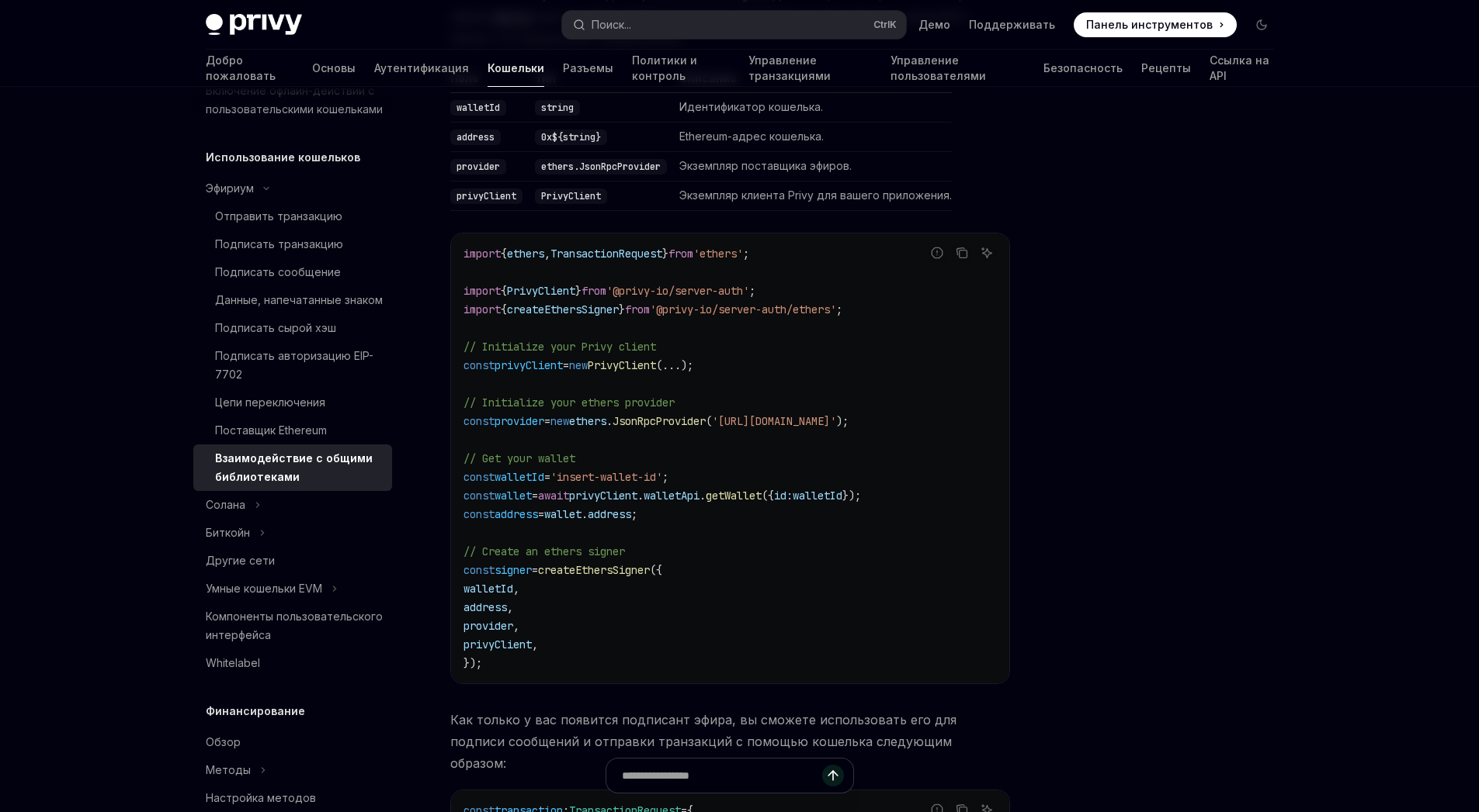
scroll to position [1817, 0]
click at [510, 415] on code "import { ethers , TransactionRequest } from 'ethers' ; import { PrivyClient } f…" at bounding box center [729, 456] width 533 height 428
click at [482, 417] on code "import { ethers , TransactionRequest } from 'ethers' ; import { PrivyClient } f…" at bounding box center [729, 456] width 533 height 428
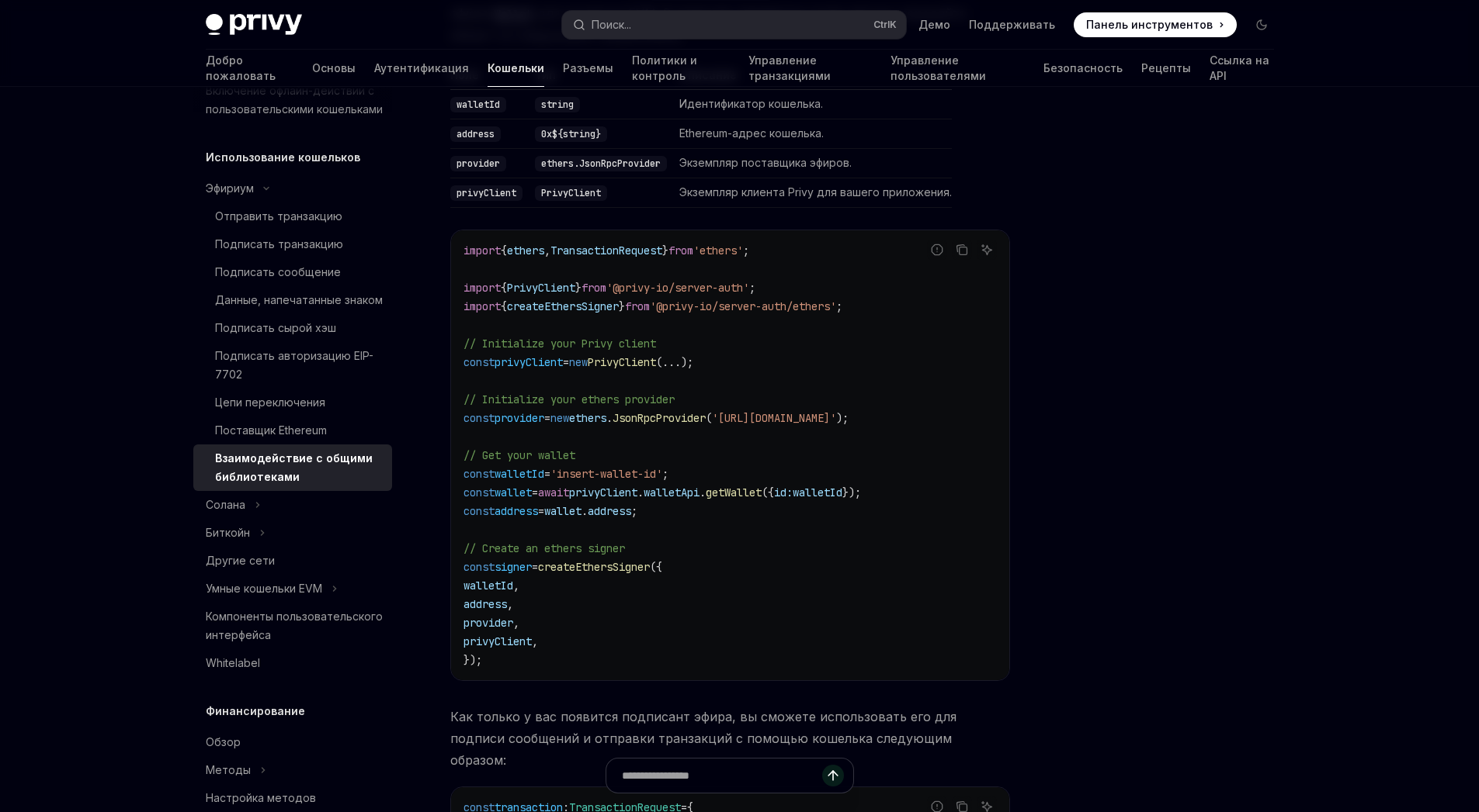
click at [470, 411] on span "const" at bounding box center [479, 417] width 31 height 14
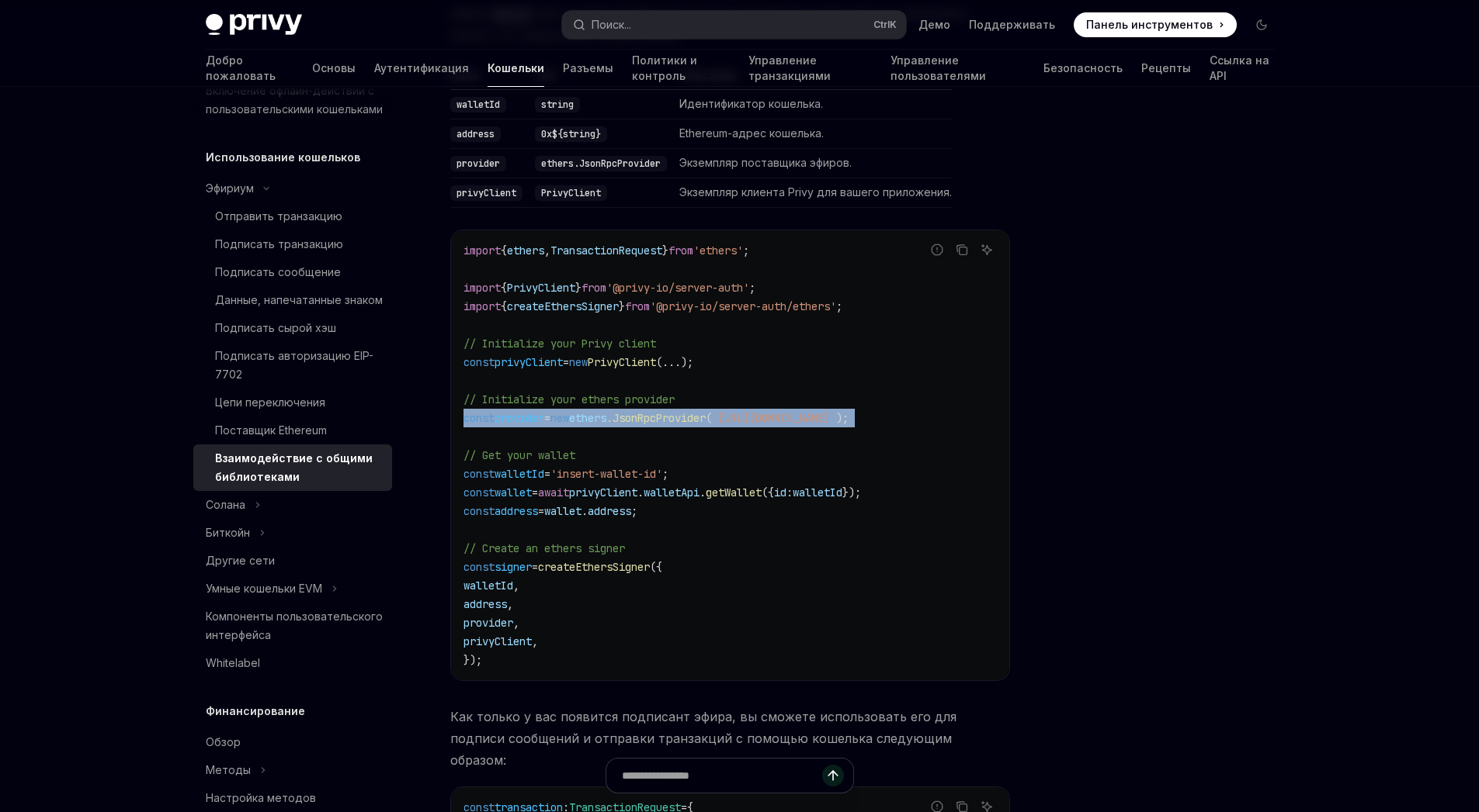
drag, startPoint x: 470, startPoint y: 411, endPoint x: 944, endPoint y: 411, distance: 474.0
click at [944, 411] on code "import { ethers , TransactionRequest } from 'ethers' ; import { PrivyClient } f…" at bounding box center [729, 456] width 533 height 428
copy code "const provider = new ethers . JsonRpcProvider ( '[URL][DOMAIN_NAME]' );"
click at [716, 305] on code "import { ethers , TransactionRequest } from 'ethers' ; import { PrivyClient } f…" at bounding box center [729, 456] width 533 height 428
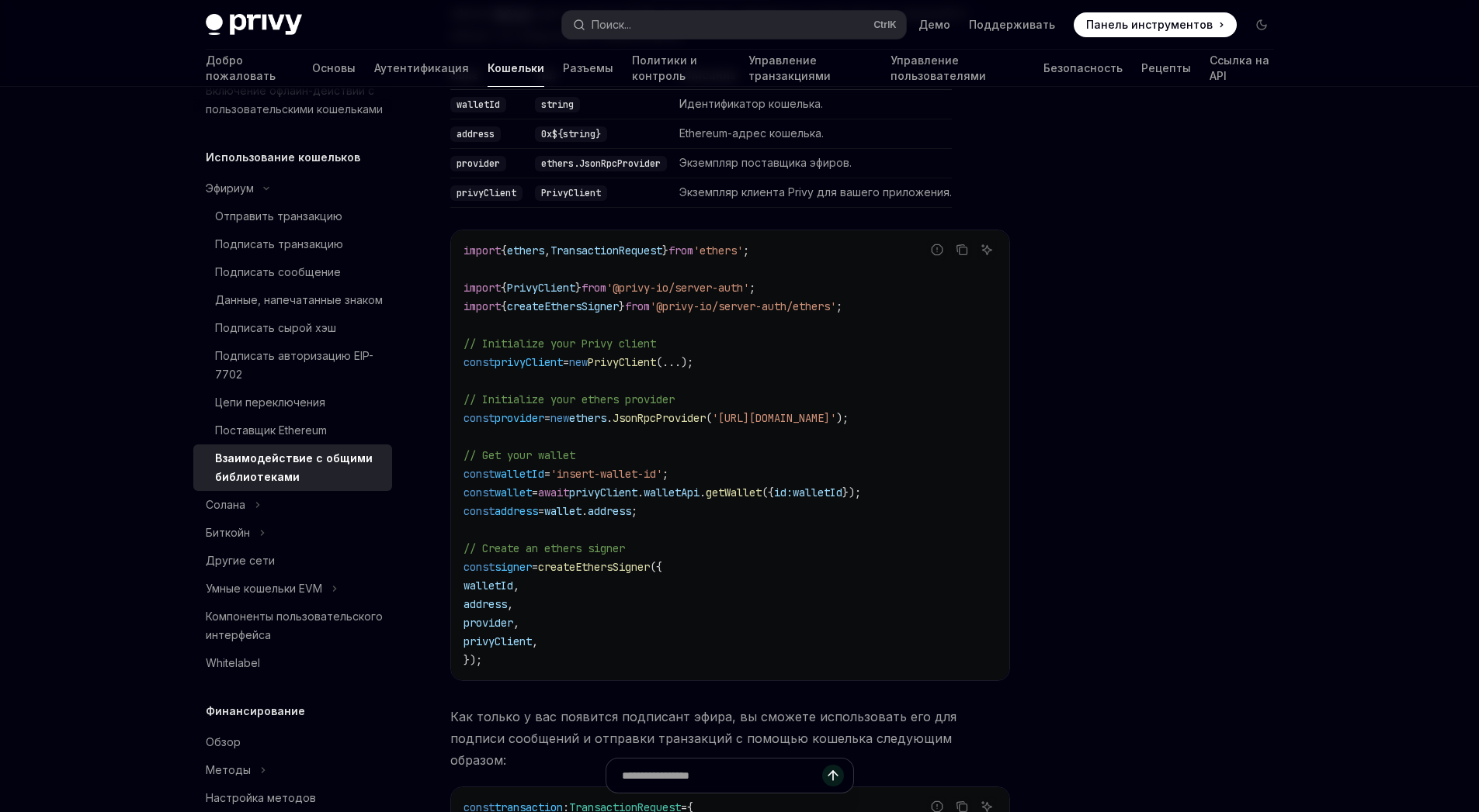
click at [483, 250] on code "import { ethers , TransactionRequest } from 'ethers' ; import { PrivyClient } f…" at bounding box center [729, 456] width 533 height 428
drag, startPoint x: 483, startPoint y: 250, endPoint x: 764, endPoint y: 241, distance: 281.1
click at [755, 242] on code "import { ethers , TransactionRequest } from 'ethers' ; import { PrivyClient } f…" at bounding box center [729, 456] width 533 height 428
click at [792, 242] on code "import { ethers , TransactionRequest } from 'ethers' ; import { PrivyClient } f…" at bounding box center [729, 456] width 533 height 428
click at [795, 242] on code "import { ethers , TransactionRequest } from 'ethers' ; import { PrivyClient } f…" at bounding box center [729, 456] width 533 height 428
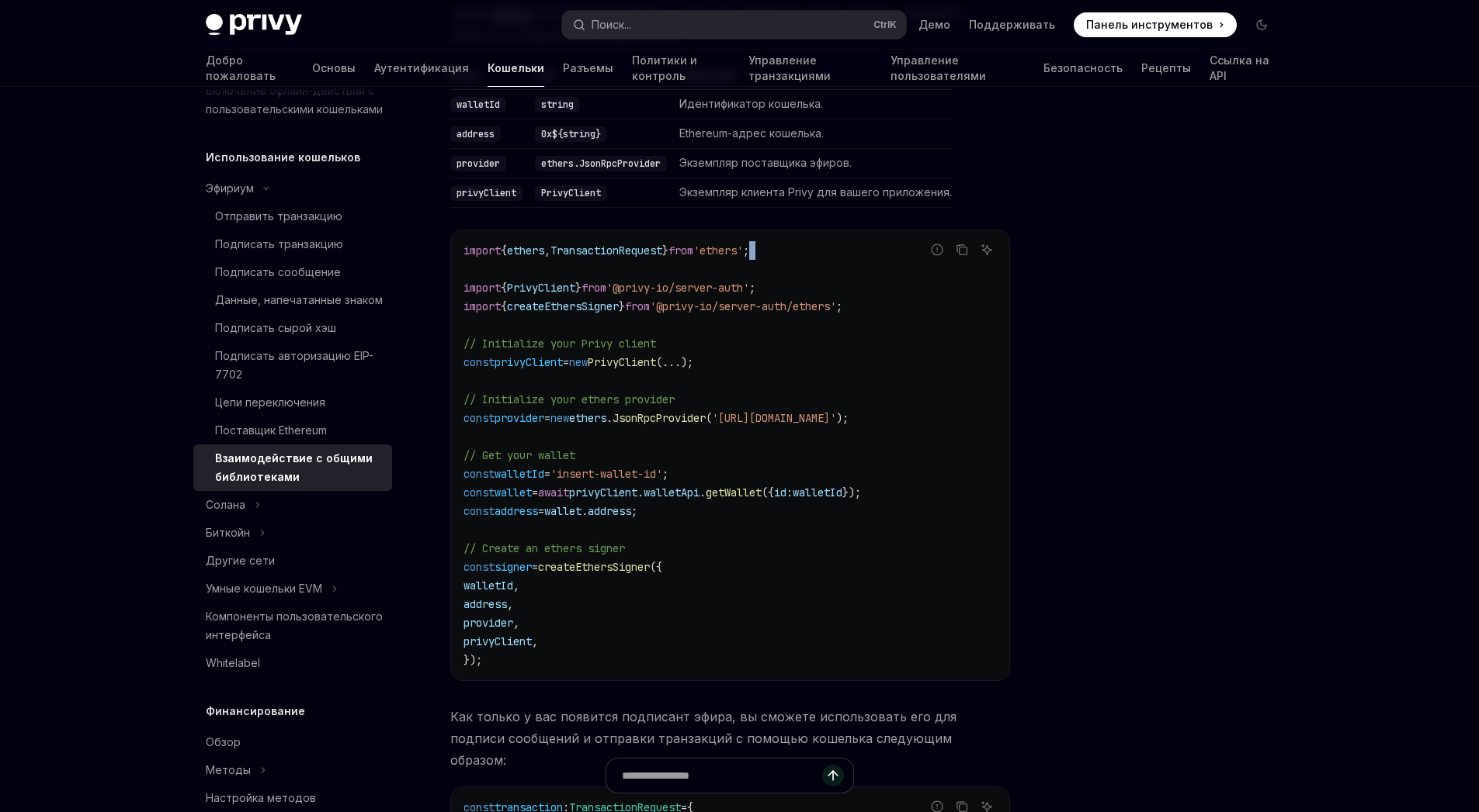
click at [795, 242] on code "import { ethers , TransactionRequest } from 'ethers' ; import { PrivyClient } f…" at bounding box center [729, 456] width 533 height 428
drag, startPoint x: 795, startPoint y: 241, endPoint x: 553, endPoint y: 242, distance: 242.0
click at [553, 242] on code "import { ethers , TransactionRequest } from 'ethers' ; import { PrivyClient } f…" at bounding box center [729, 456] width 533 height 428
click at [513, 617] on span "provider" at bounding box center [488, 622] width 50 height 14
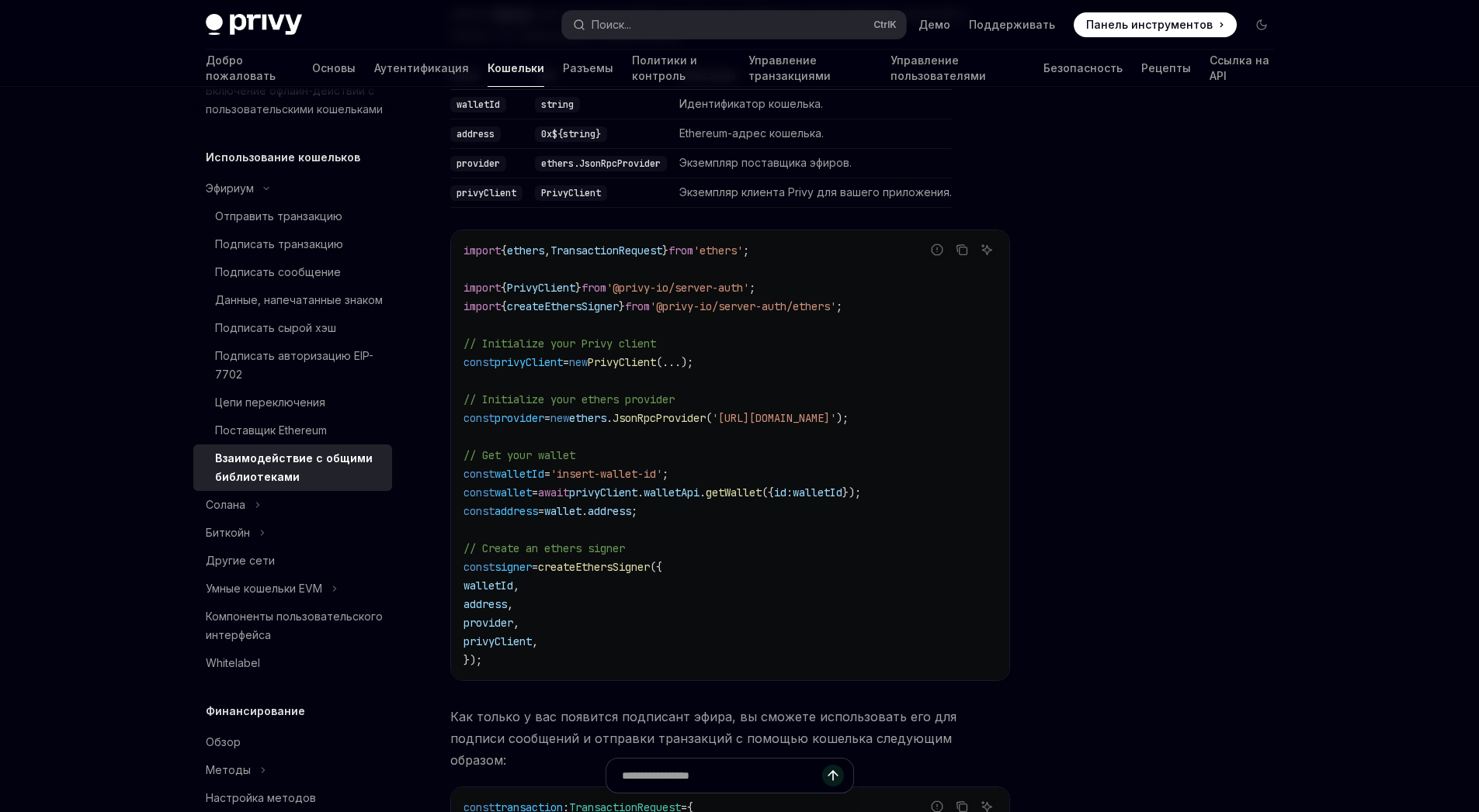
copy span "provider"
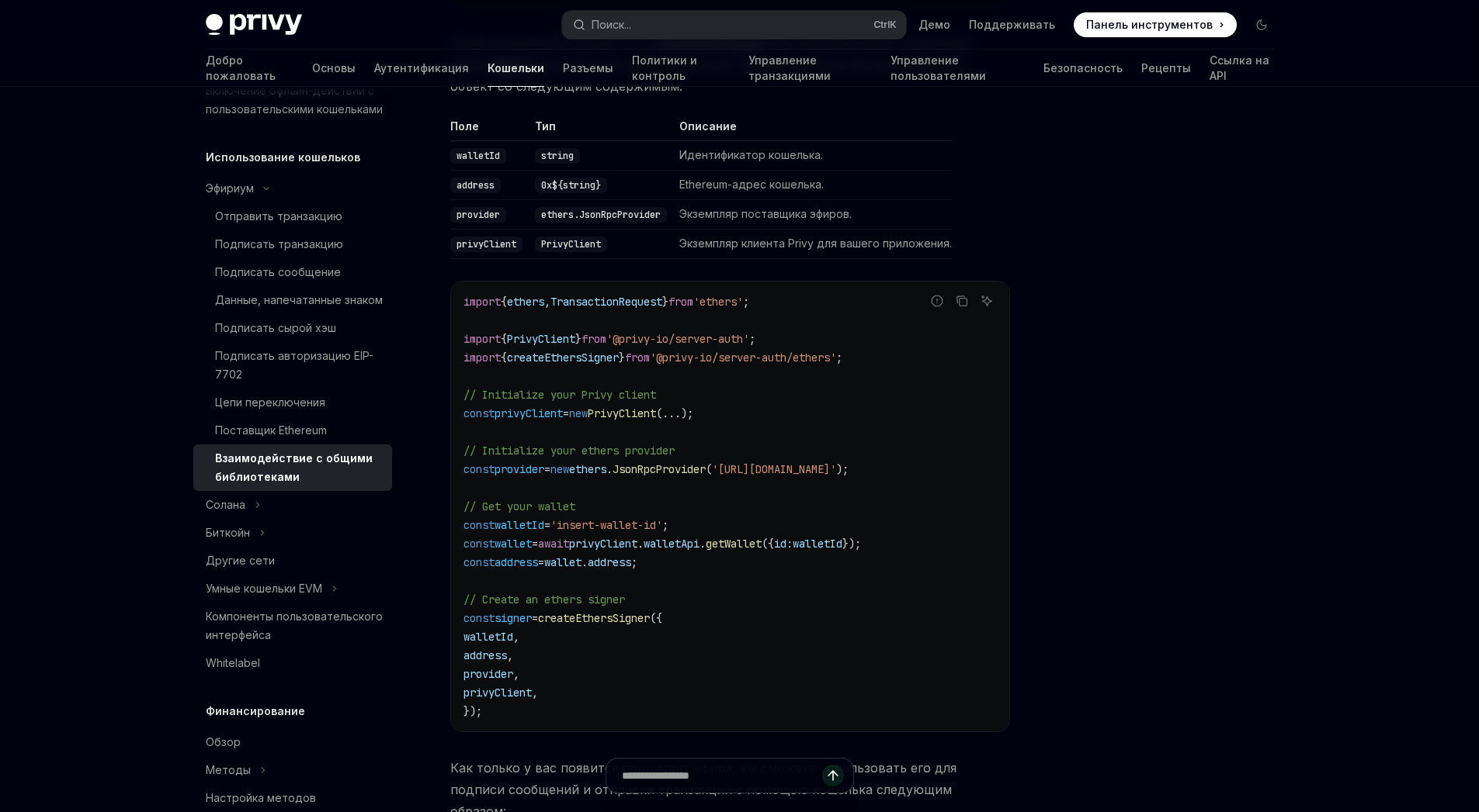
scroll to position [1758, 0]
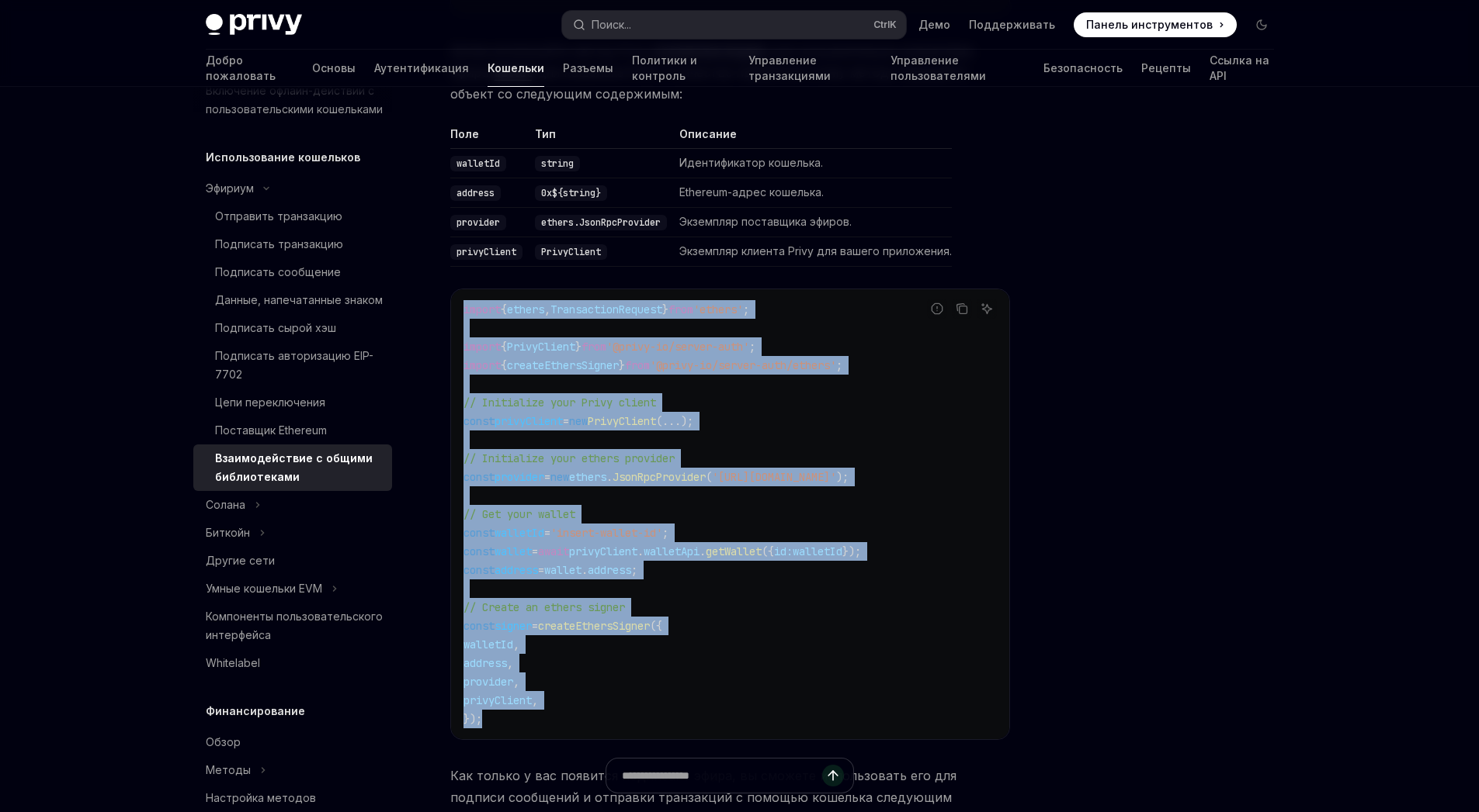
drag, startPoint x: 506, startPoint y: 727, endPoint x: 457, endPoint y: 303, distance: 426.8
click at [457, 303] on div "import { ethers , TransactionRequest } from 'ethers' ; import { PrivyClient } f…" at bounding box center [730, 514] width 558 height 450
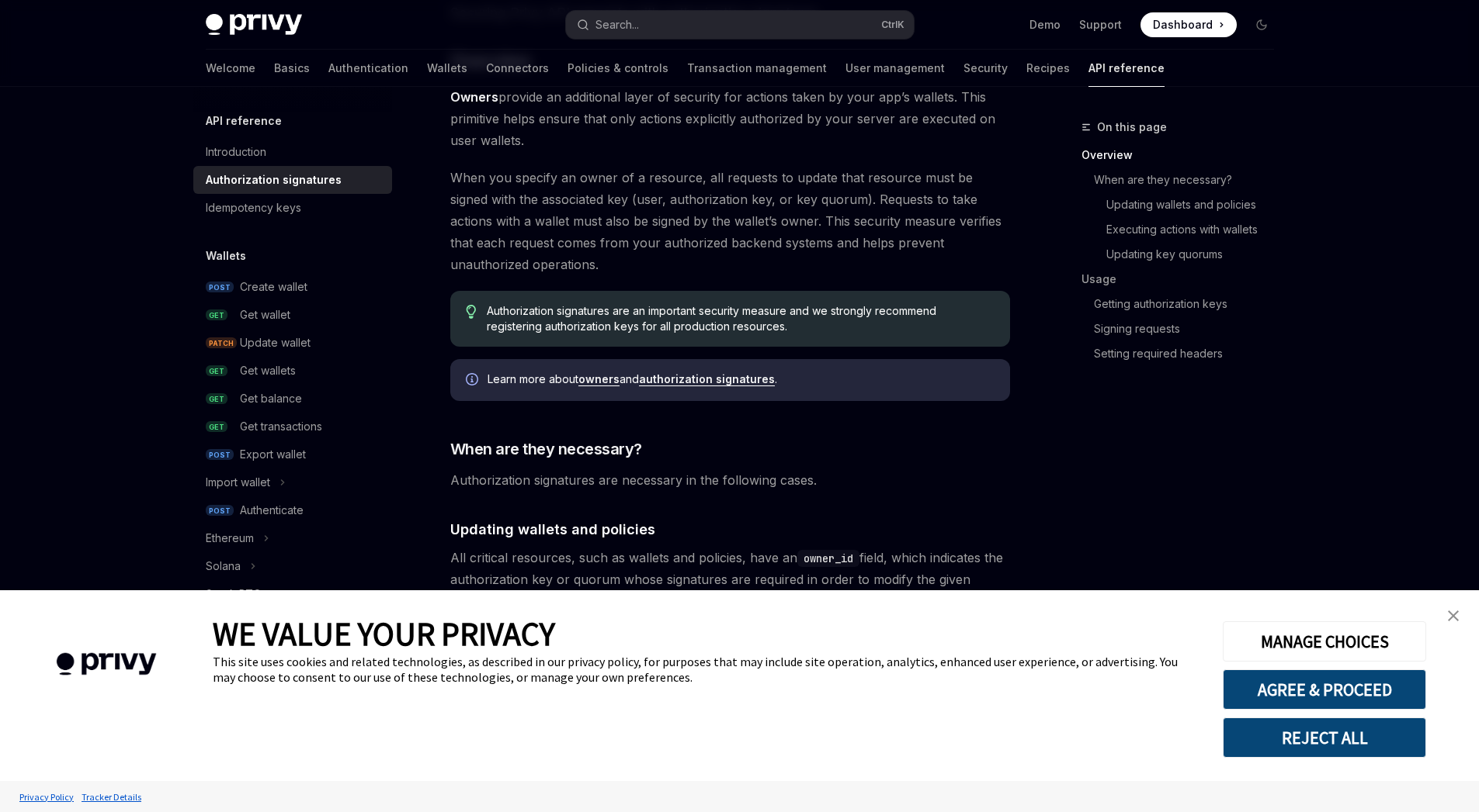
scroll to position [176, 0]
click at [720, 379] on link "authorization signatures" at bounding box center [707, 378] width 136 height 14
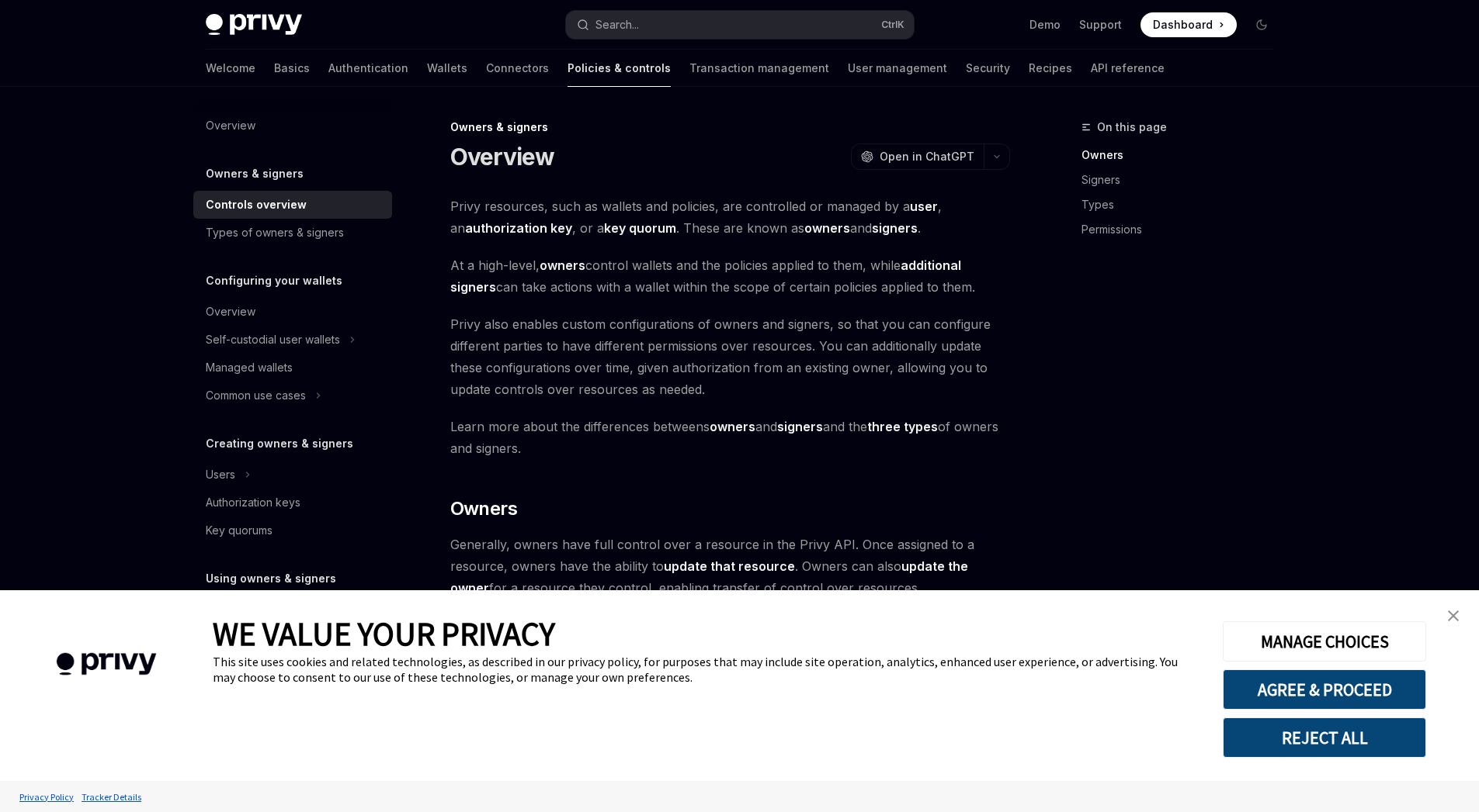
click at [1447, 618] on img "close banner" at bounding box center [1452, 615] width 11 height 11
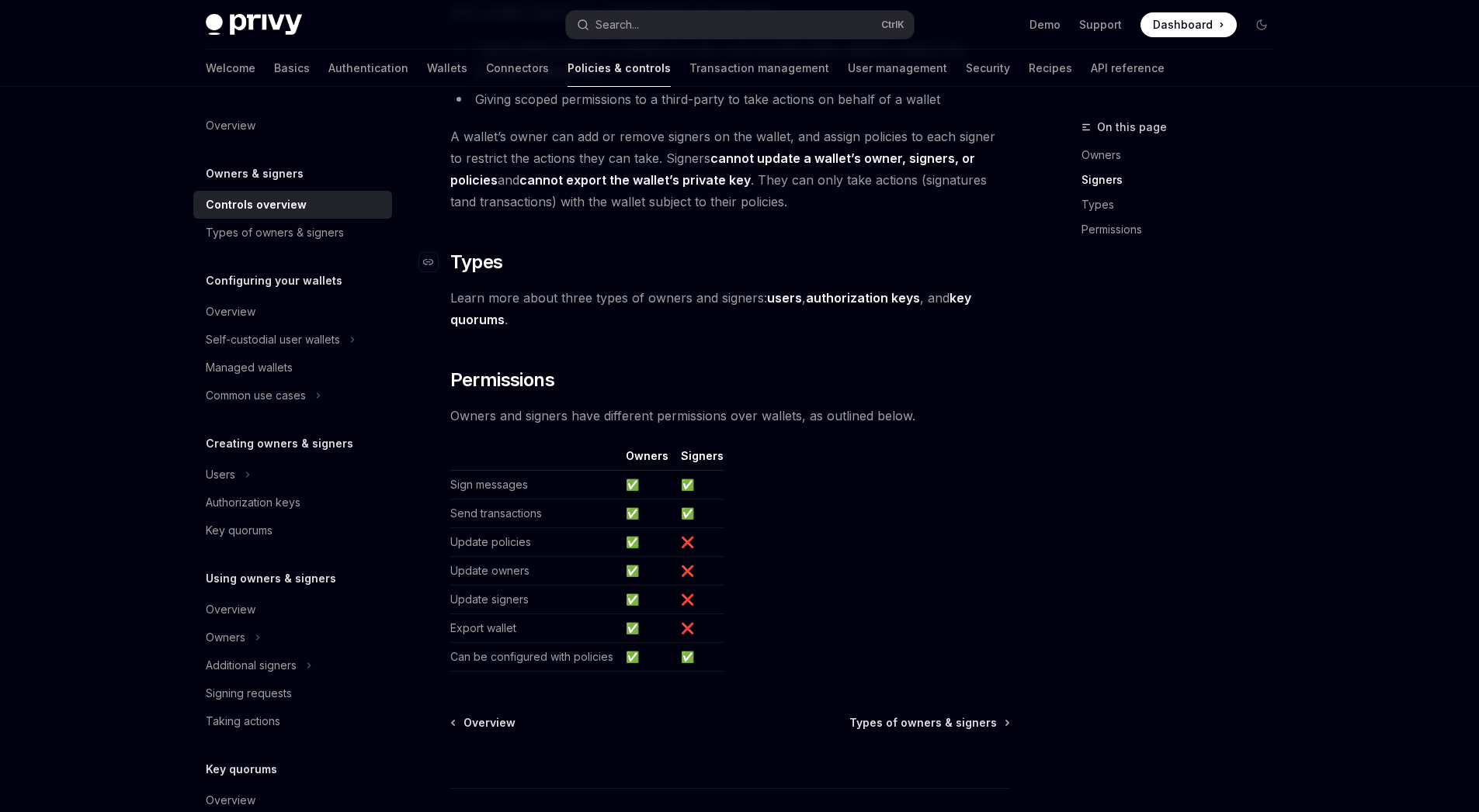
scroll to position [1056, 0]
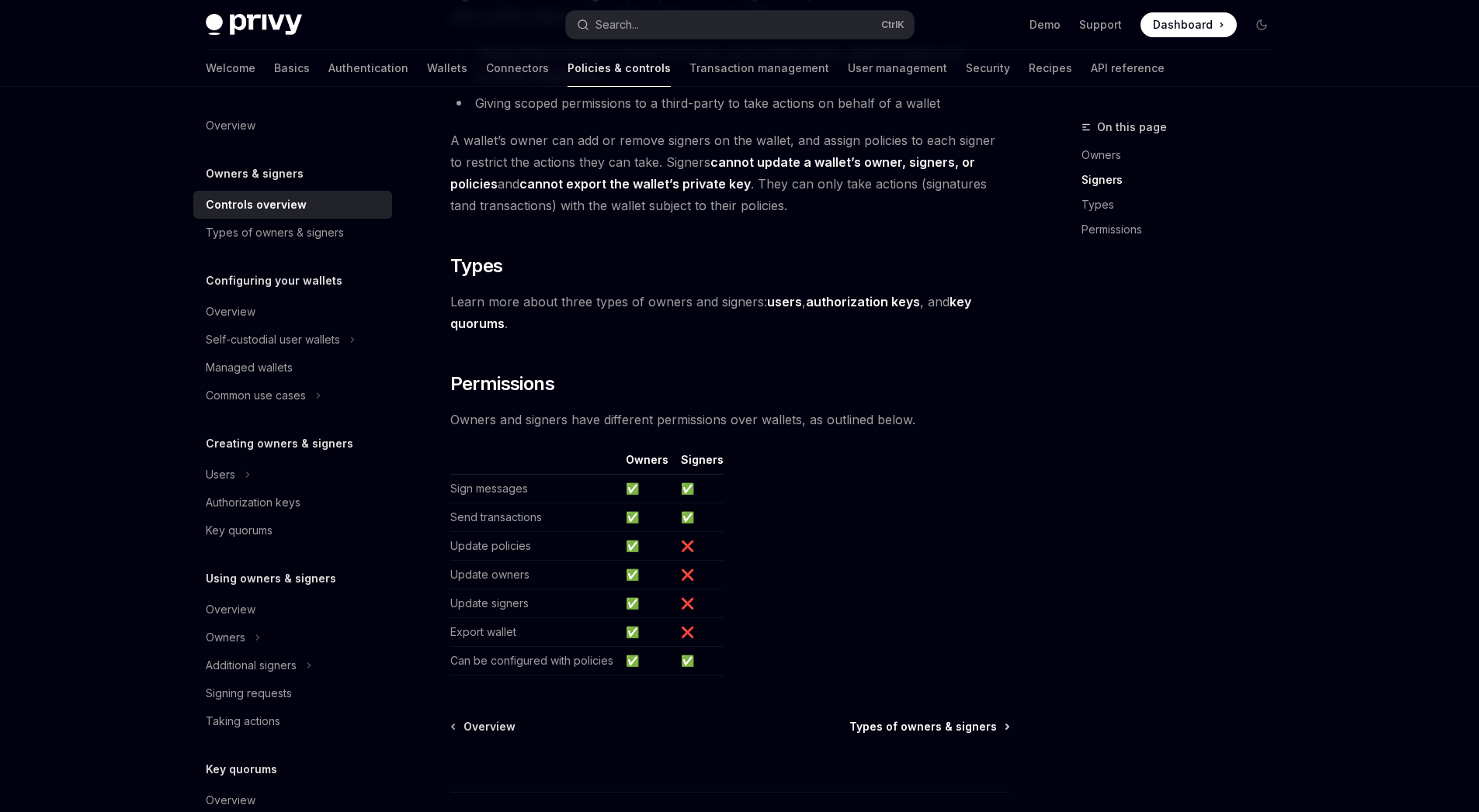
click at [899, 724] on span "Types of owners & signers" at bounding box center [922, 727] width 147 height 15
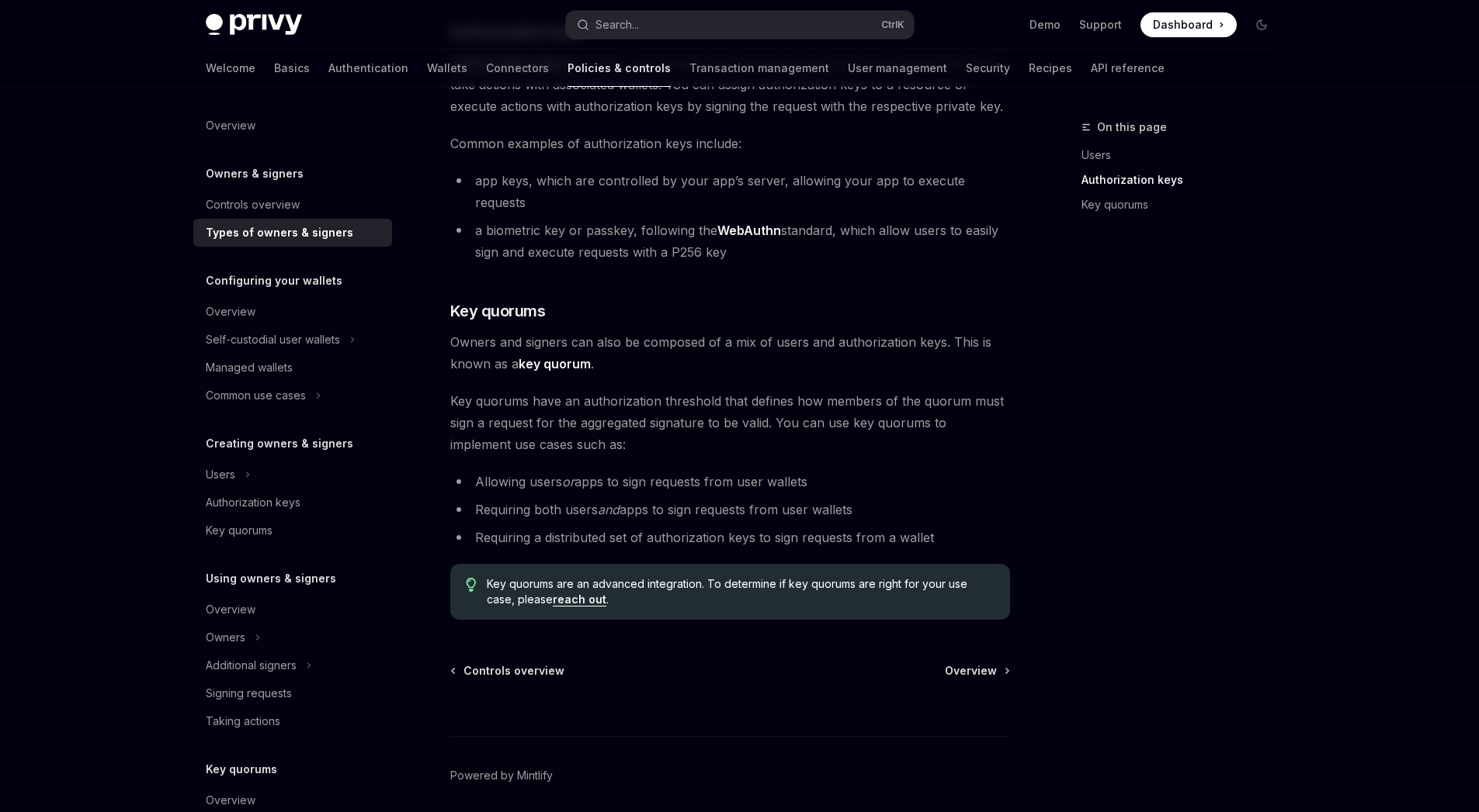
scroll to position [475, 0]
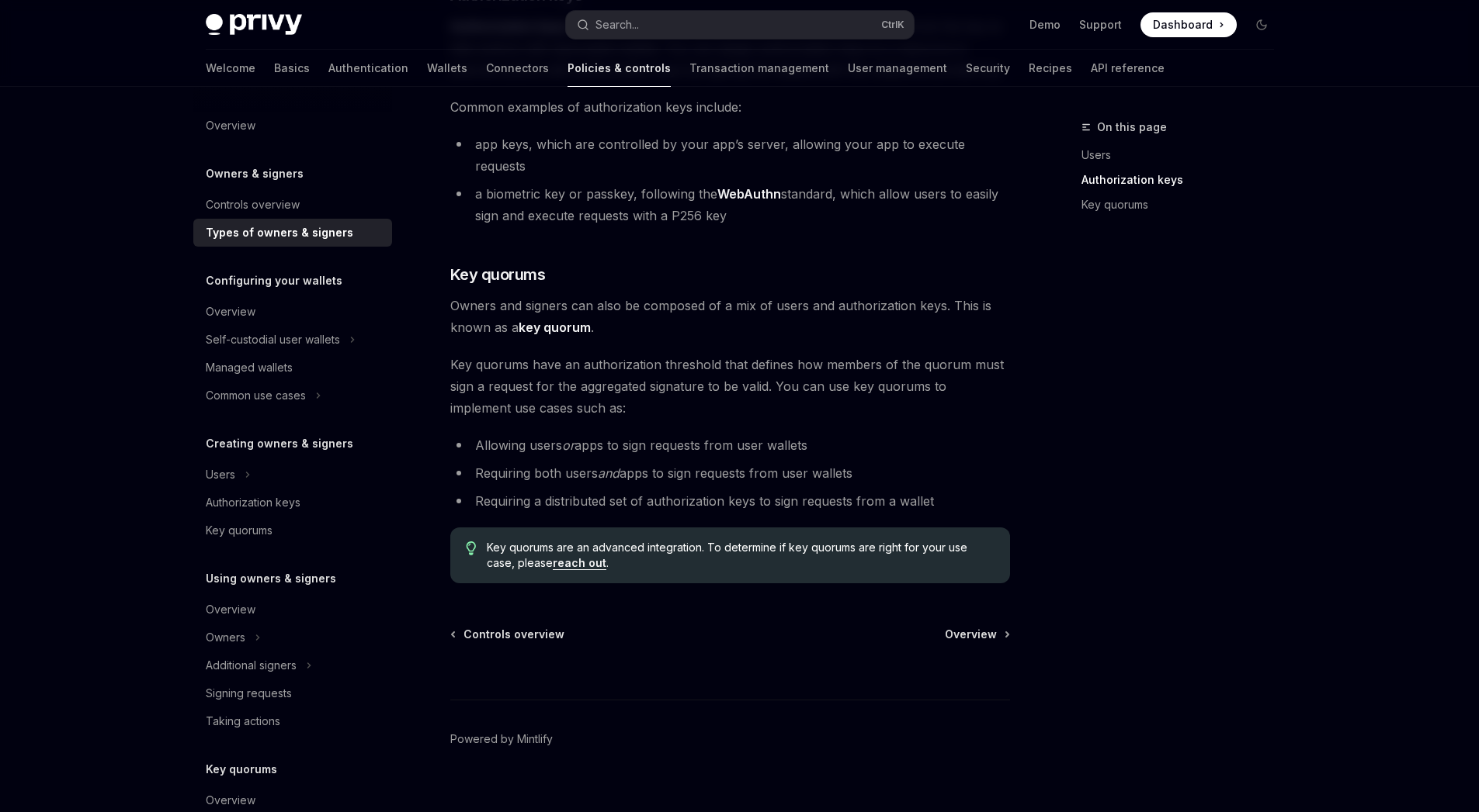
click at [962, 604] on div "Owners & signers Types of owners & signers OpenAI Open in ChatGPT OpenAI Open i…" at bounding box center [584, 238] width 857 height 1191
click at [976, 626] on span "Overview" at bounding box center [970, 634] width 52 height 15
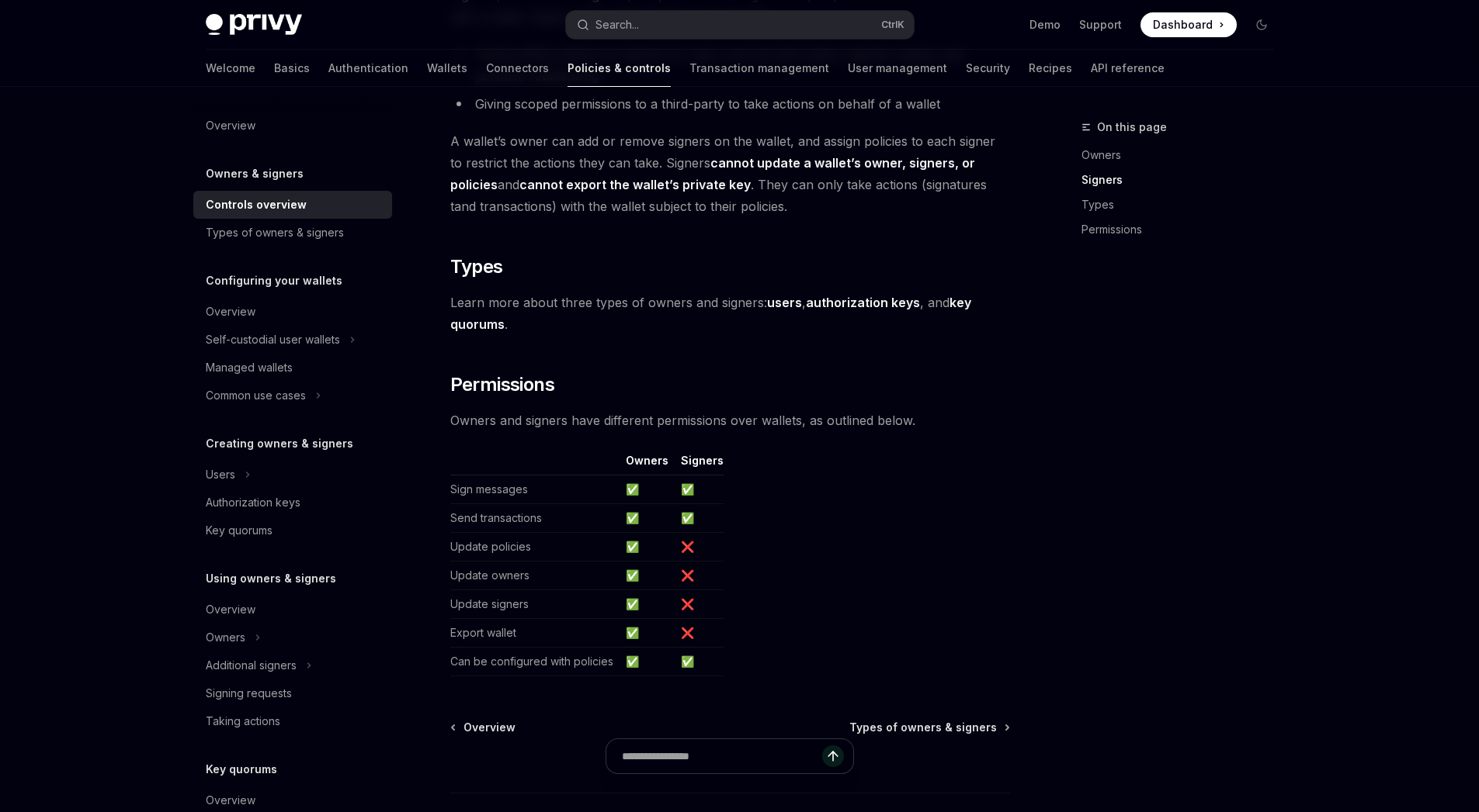
type textarea "*"
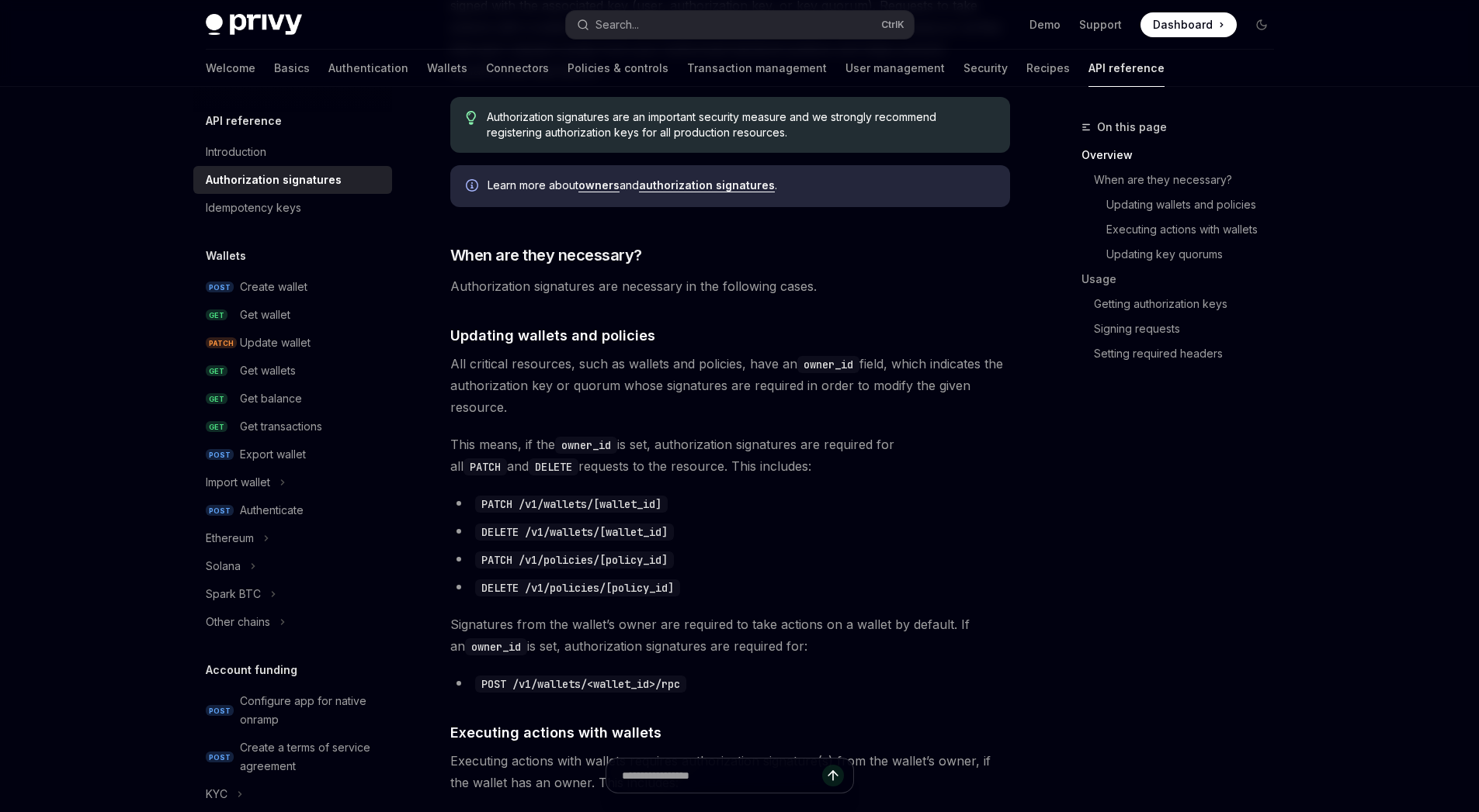
scroll to position [234, 0]
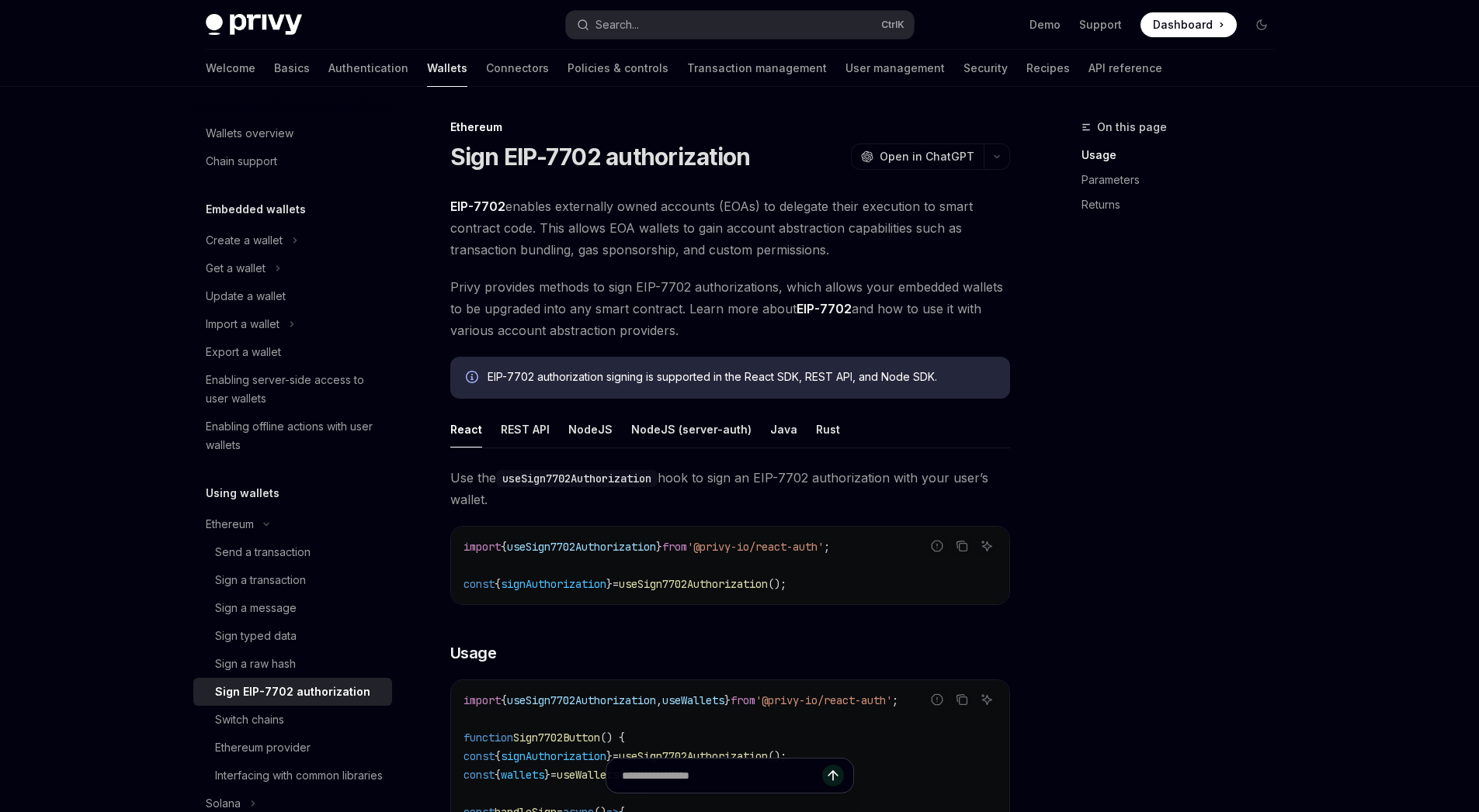
type textarea "*"
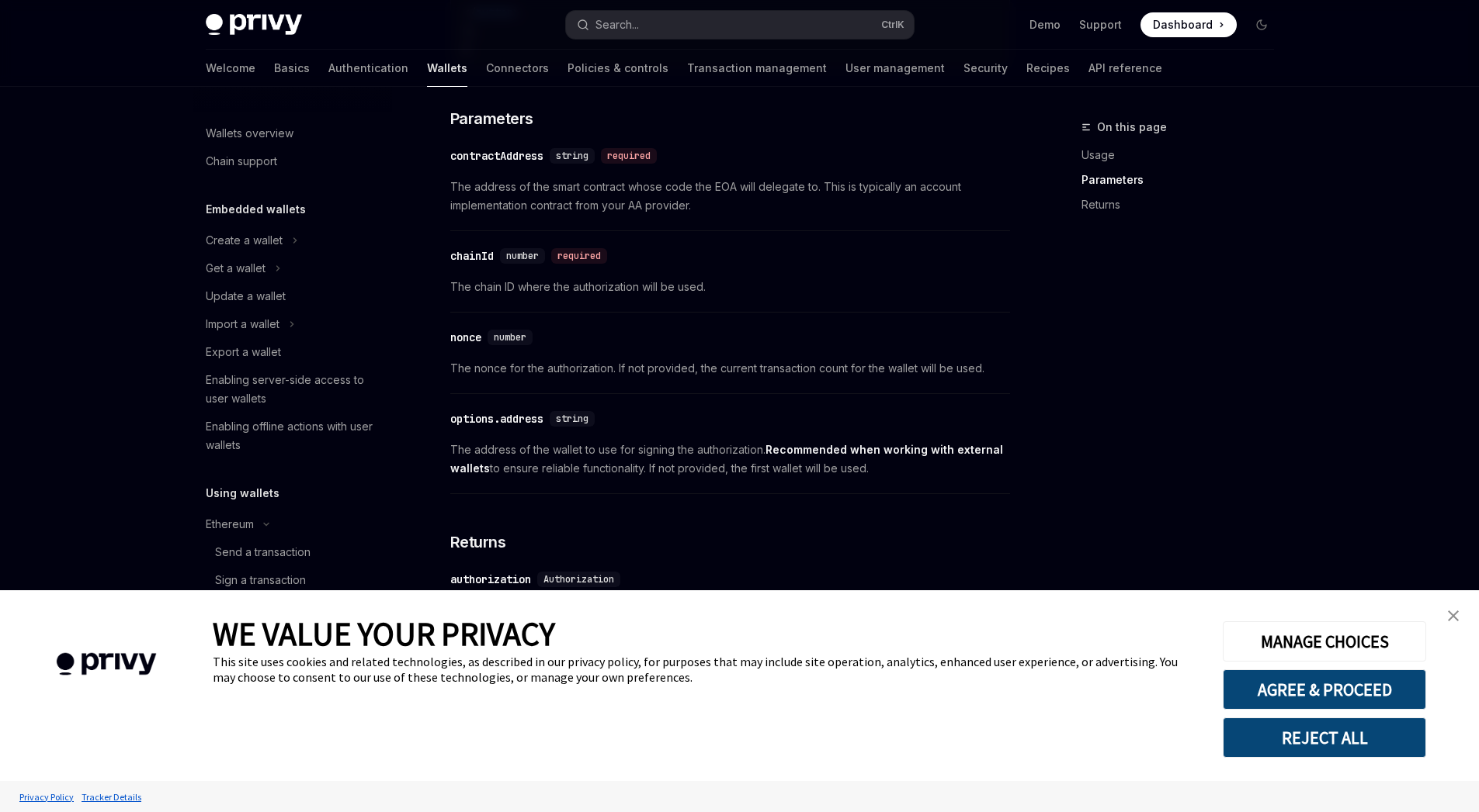
scroll to position [1190, 0]
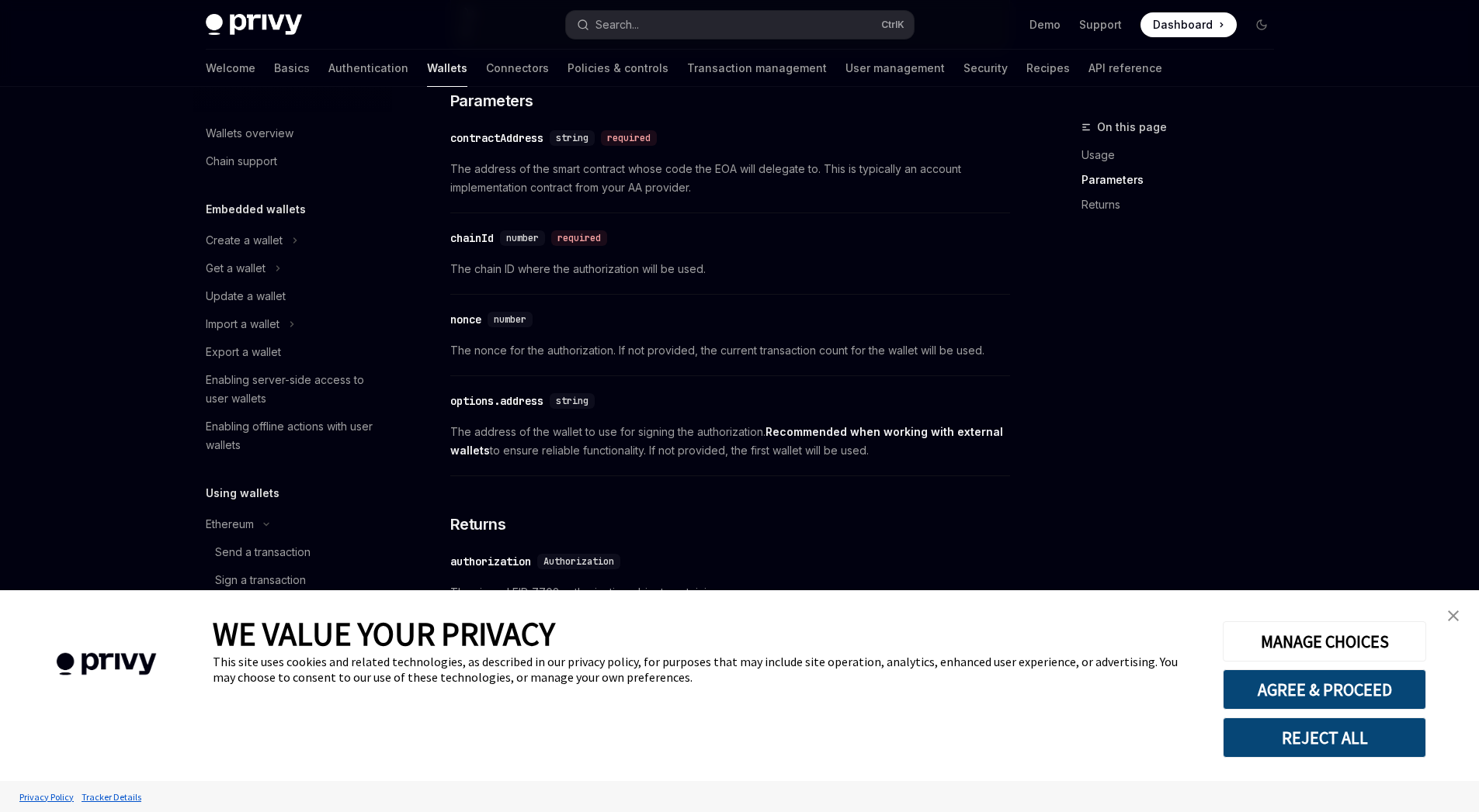
click at [1446, 615] on link "close banner" at bounding box center [1453, 616] width 31 height 31
